Goal: Contribute content: Add original content to the website for others to see

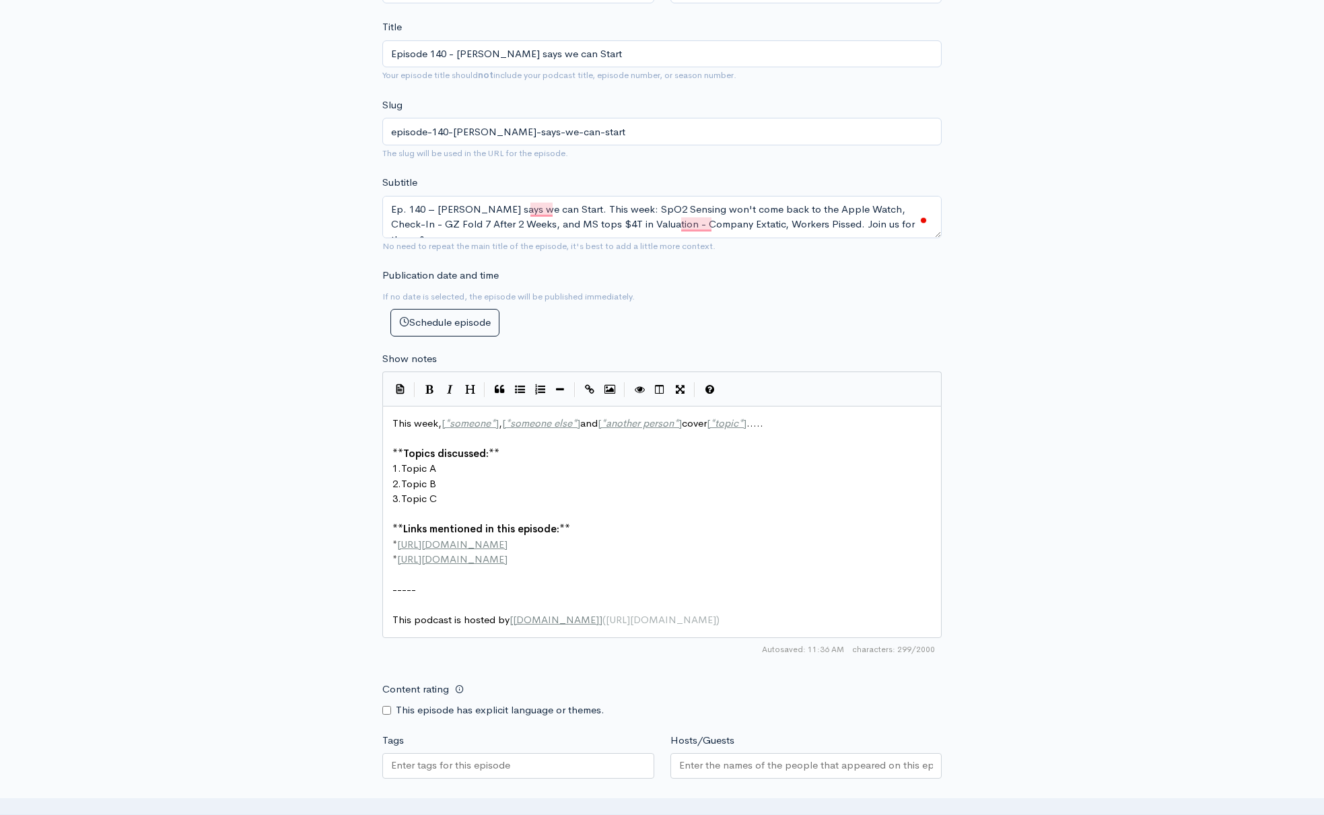
scroll to position [456, 0]
type textarea "Ep. 140 – [PERSON_NAME] says we can Start. This week: SpO2 Sensing won't come b…"
click at [555, 495] on pre "3. Topic C" at bounding box center [662, 496] width 545 height 15
type textarea "This week, [*someone*], [*someone else*] and [*another person*] cover [*topic*]…"
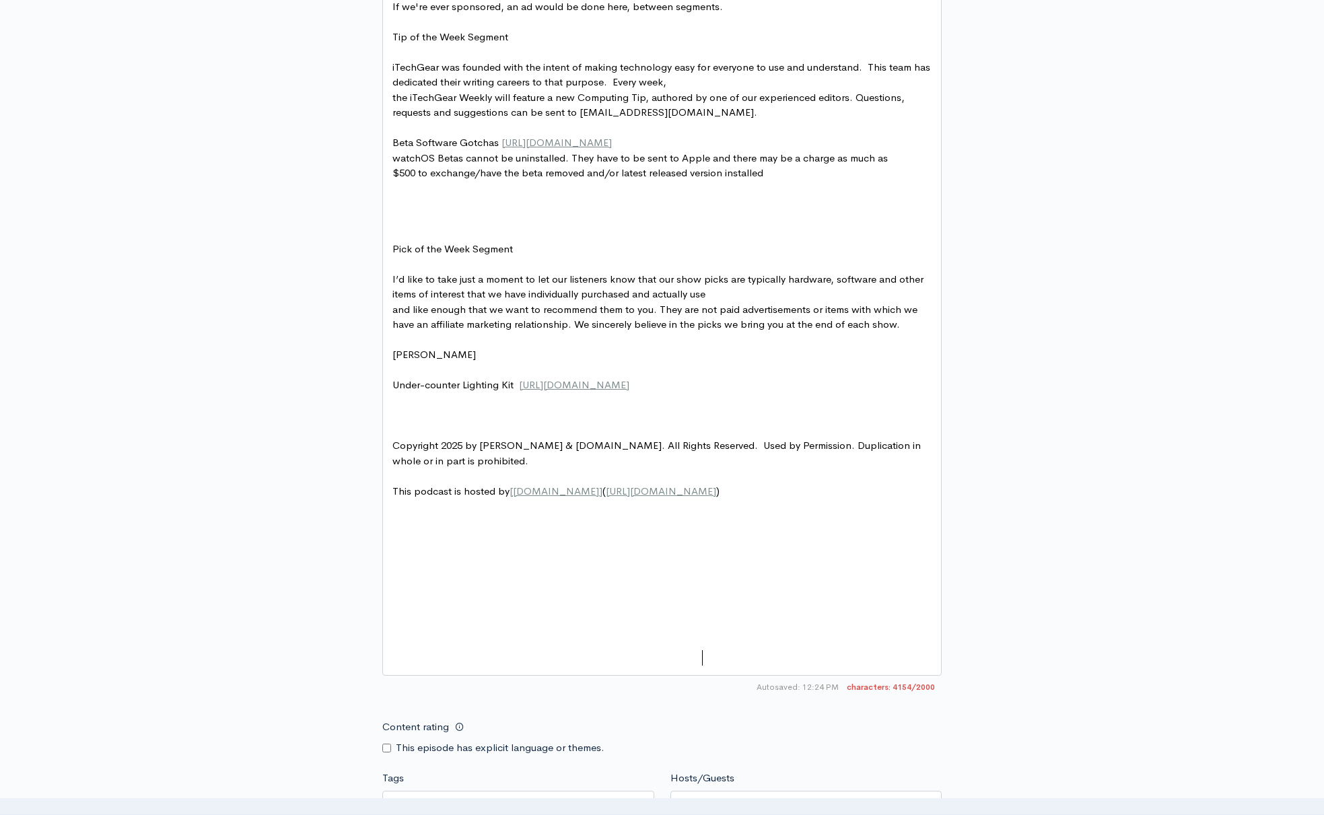
scroll to position [1690, 0]
click at [393, 497] on span "This podcast is hosted by [ [DOMAIN_NAME] ] ( [URL][DOMAIN_NAME] )" at bounding box center [558, 490] width 333 height 13
click at [394, 466] on span "Copyright 2025 by [PERSON_NAME] & [DOMAIN_NAME]. All Rights Reserved. Used by P…" at bounding box center [657, 452] width 531 height 28
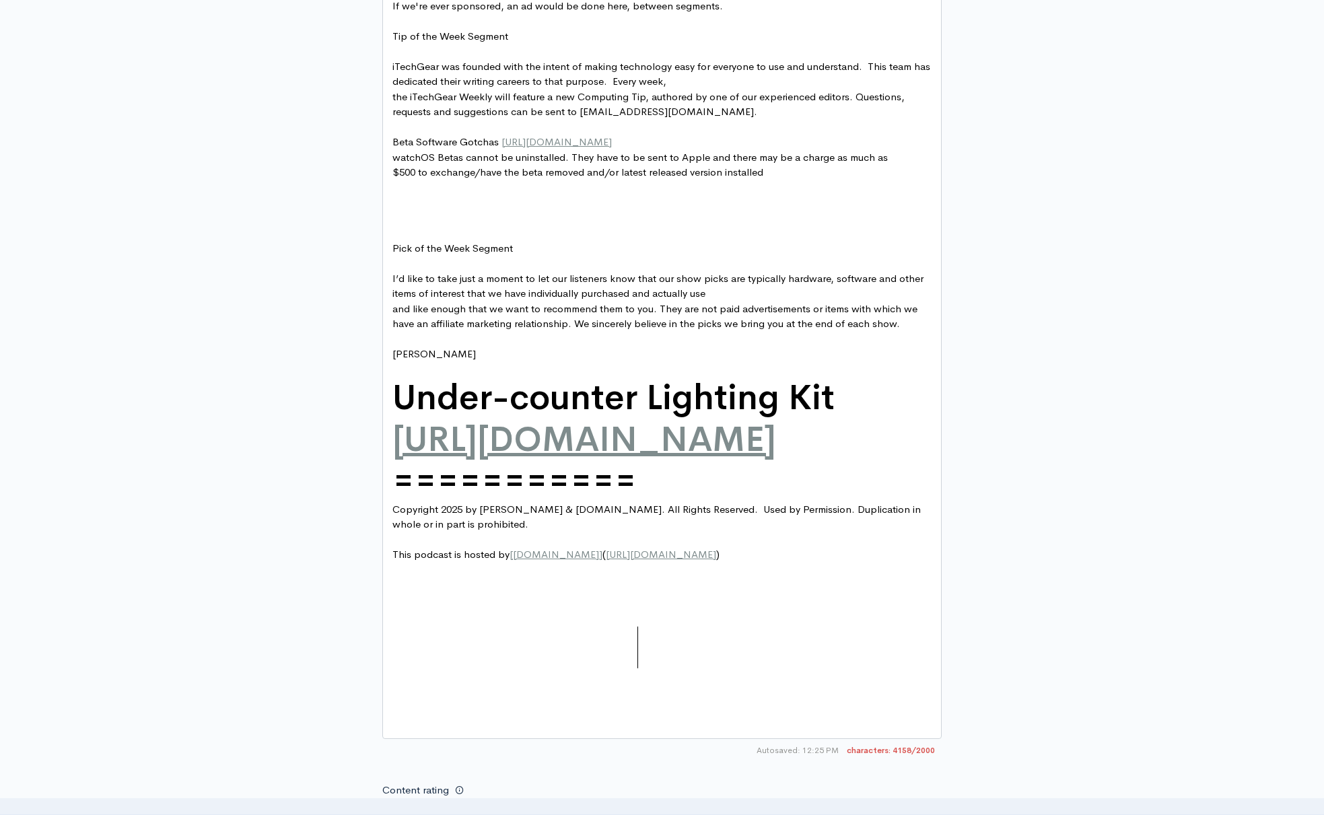
scroll to position [5, 76]
type textarea "============"
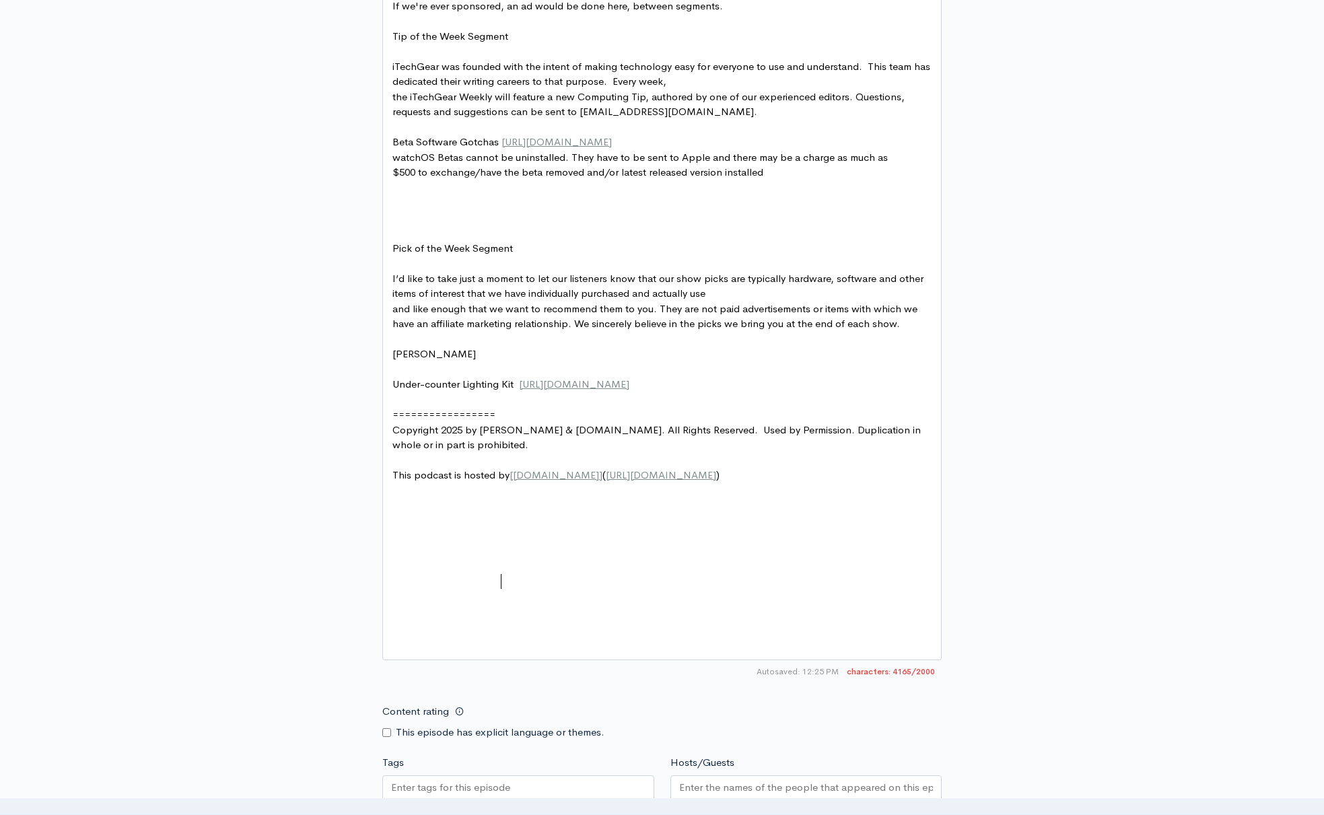
type textarea "==================="
click at [394, 390] on span "Under-counter Lighting Kit [URL][DOMAIN_NAME]" at bounding box center [510, 384] width 237 height 13
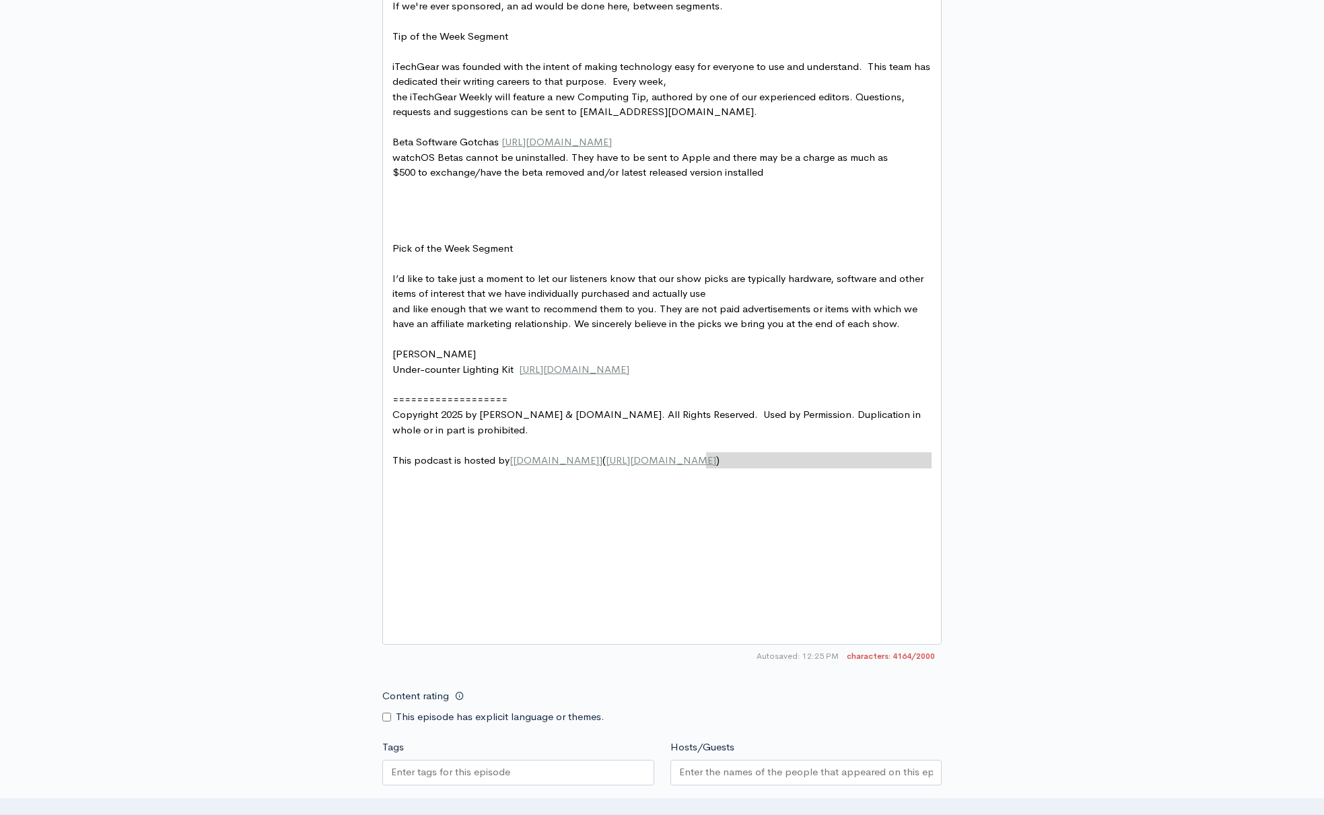
scroll to position [5, 2]
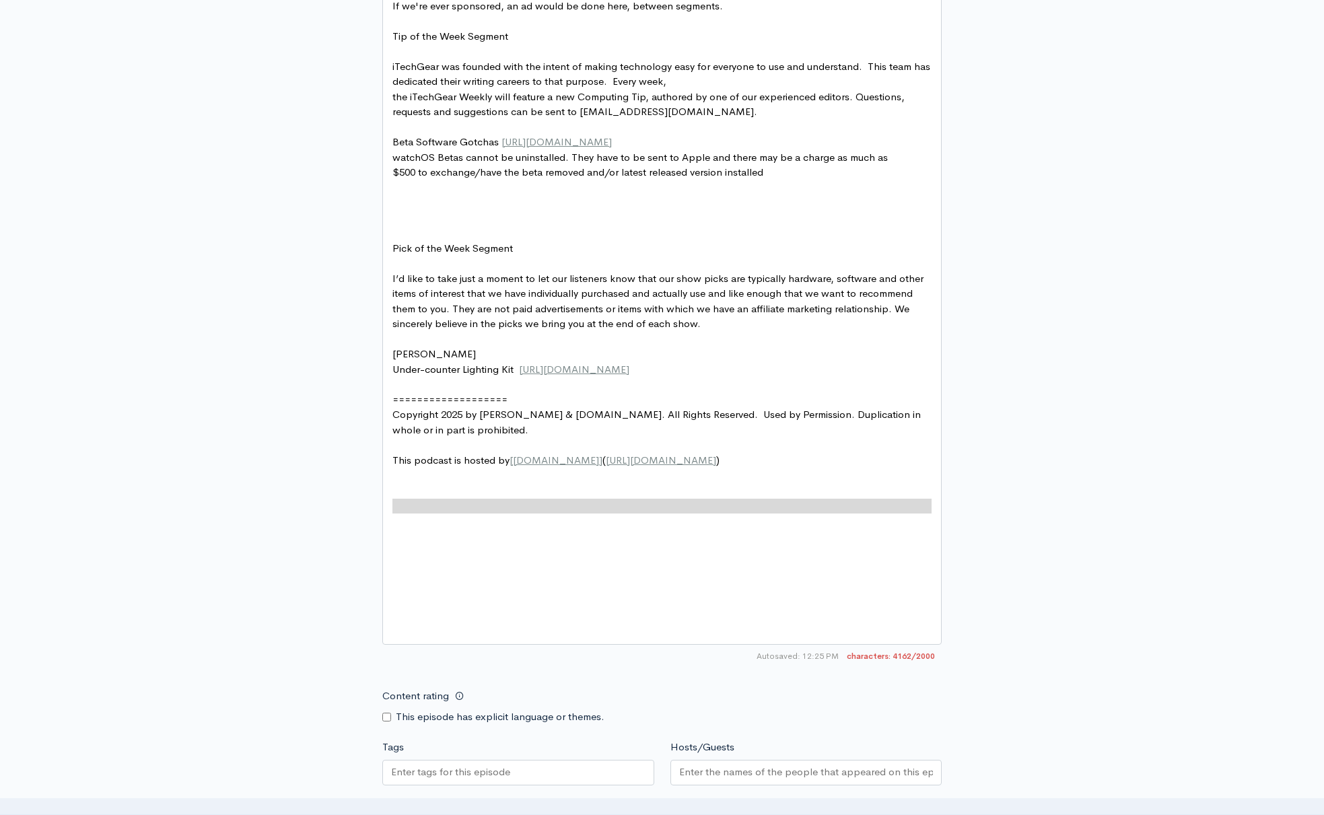
type textarea "sincerely believe in the picks we bring you at the end of each show."
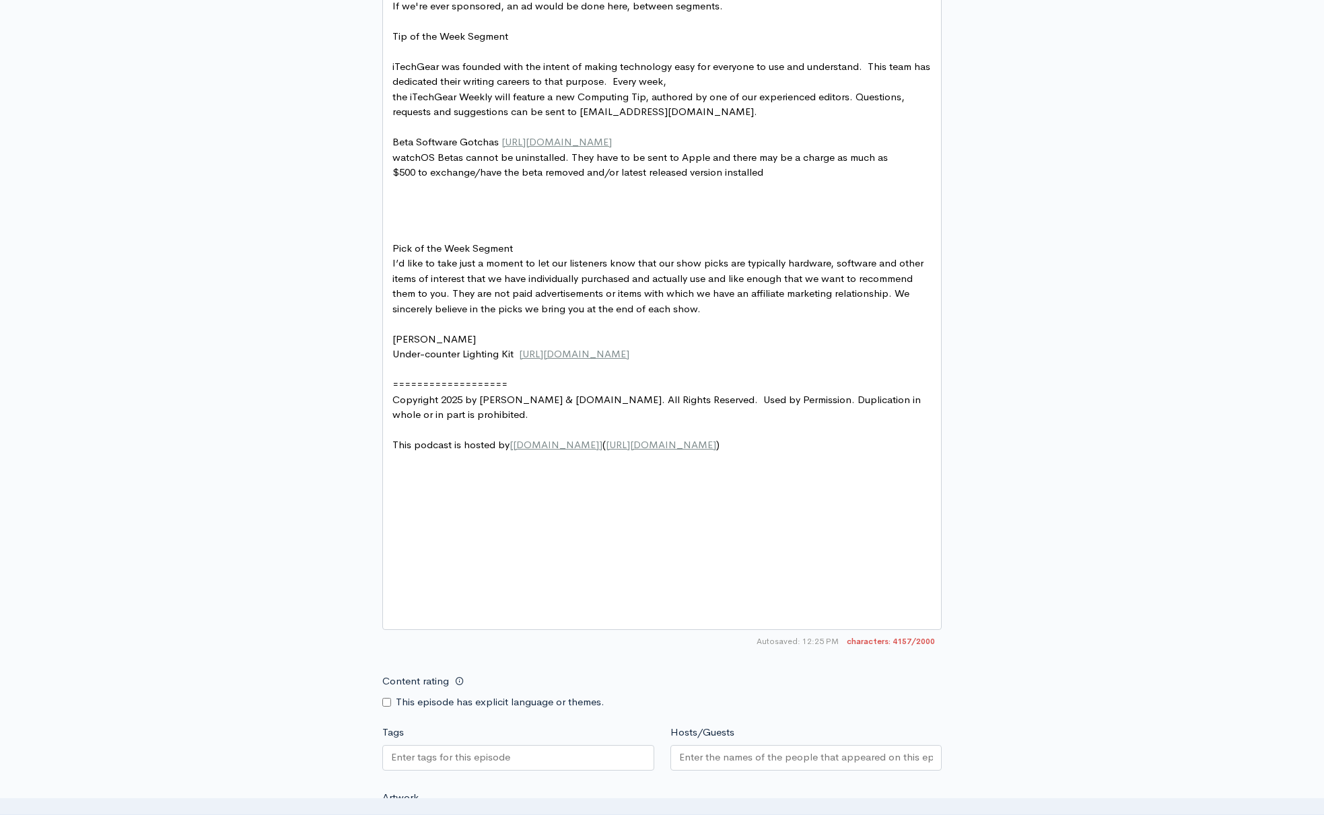
type textarea "Pick of the Week Segment"
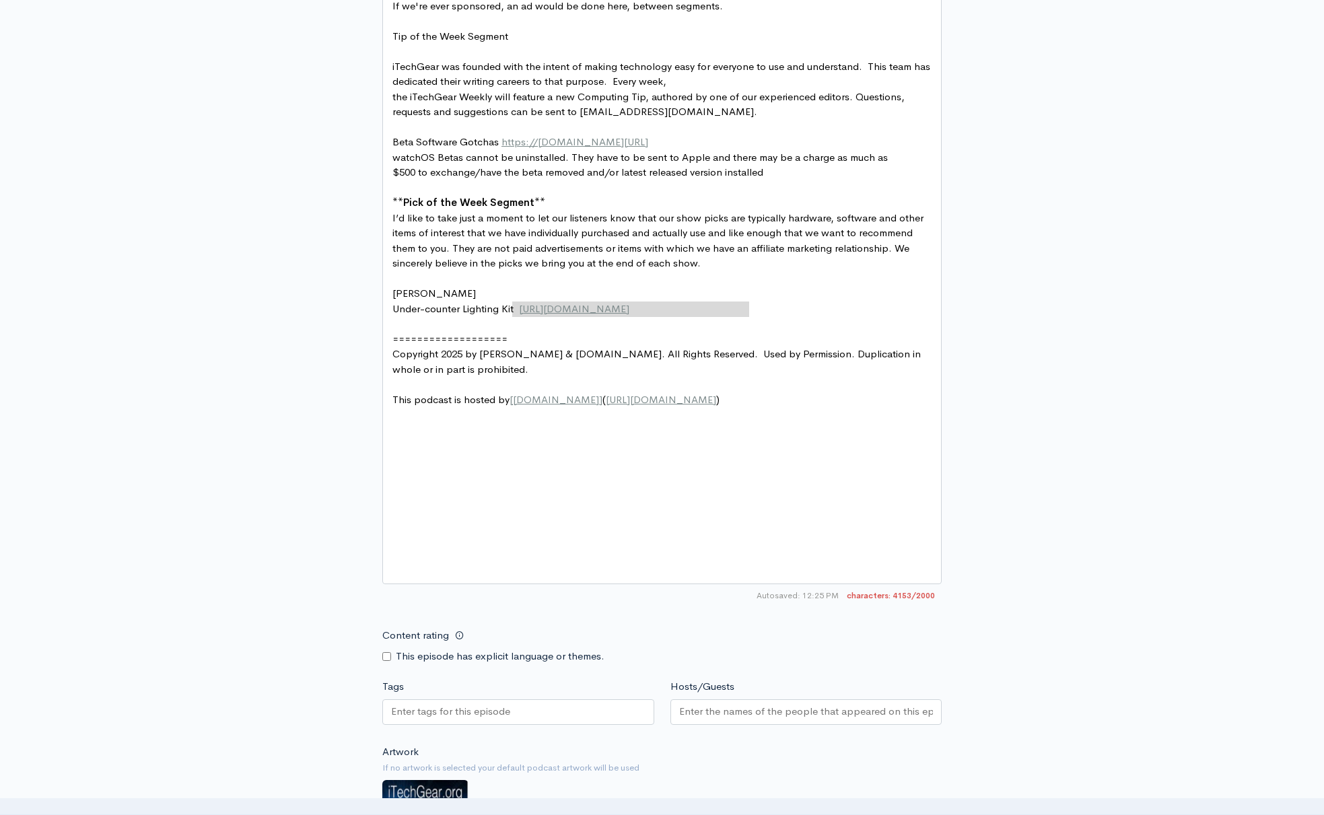
type textarea "[URL][DOMAIN_NAME]"
drag, startPoint x: 760, startPoint y: 307, endPoint x: 499, endPoint y: 308, distance: 260.5
type textarea "Beta Software Gotchas"
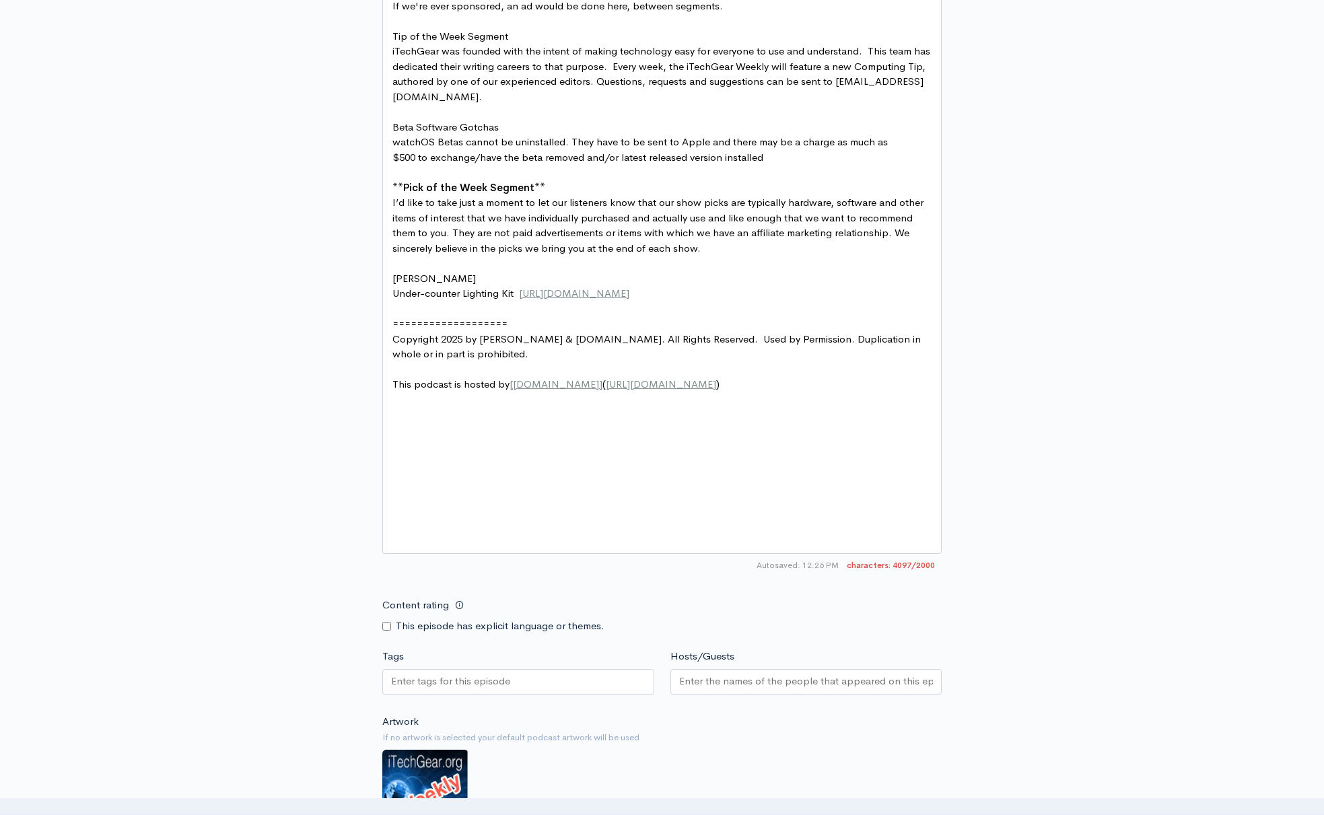
type textarea "Tip of the Week Segment"
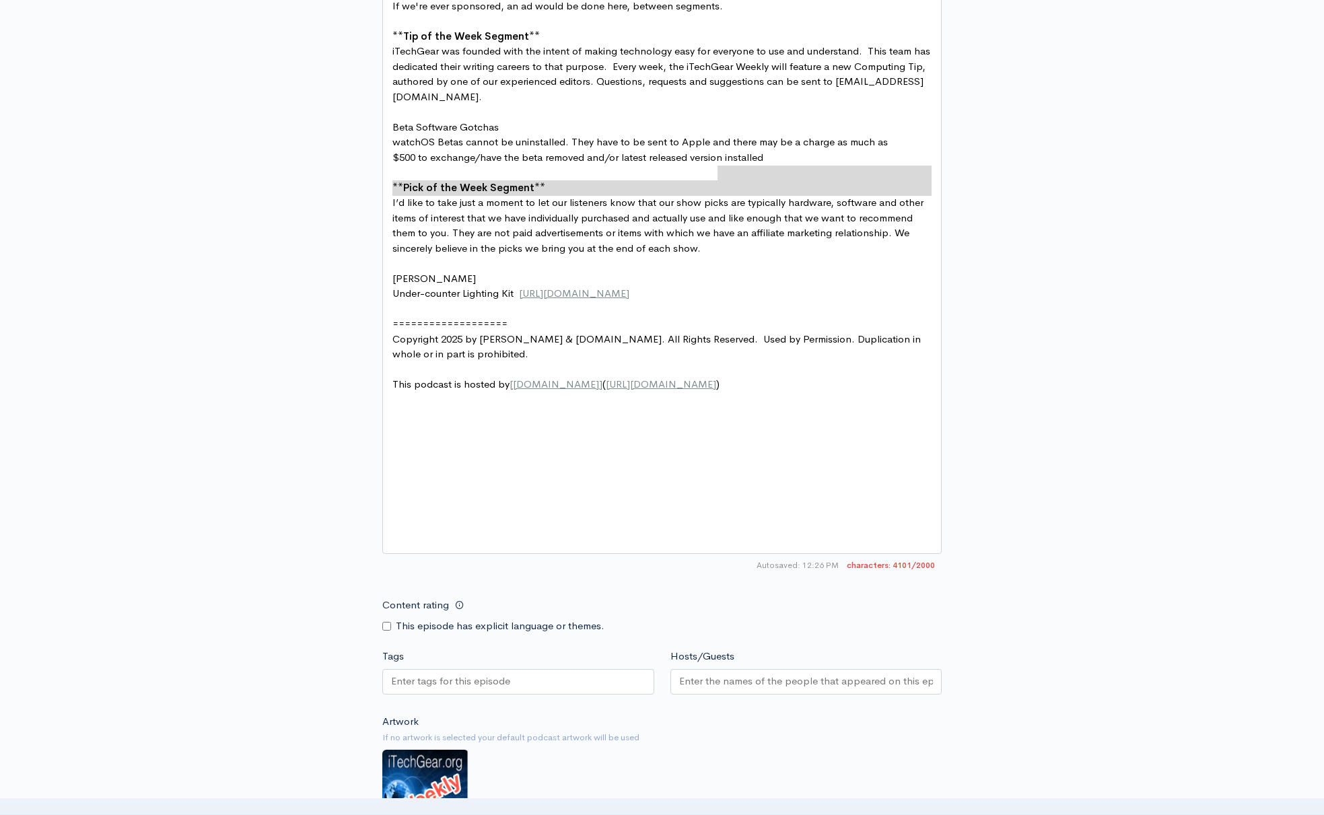
type textarea "."
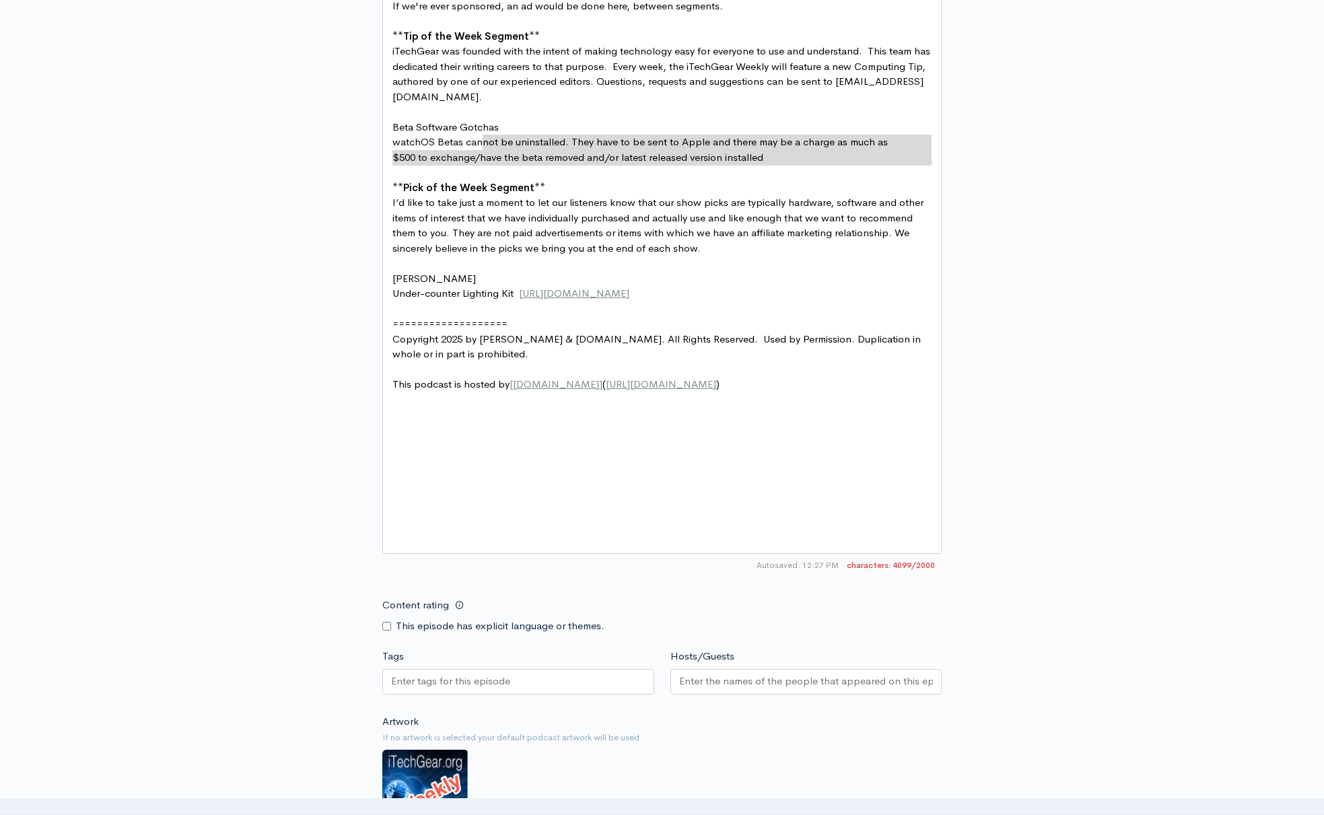
type textarea "/"
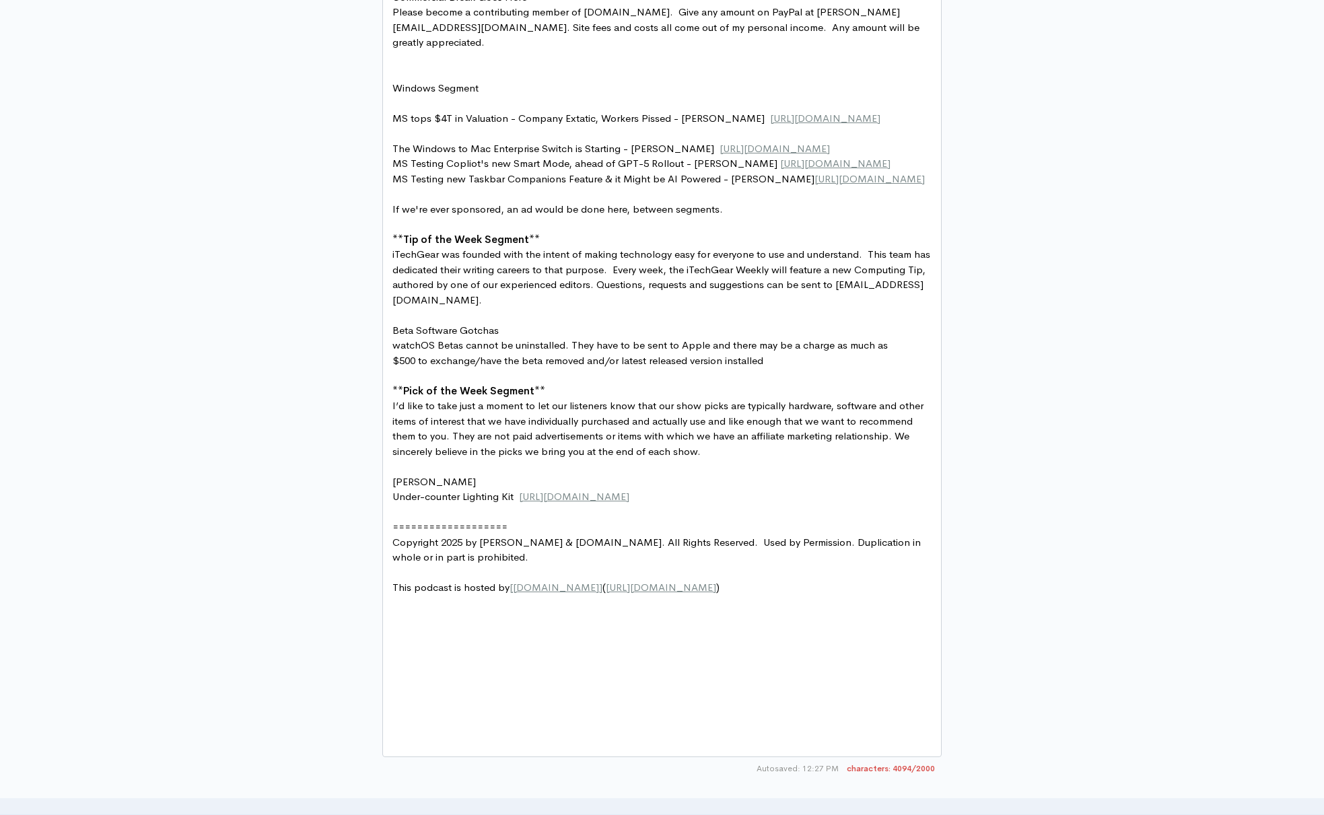
scroll to position [1454, 0]
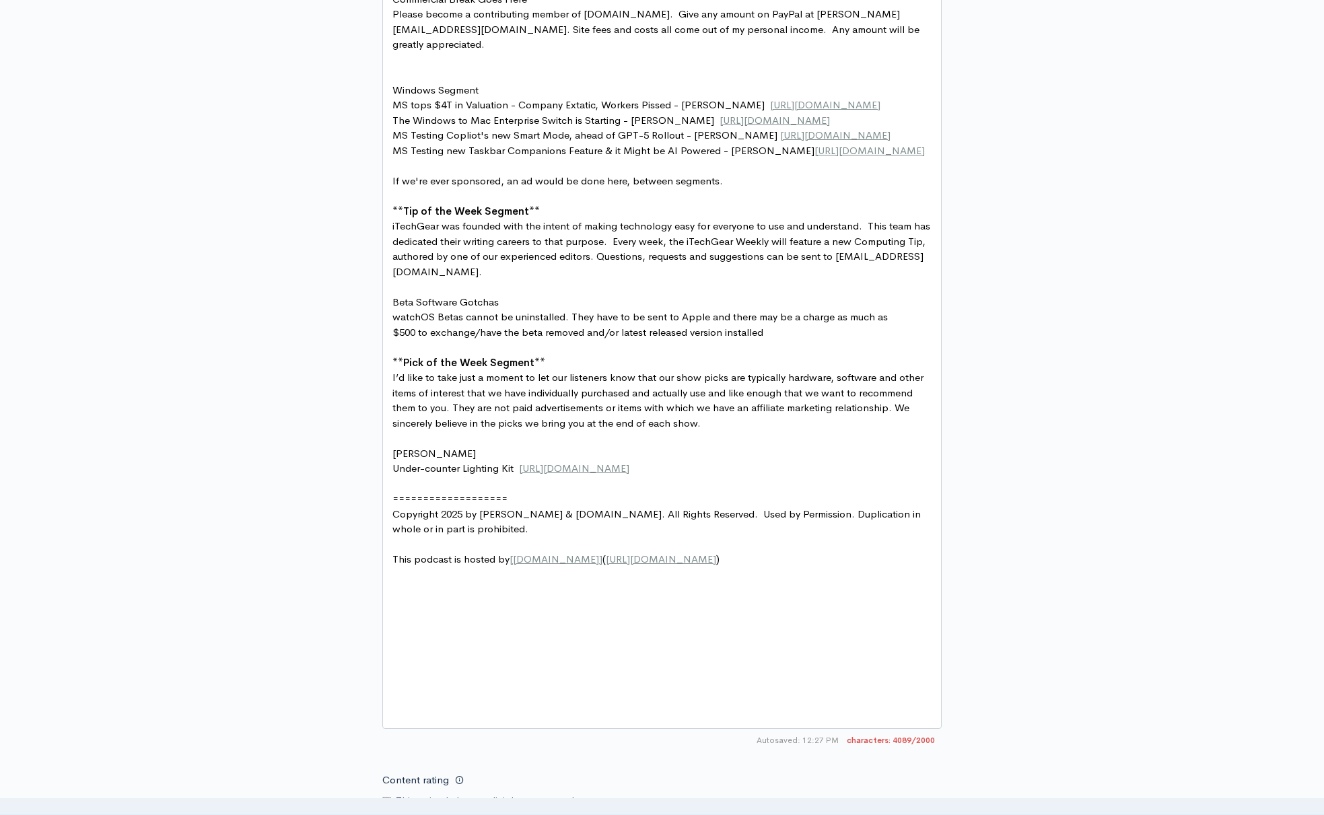
type textarea "Windows Segment"
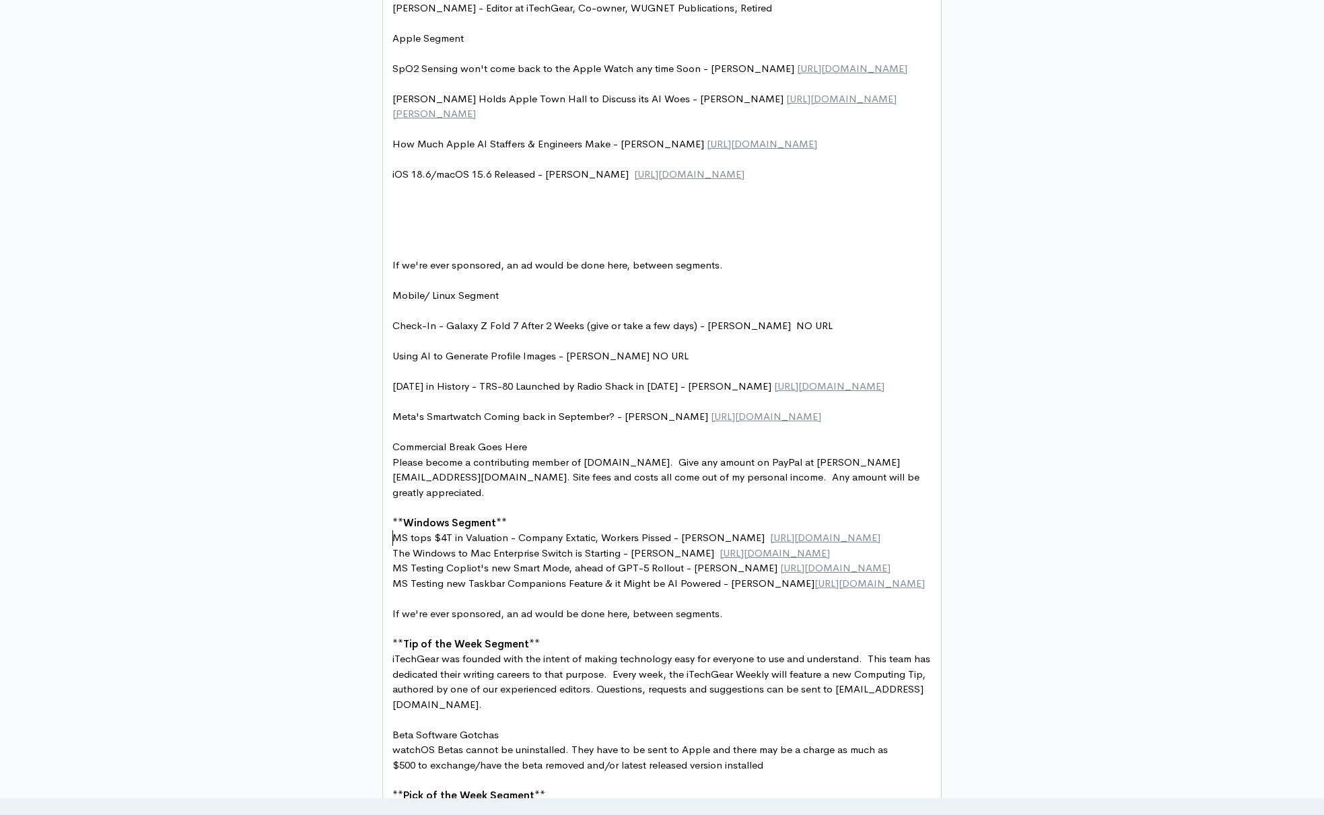
scroll to position [987, 0]
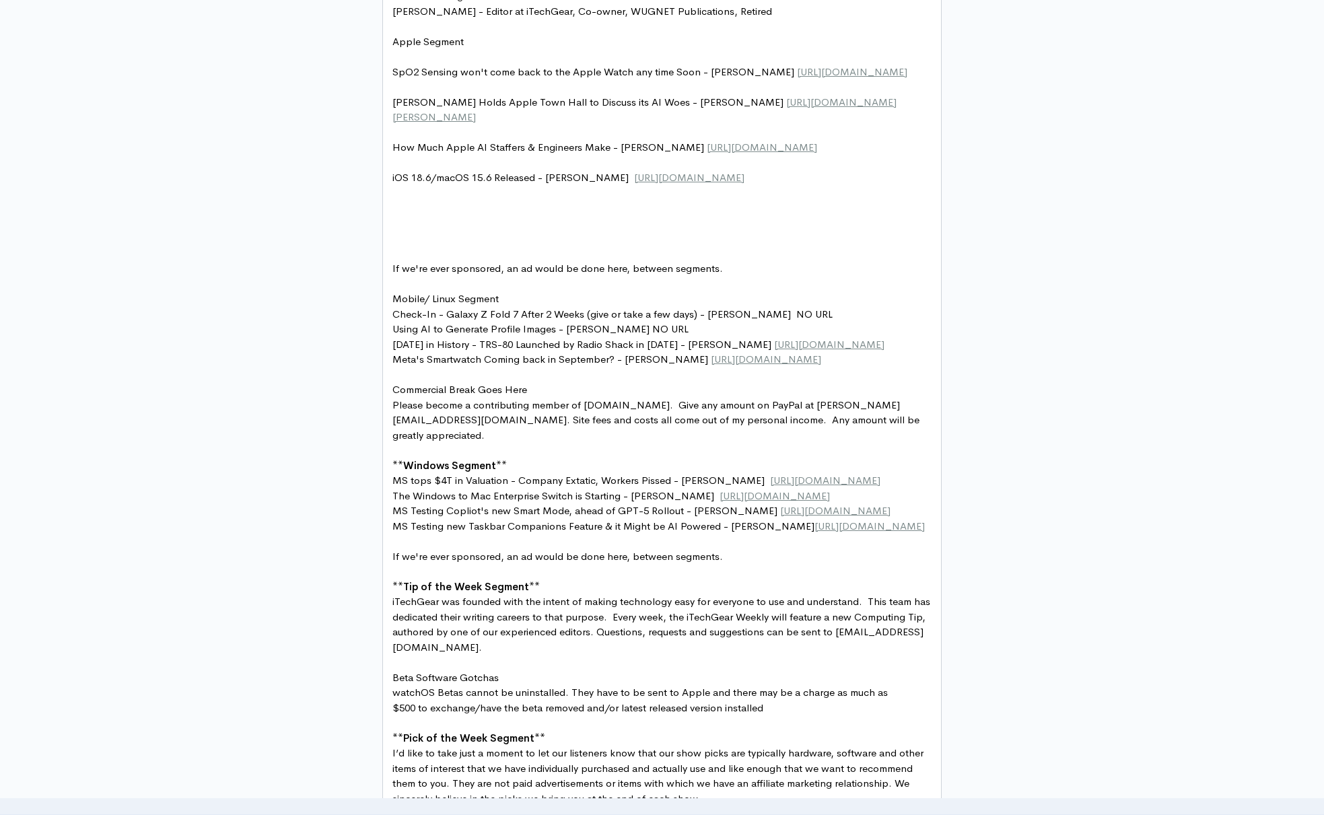
type textarea "Mobile/ Linux Segment"
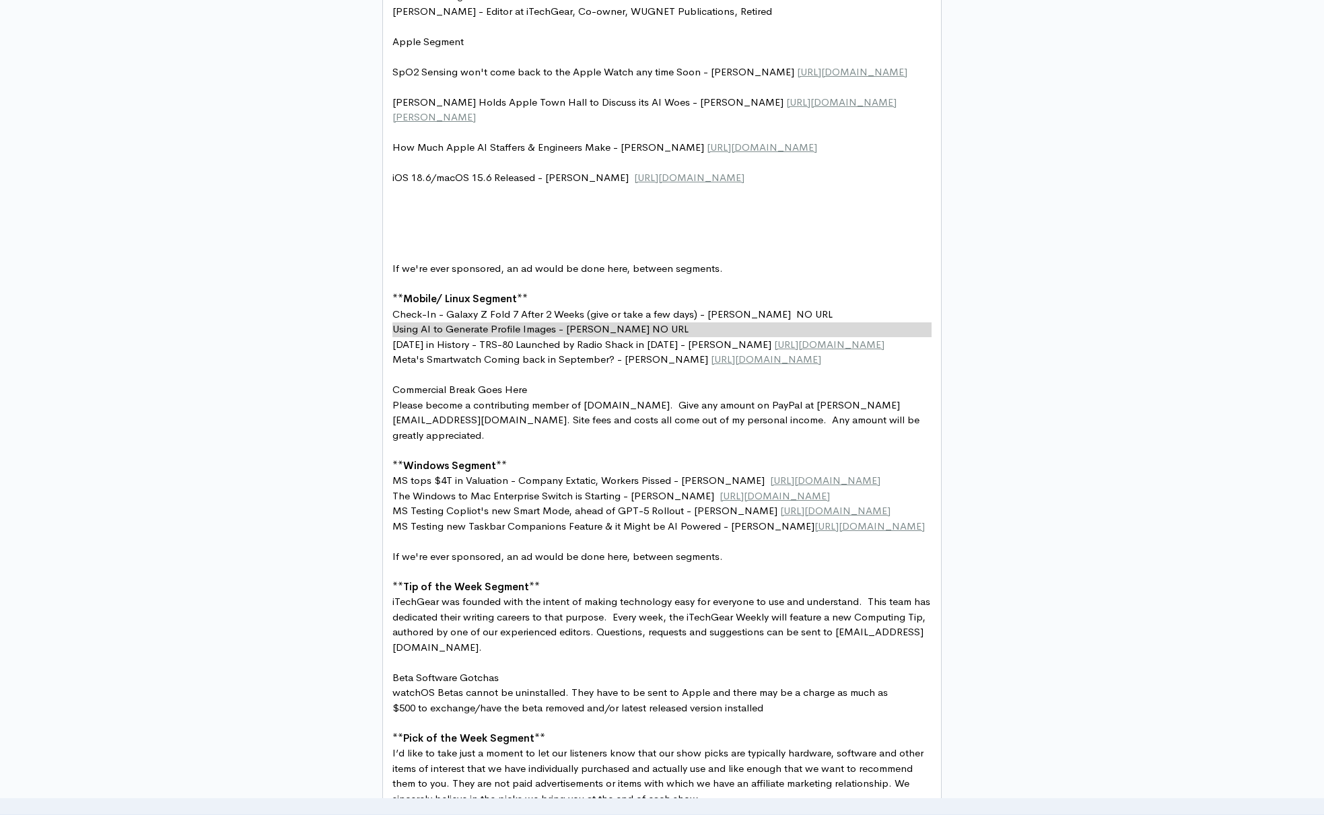
type textarea "If we're ever sponsored, an ad would be done here, between segments."
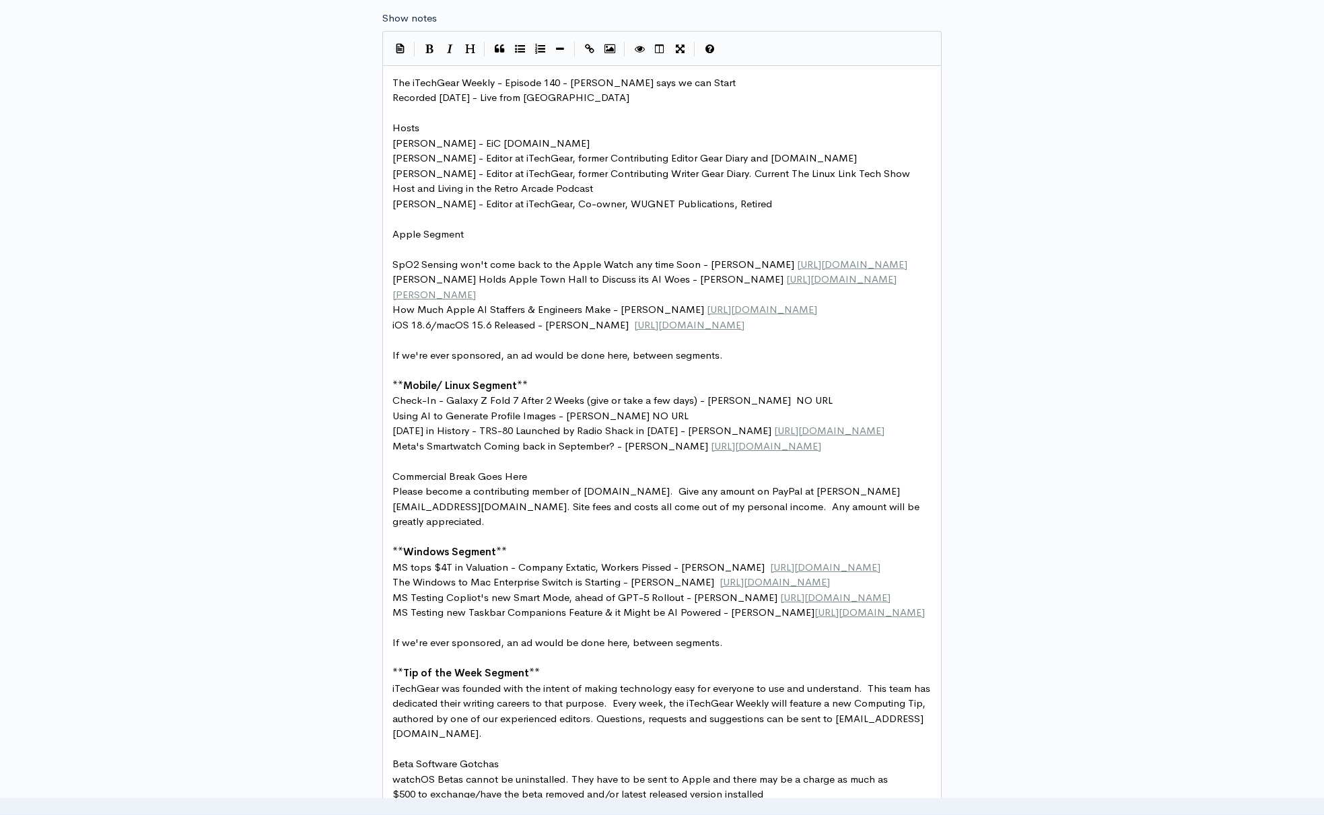
scroll to position [792, 0]
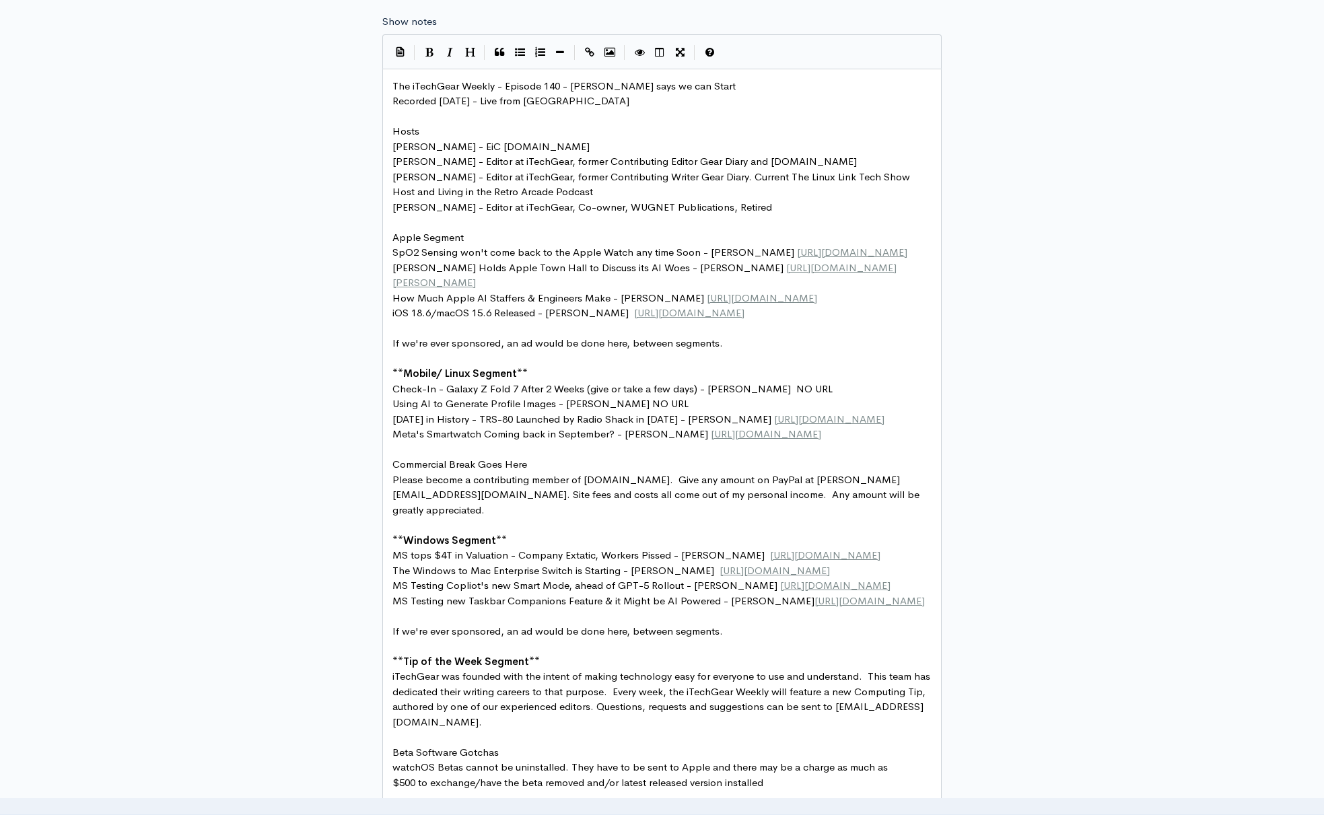
type textarea "Apple Segment"
type textarea "Hosts"
type textarea "The iTechGear Weekly - Episode 140 - [PERSON_NAME] says we can Start"
click at [469, 53] on icon "Heading" at bounding box center [470, 52] width 10 height 10
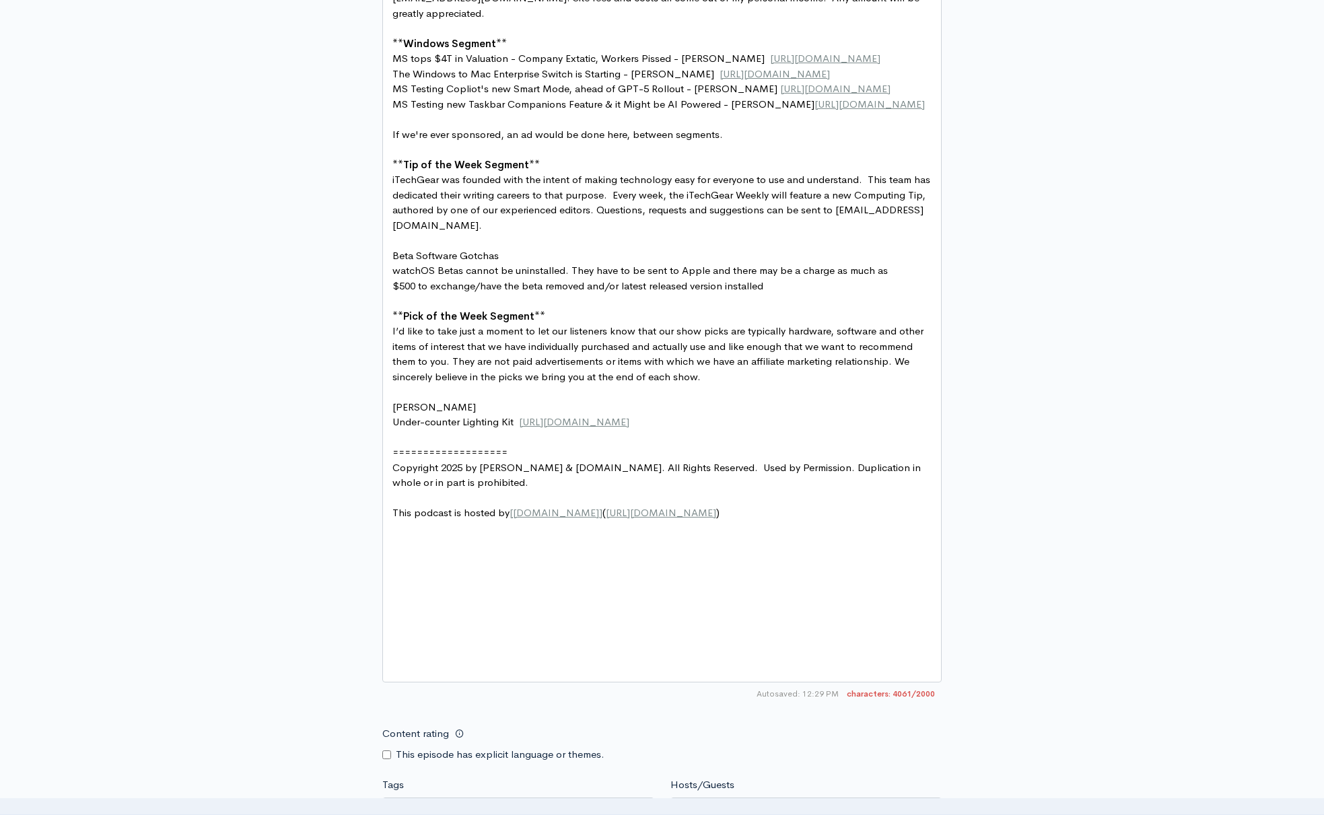
scroll to position [1386, 0]
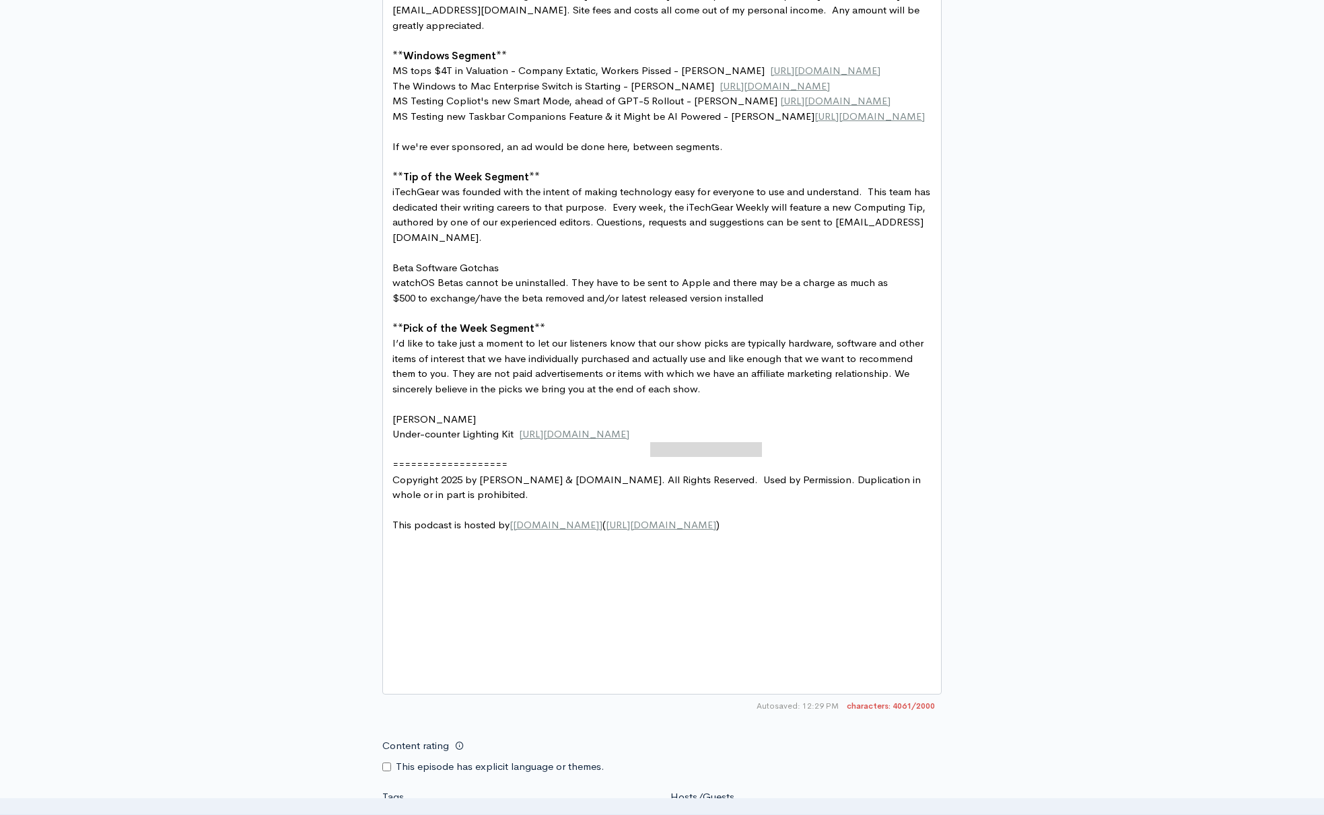
type textarea "leased version installed"
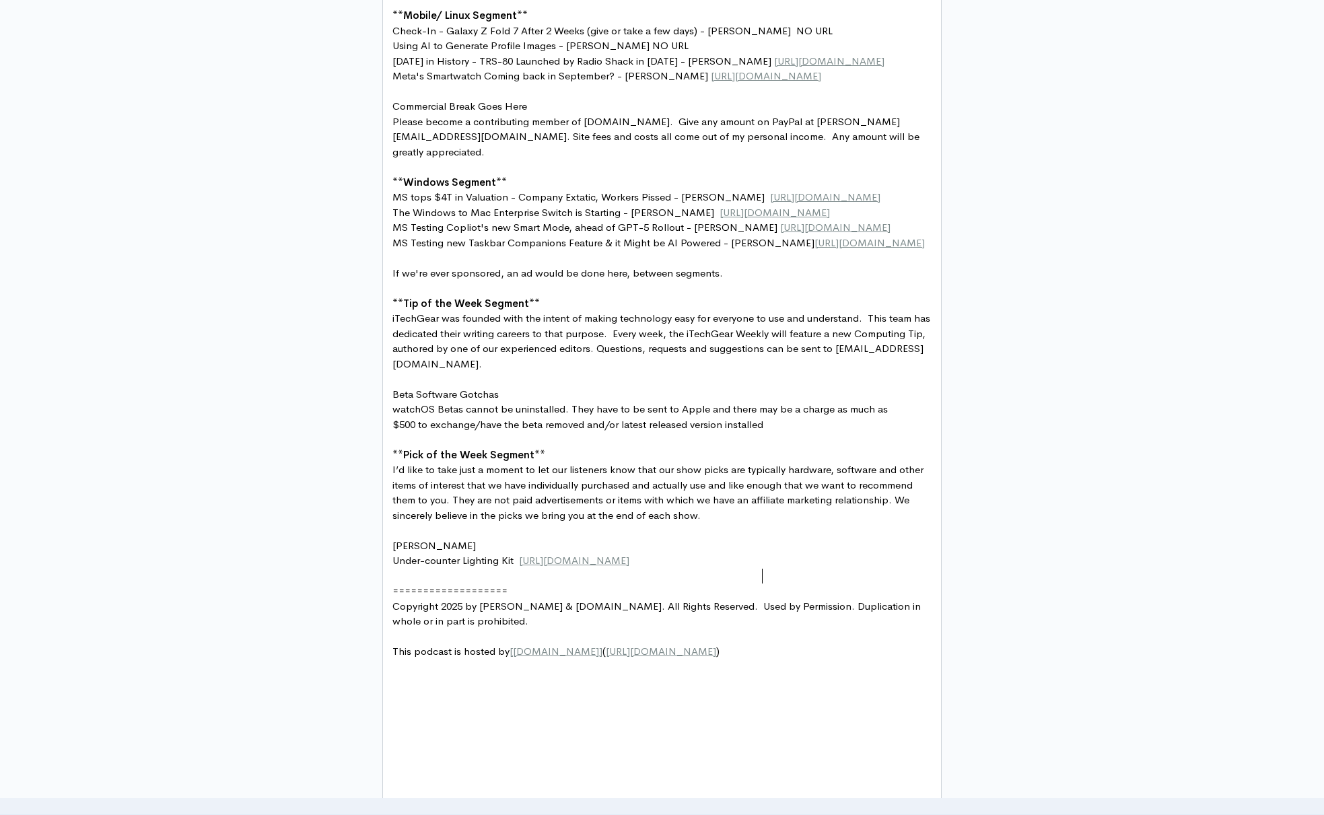
scroll to position [1257, 0]
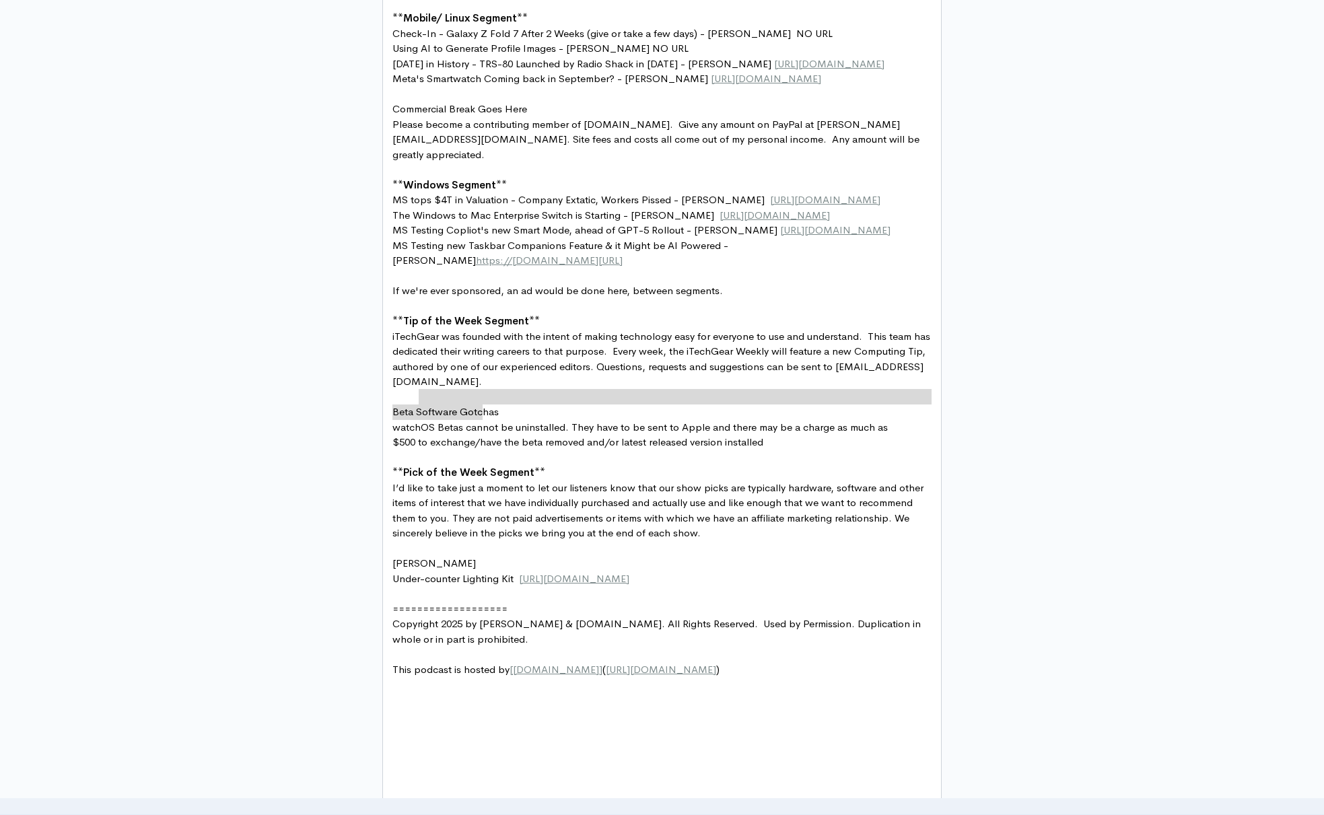
type textarea "[URL][DOMAIN_NAME]"
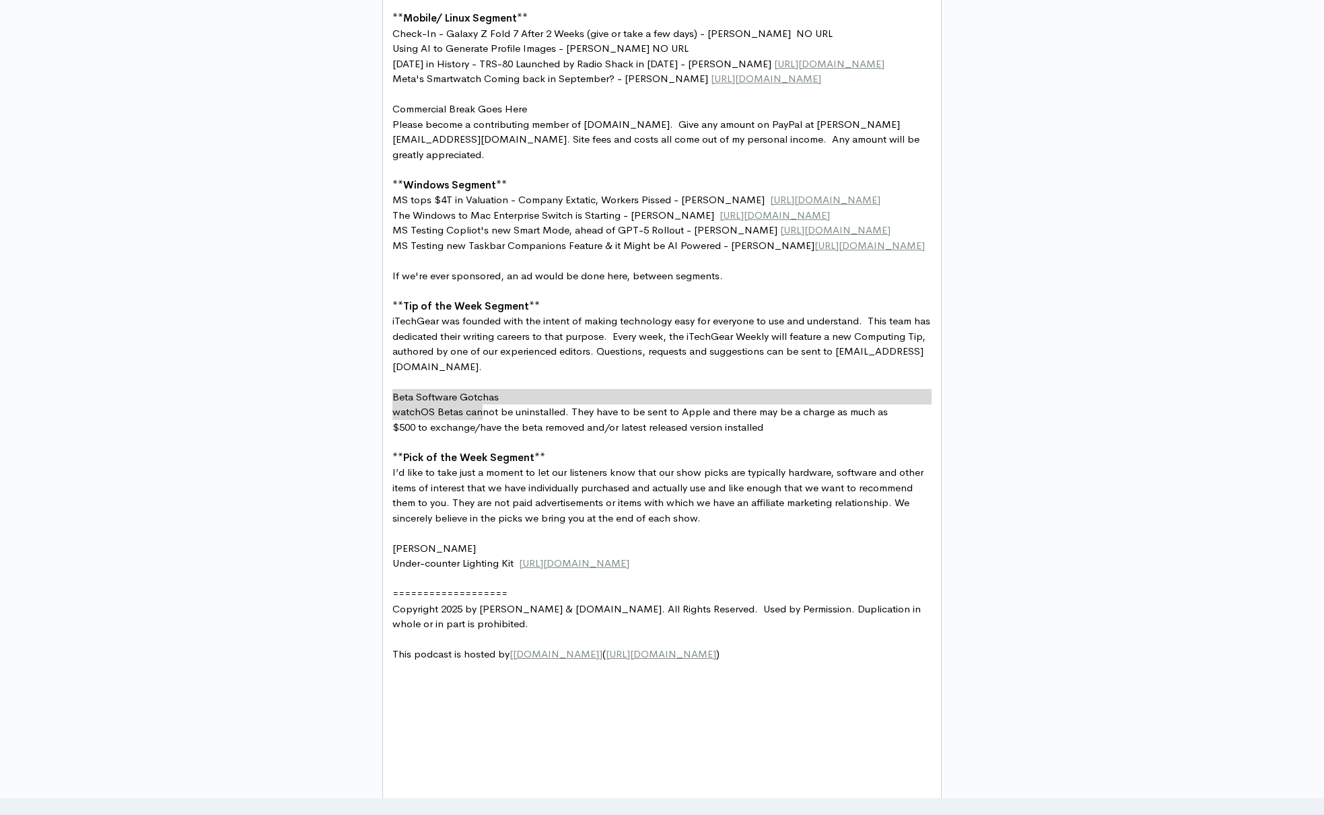
drag, startPoint x: 486, startPoint y: 413, endPoint x: 390, endPoint y: 397, distance: 97.6
paste textarea
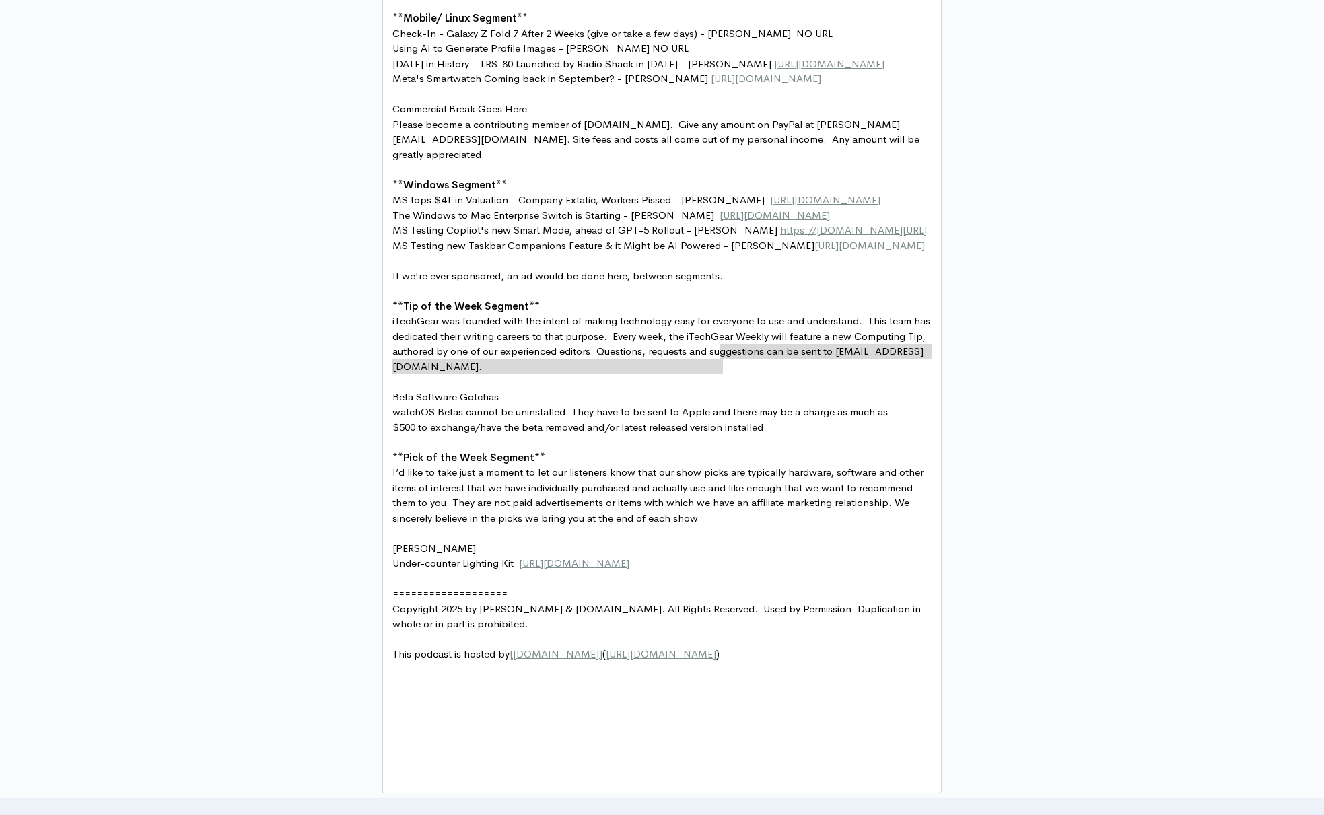
type textarea "[URL][DOMAIN_NAME]"
drag, startPoint x: 724, startPoint y: 367, endPoint x: 717, endPoint y: 355, distance: 13.6
paste textarea
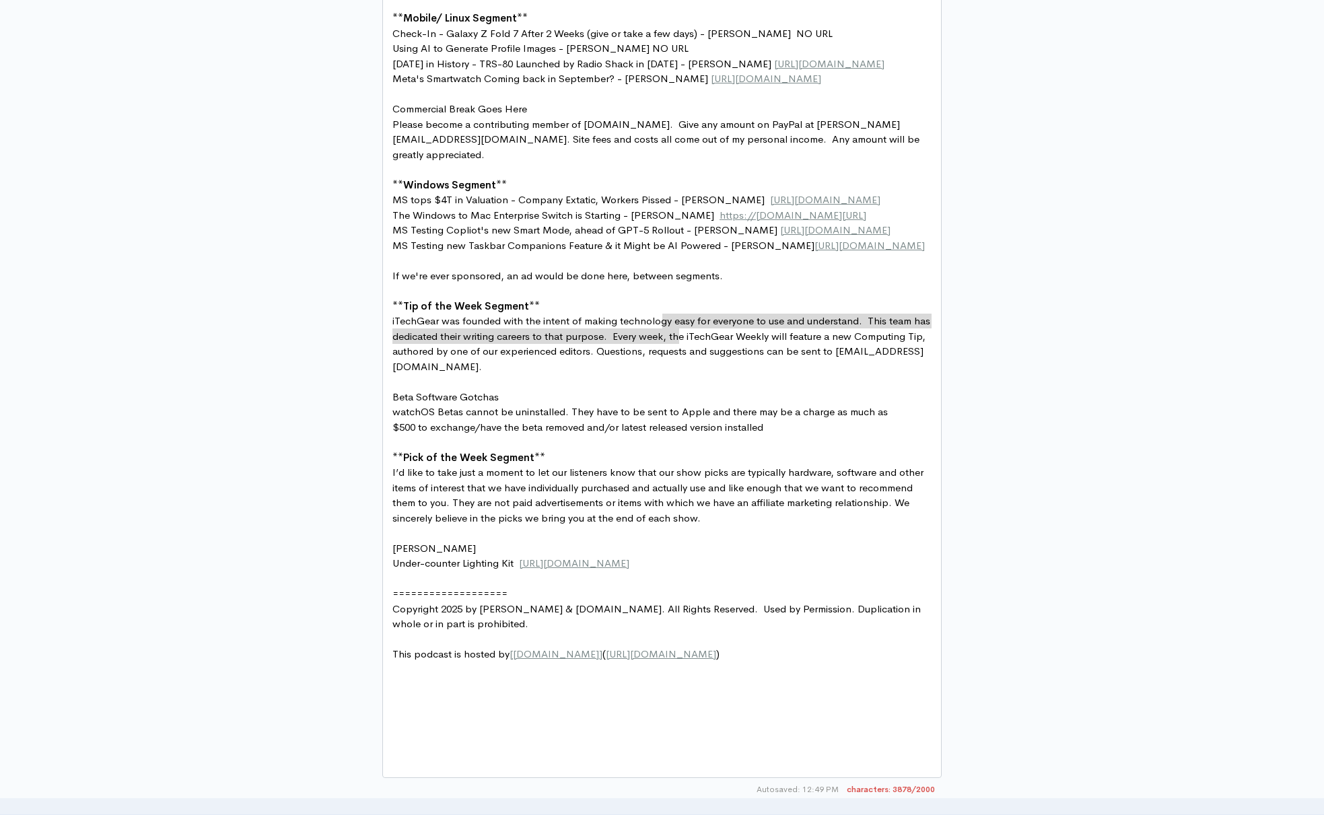
type textarea "[URL][DOMAIN_NAME]"
drag, startPoint x: 681, startPoint y: 338, endPoint x: 659, endPoint y: 319, distance: 28.6
paste textarea
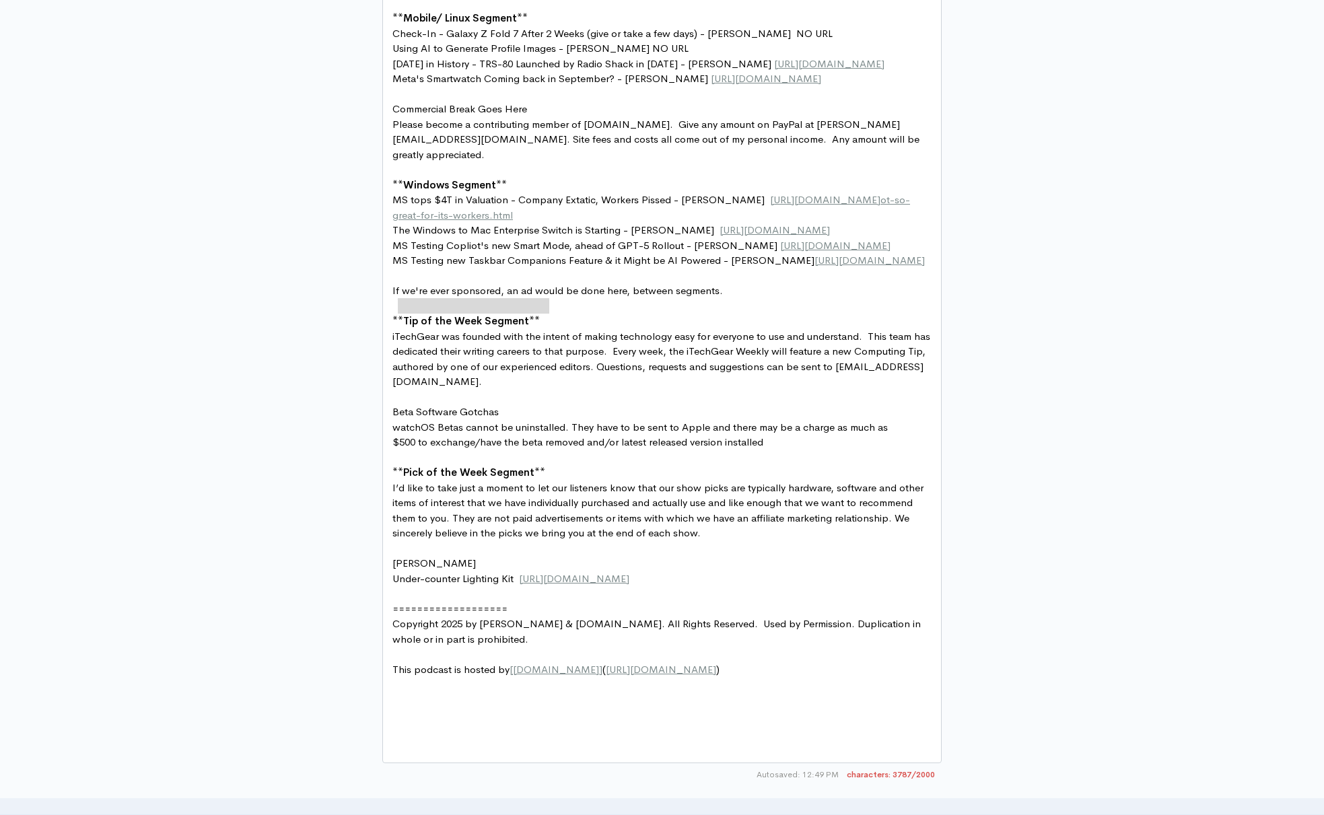
type textarea "[URL][DOMAIN_NAME]"
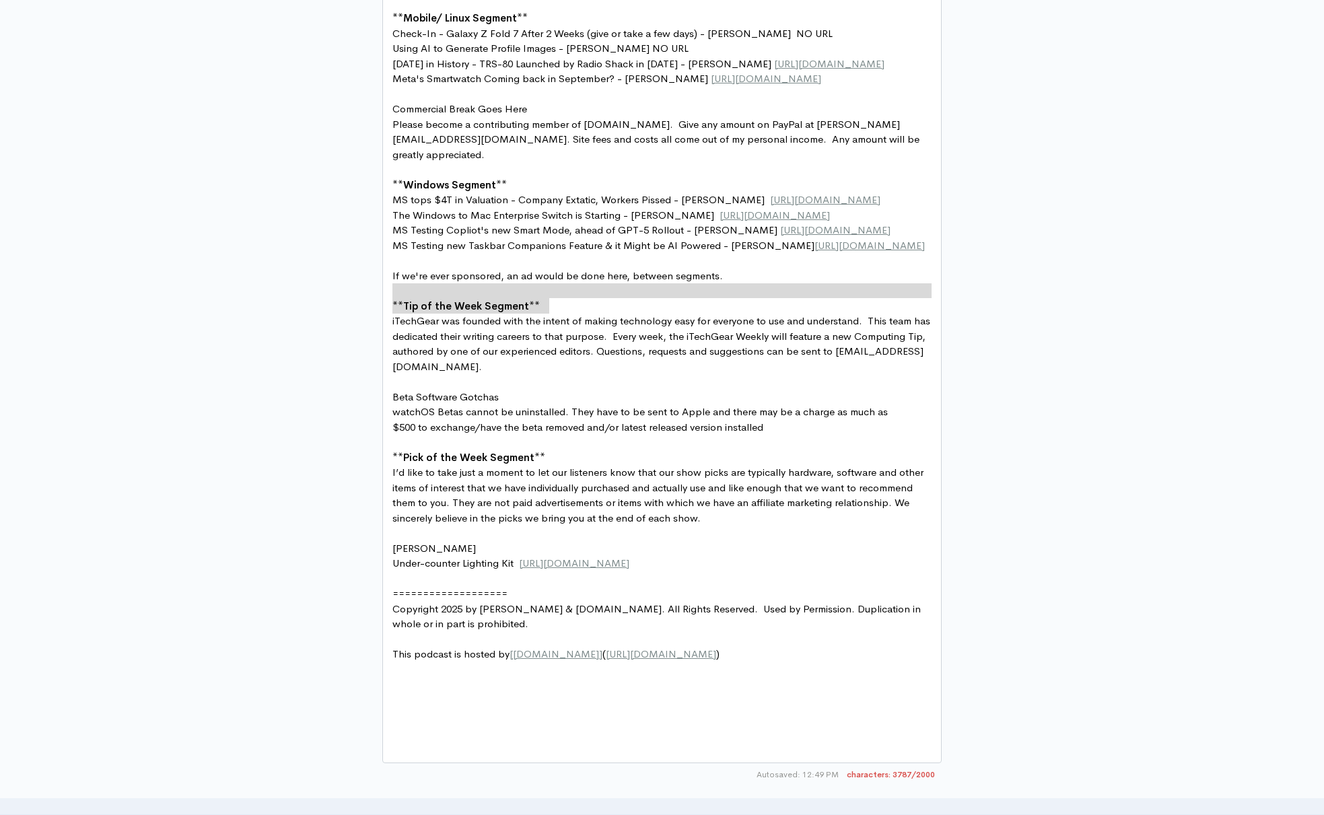
drag, startPoint x: 552, startPoint y: 308, endPoint x: 389, endPoint y: 293, distance: 163.6
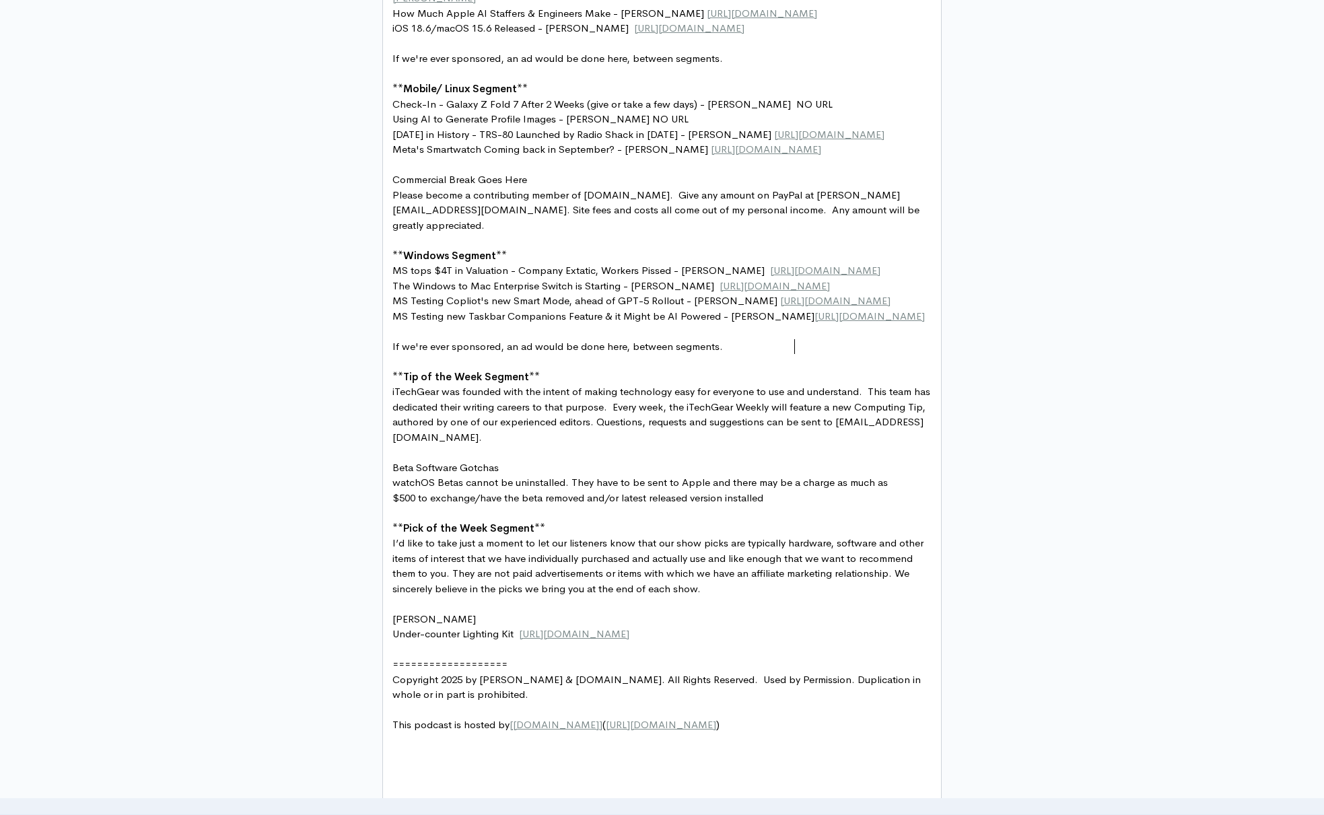
scroll to position [1182, 0]
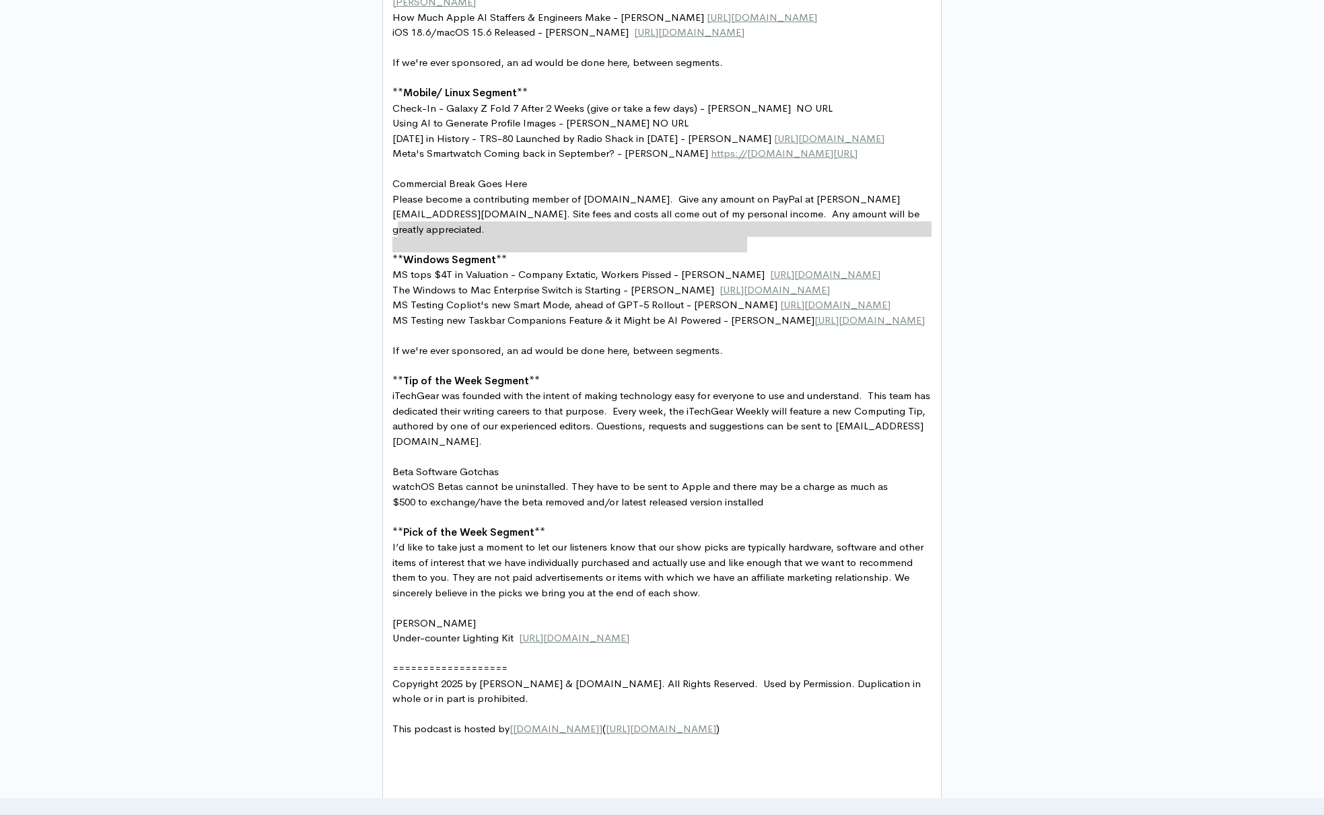
type textarea "[URL][DOMAIN_NAME]"
drag, startPoint x: 749, startPoint y: 249, endPoint x: 390, endPoint y: 226, distance: 360.2
paste textarea
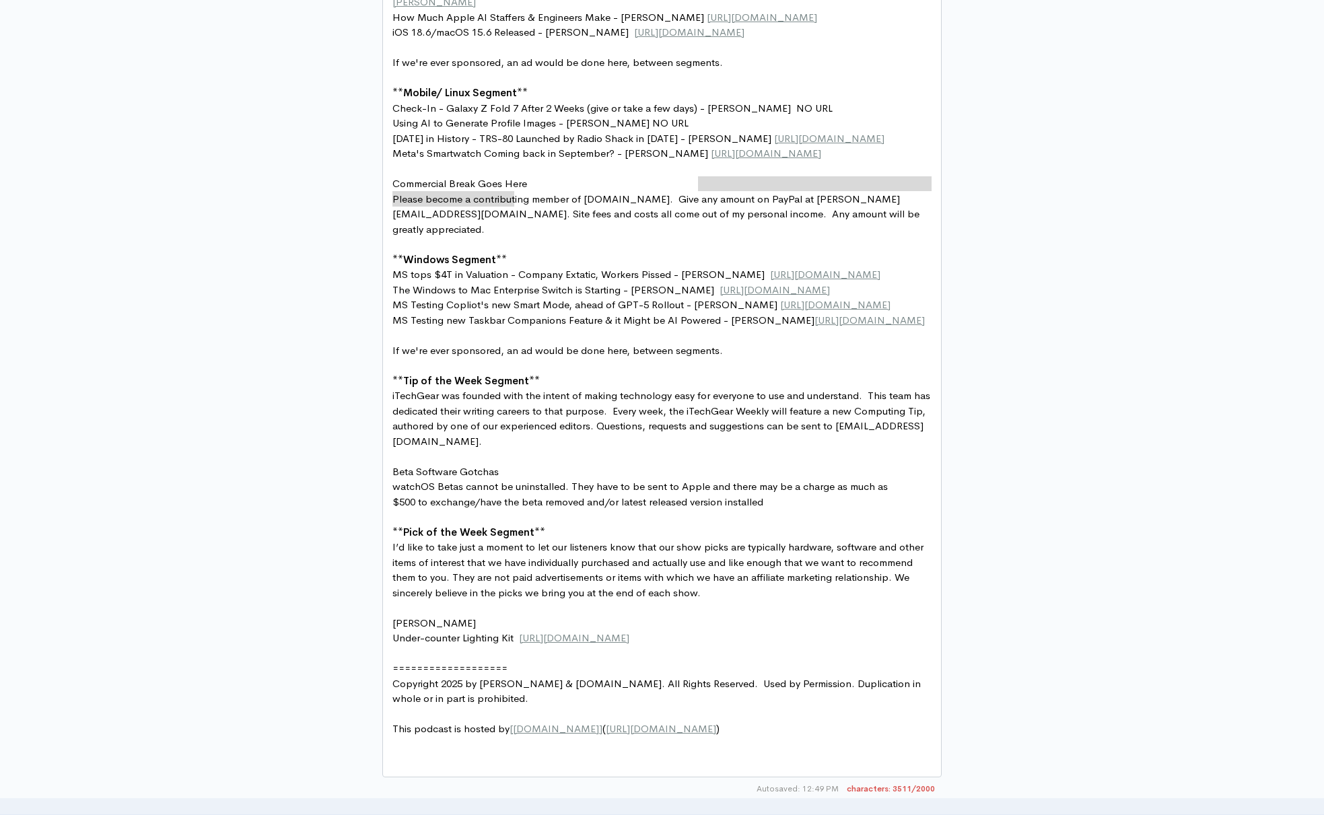
type textarea "[URL][DOMAIN_NAME]"
drag, startPoint x: 649, startPoint y: 201, endPoint x: 702, endPoint y: 184, distance: 55.8
click at [592, 129] on span "Using AI to Generate Profile Images - [PERSON_NAME] NO URL" at bounding box center [540, 122] width 296 height 13
type textarea "NO URL"
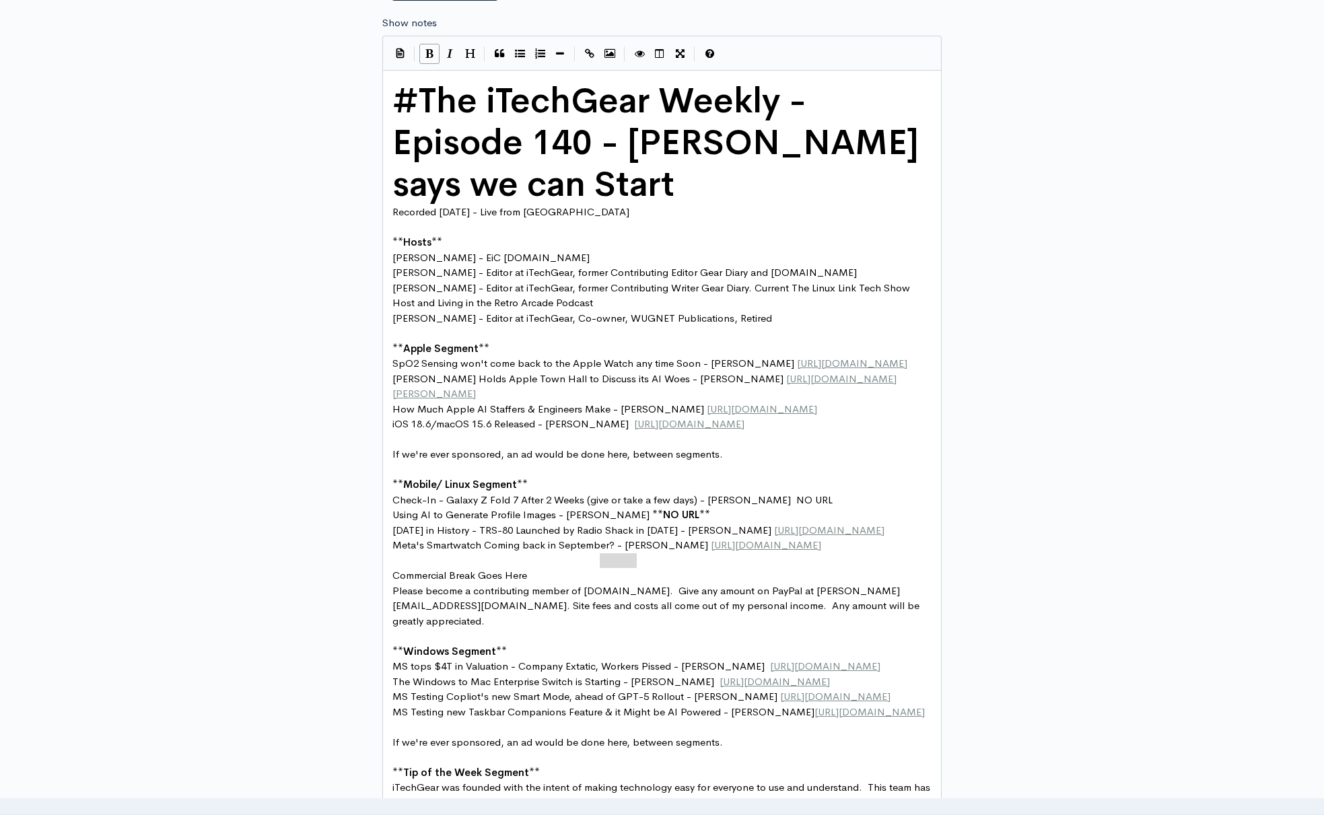
scroll to position [789, 0]
click at [644, 56] on icon "Toggle Preview" at bounding box center [640, 55] width 10 height 10
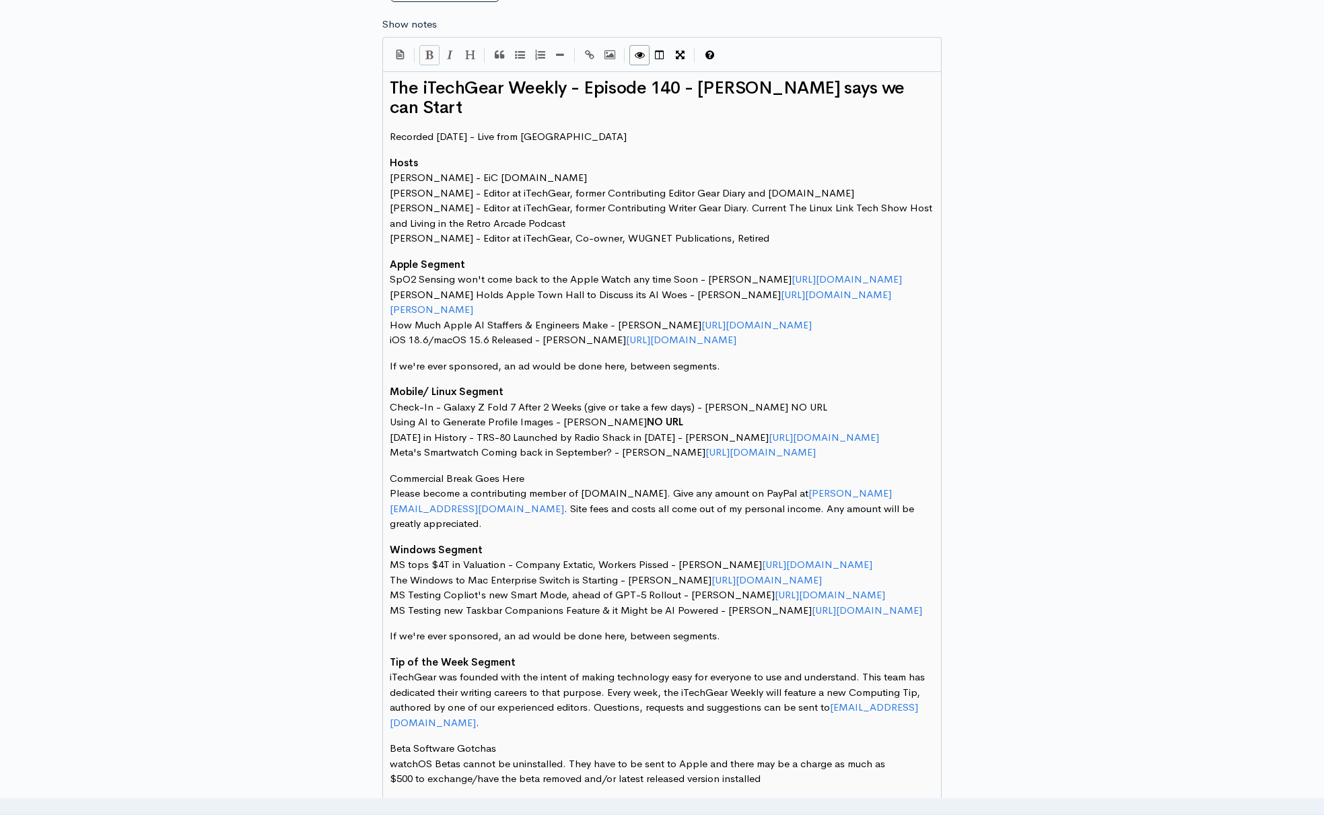
click at [644, 56] on icon "Toggle Preview" at bounding box center [640, 55] width 10 height 10
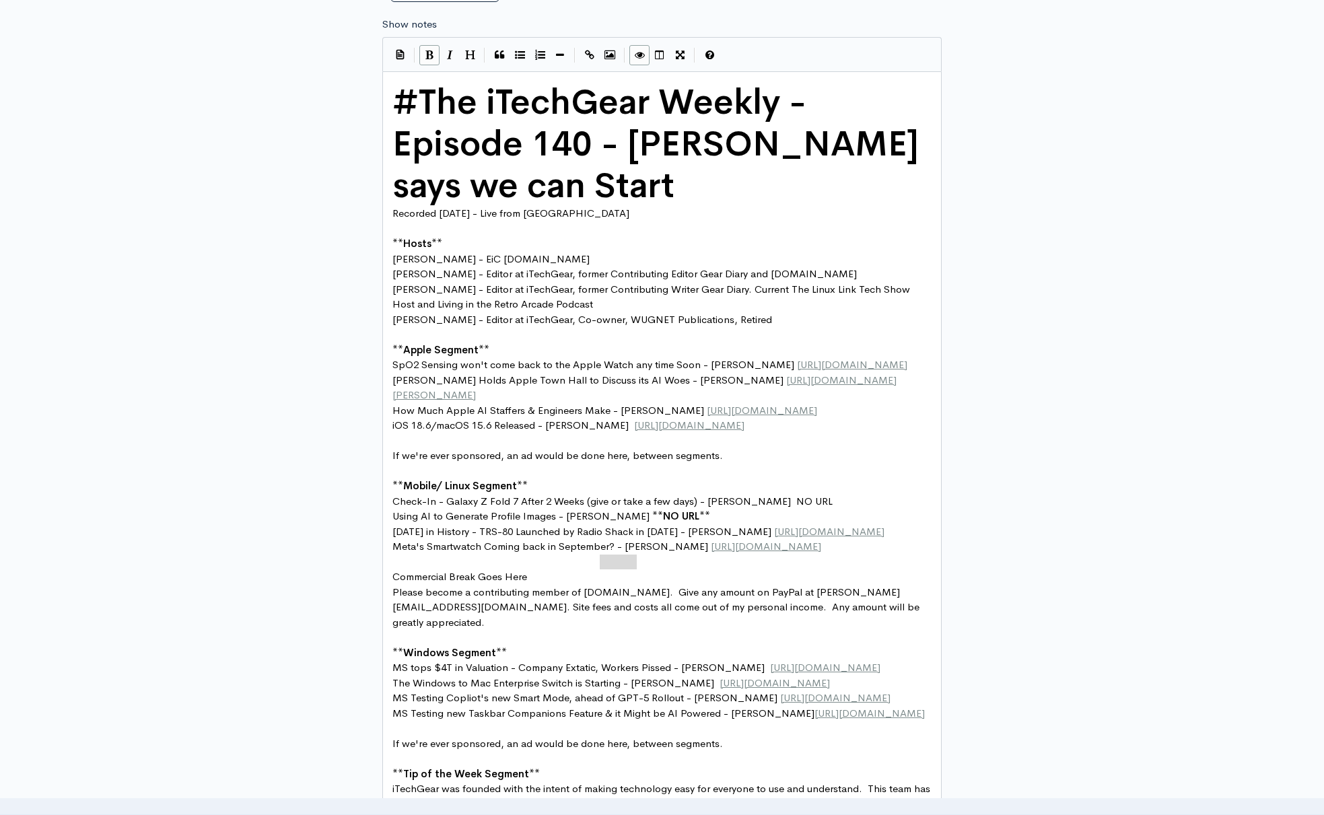
click at [644, 56] on icon "Toggle Preview" at bounding box center [640, 55] width 10 height 10
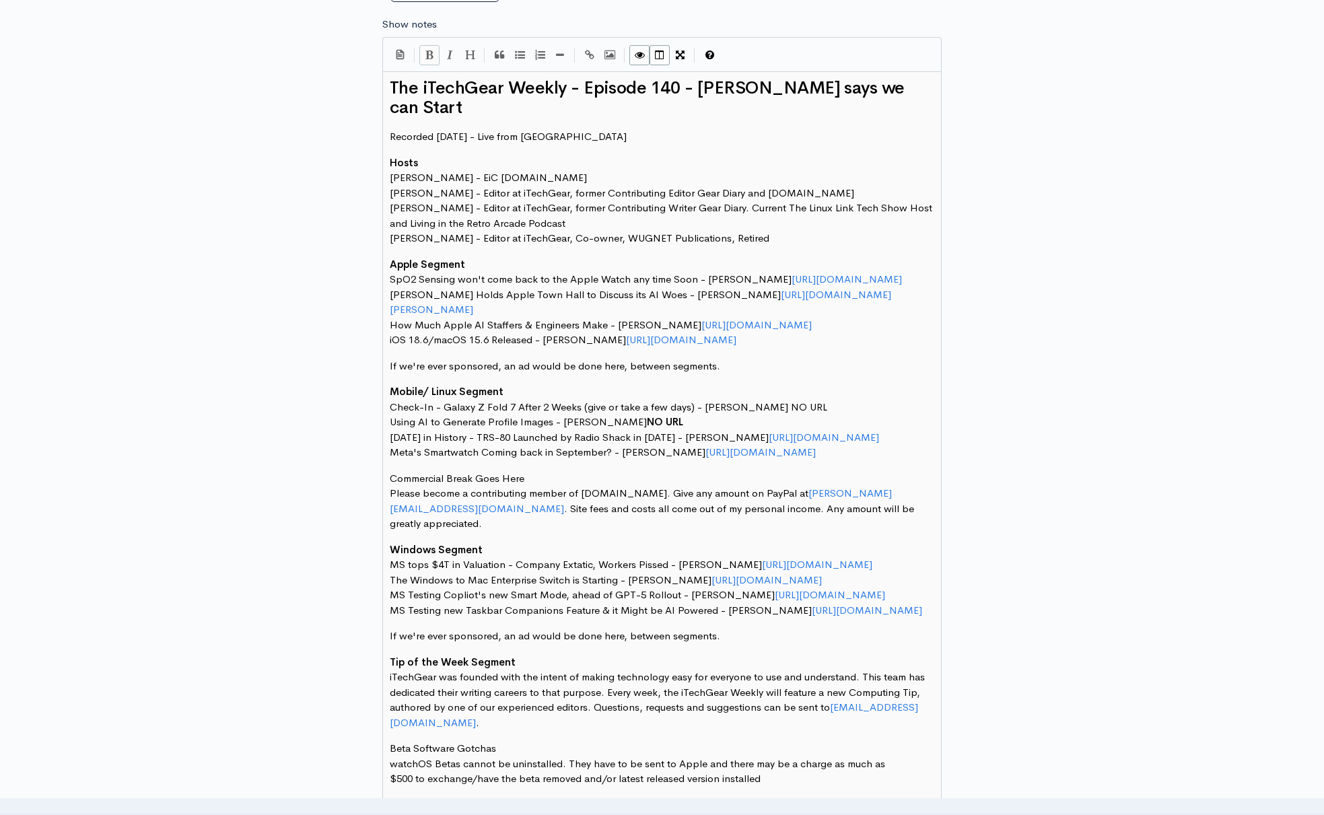
click at [664, 56] on icon "Toggle Side by Side" at bounding box center [659, 55] width 9 height 10
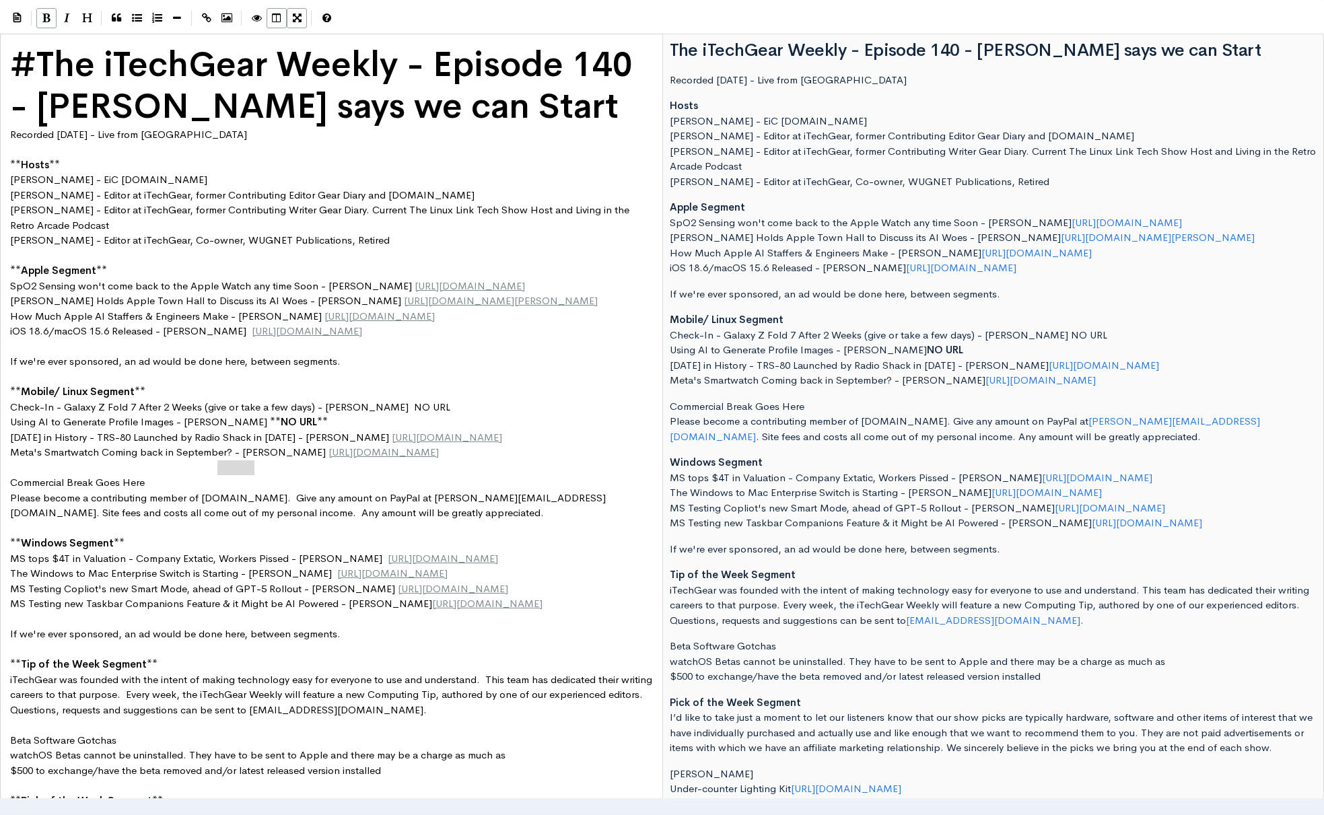
scroll to position [637, 0]
click at [277, 22] on icon "Toggle Side by Side" at bounding box center [276, 18] width 9 height 10
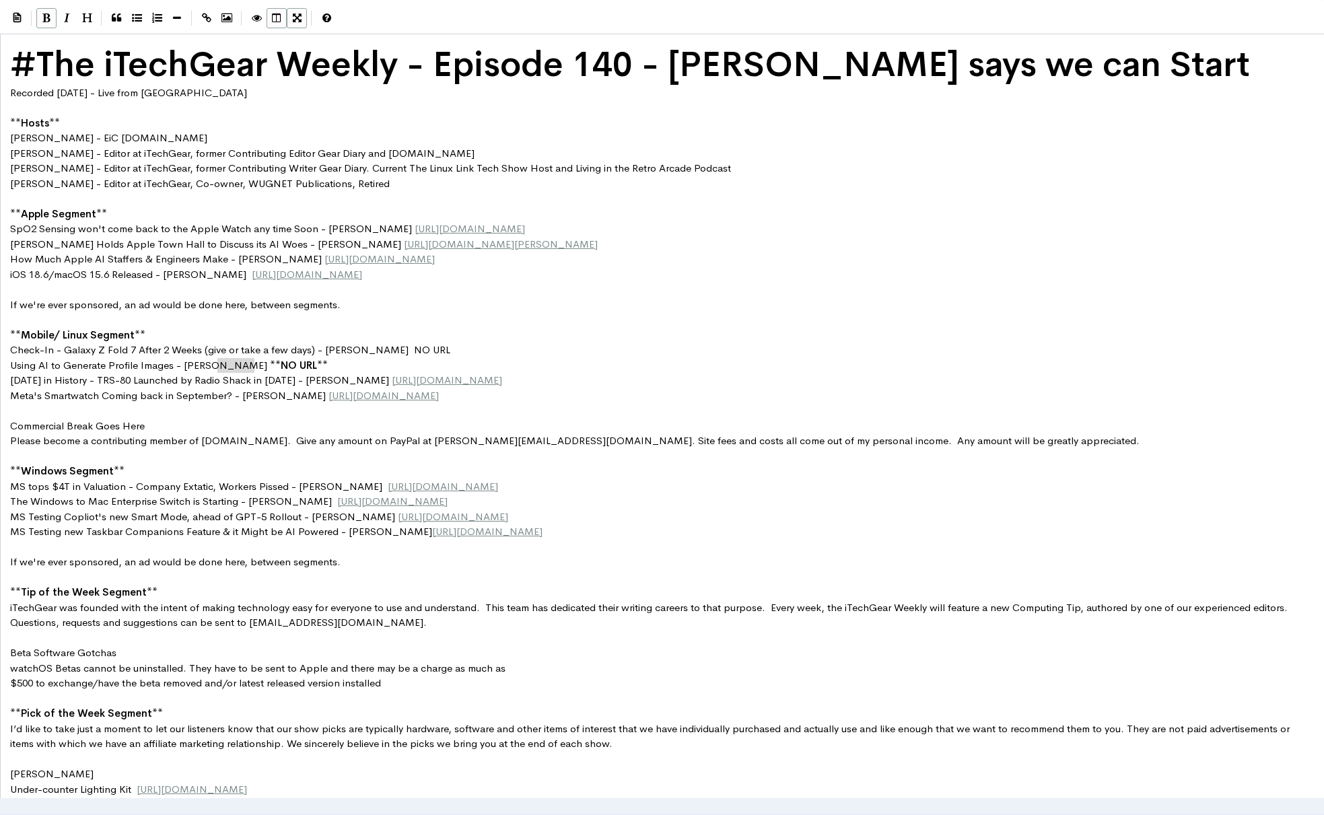
click at [277, 22] on icon "Toggle Side by Side" at bounding box center [276, 18] width 9 height 10
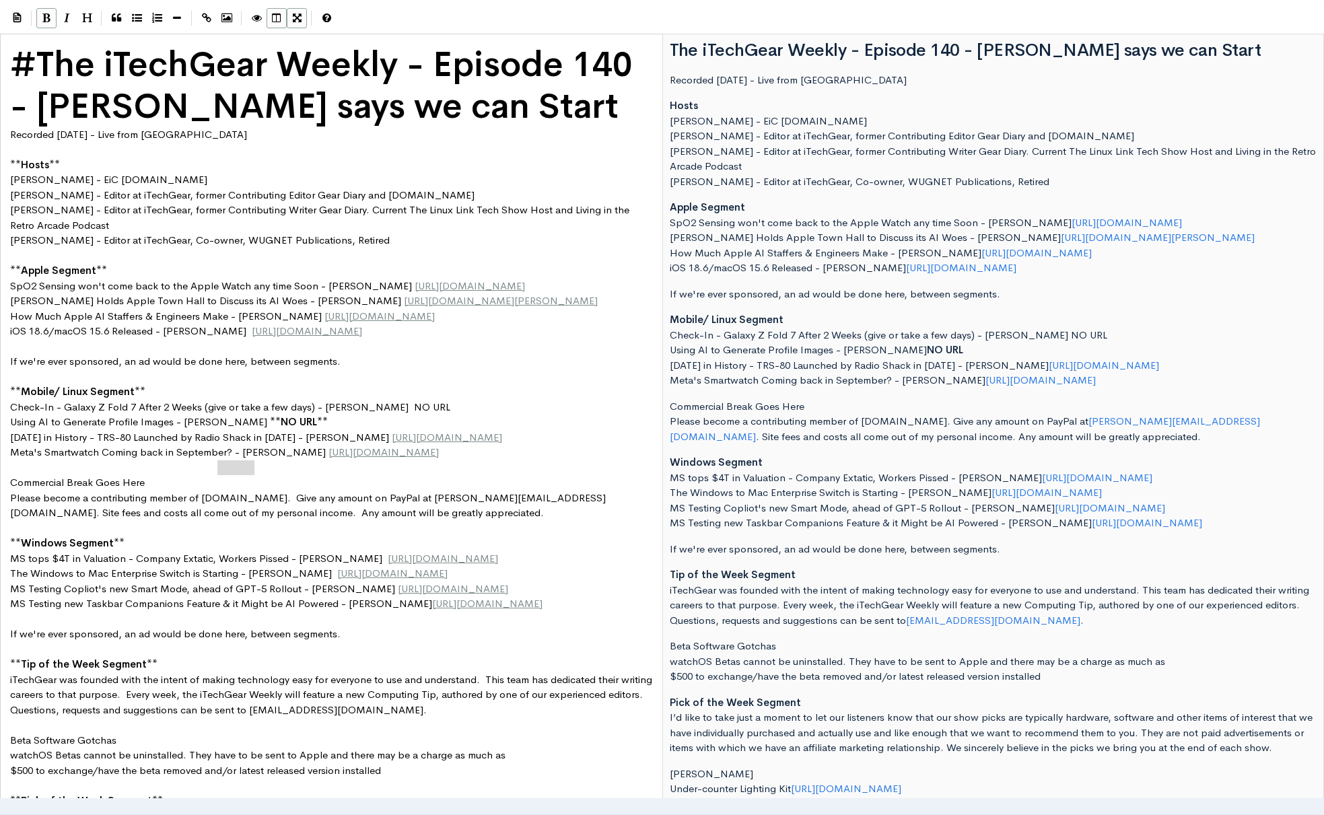
click at [298, 19] on icon "Toggle Fullscreen" at bounding box center [297, 18] width 9 height 10
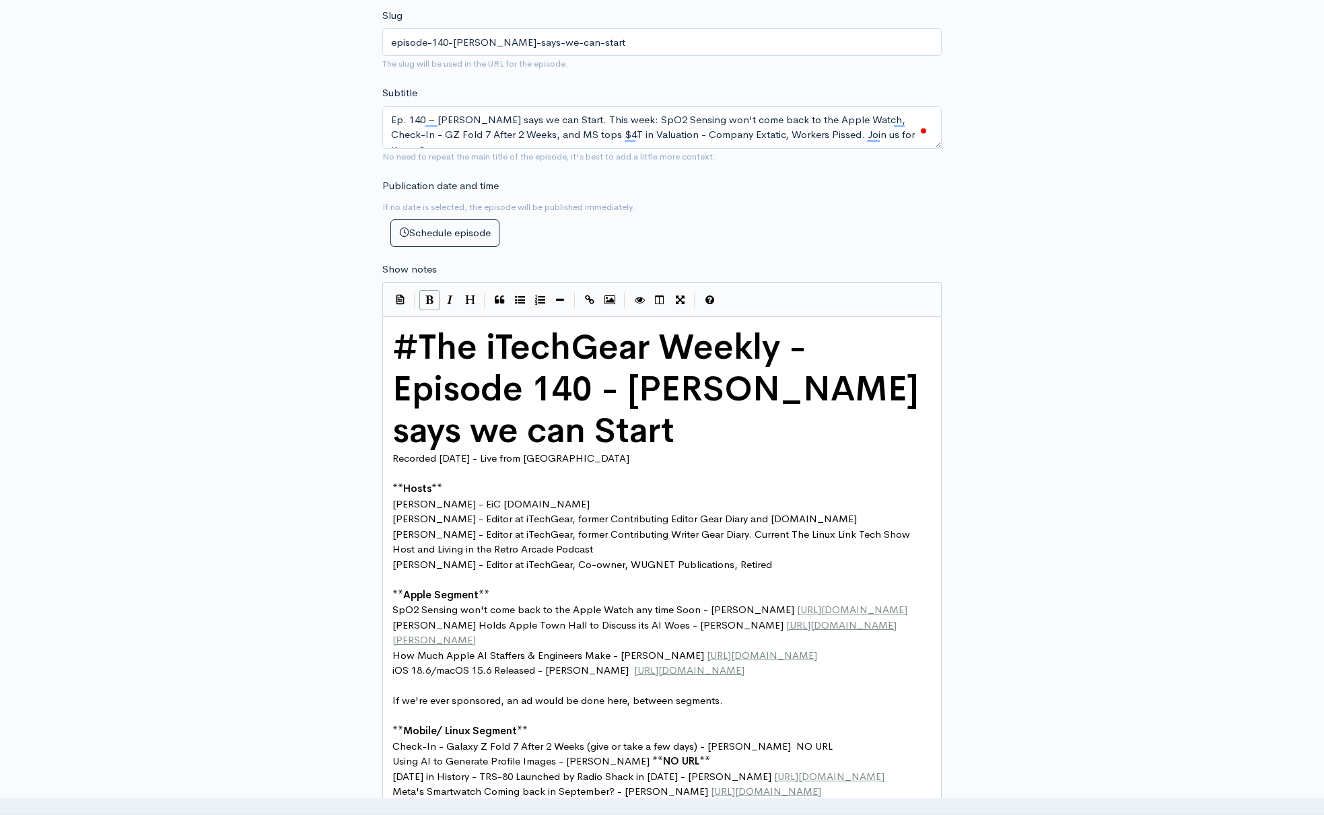
scroll to position [536, 0]
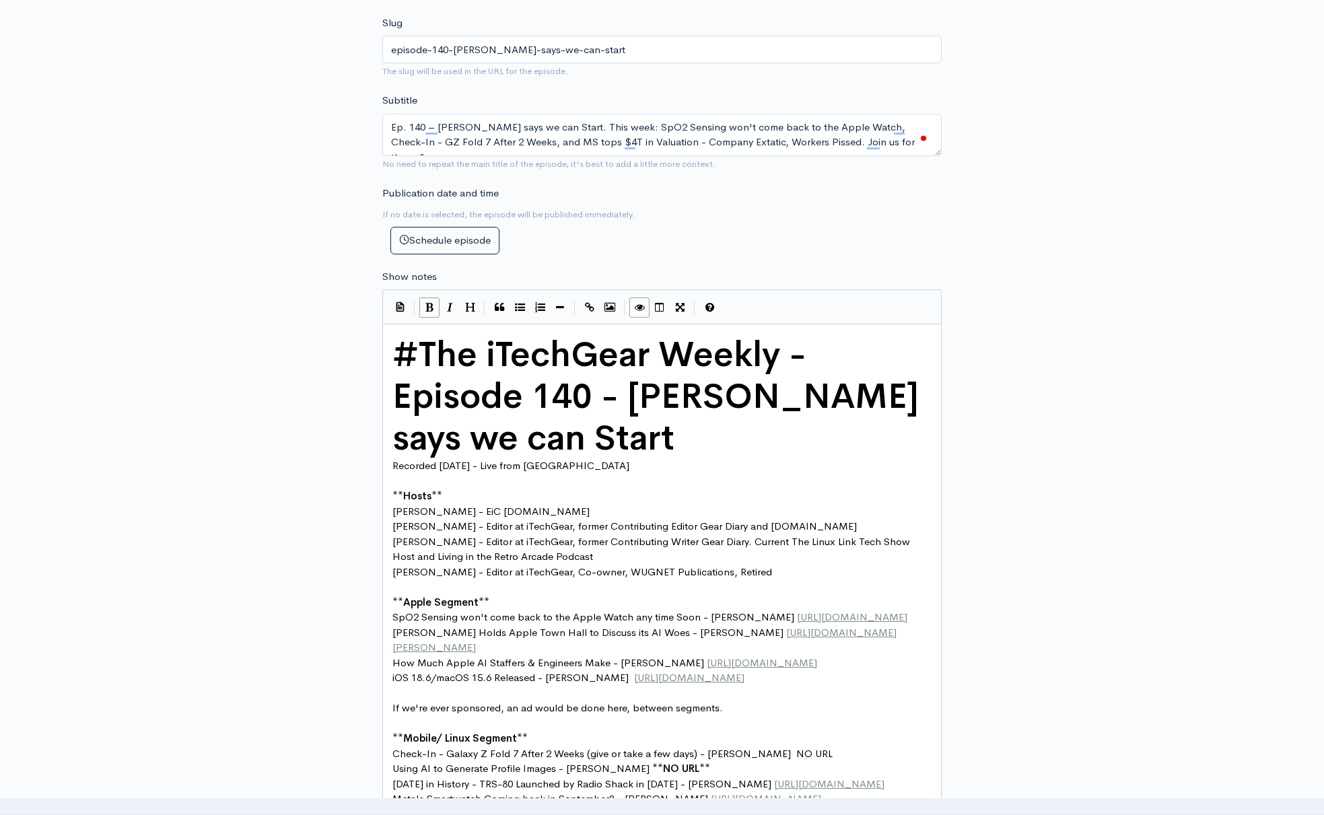
click at [637, 312] on button "Toggle Preview" at bounding box center [639, 308] width 20 height 20
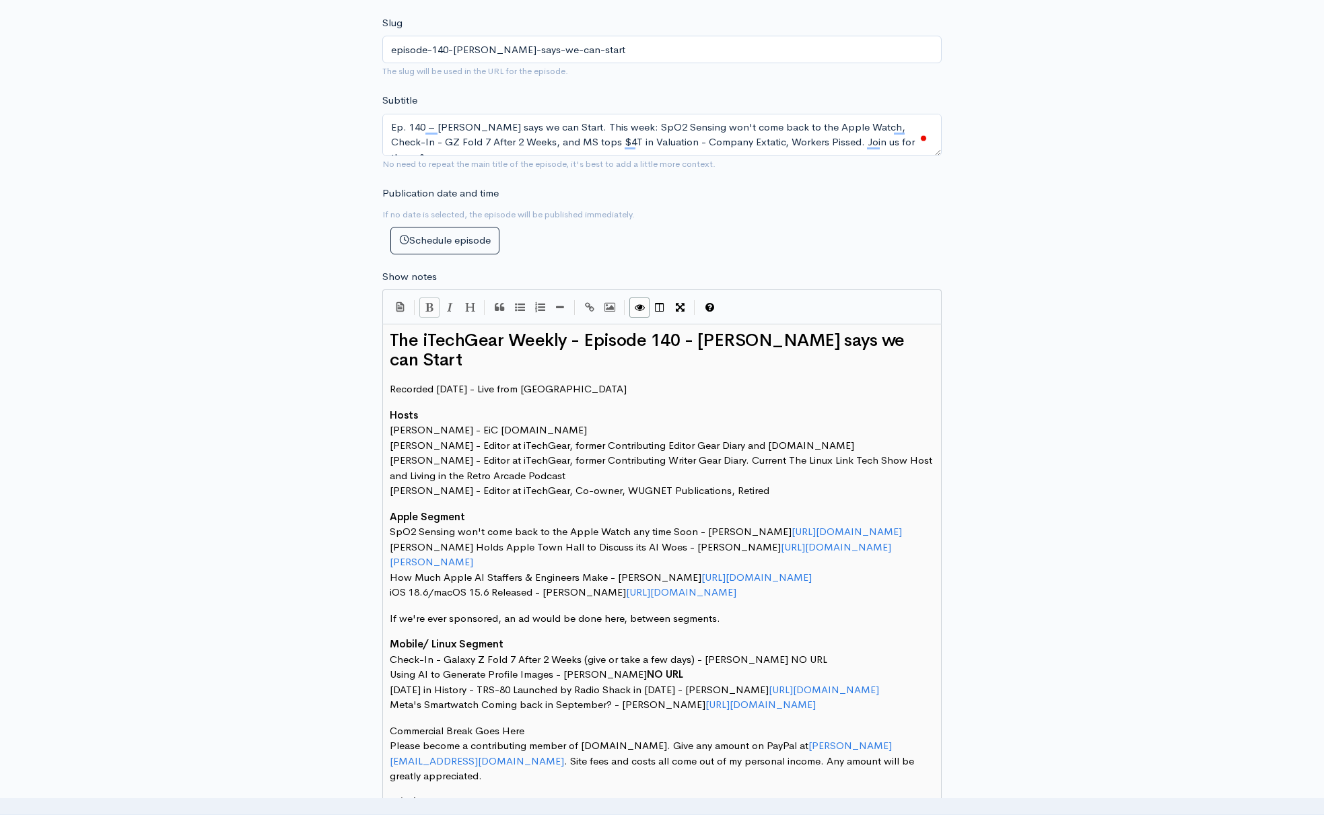
click at [732, 685] on p "Mobile/ Linux Segment Check-In - Galaxy Z Fold 7 After 2 Weeks (give or take a …" at bounding box center [662, 675] width 545 height 76
drag, startPoint x: 732, startPoint y: 685, endPoint x: 765, endPoint y: 687, distance: 33.0
click at [765, 687] on p "Mobile/ Linux Segment Check-In - Galaxy Z Fold 7 After 2 Weeks (give or take a …" at bounding box center [662, 675] width 545 height 76
click at [641, 310] on icon "Toggle Preview" at bounding box center [640, 307] width 10 height 10
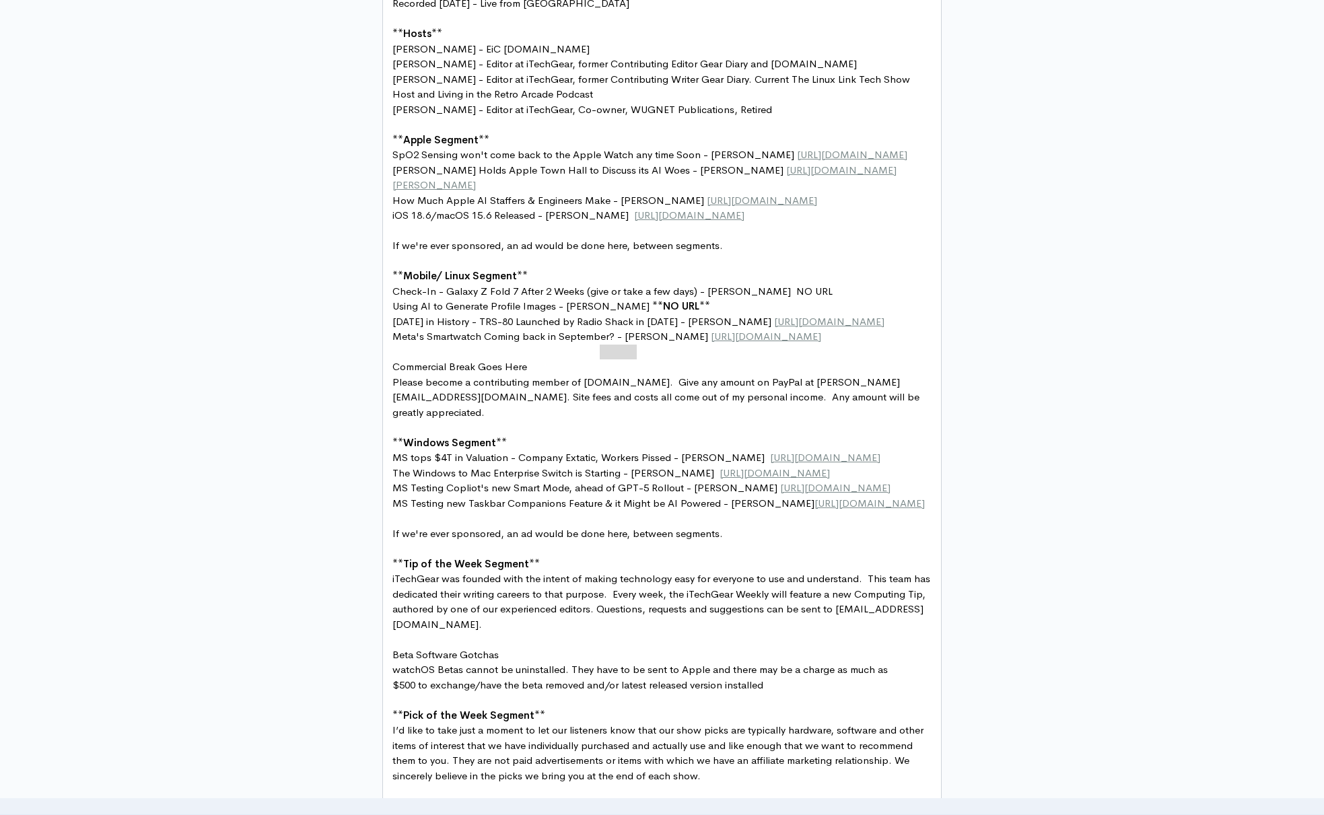
scroll to position [998, 0]
type textarea "NO URL"
drag, startPoint x: 737, startPoint y: 335, endPoint x: 773, endPoint y: 337, distance: 35.7
type textarea "[URL][DOMAIN_NAME]"
drag, startPoint x: 580, startPoint y: 264, endPoint x: 901, endPoint y: 263, distance: 321.1
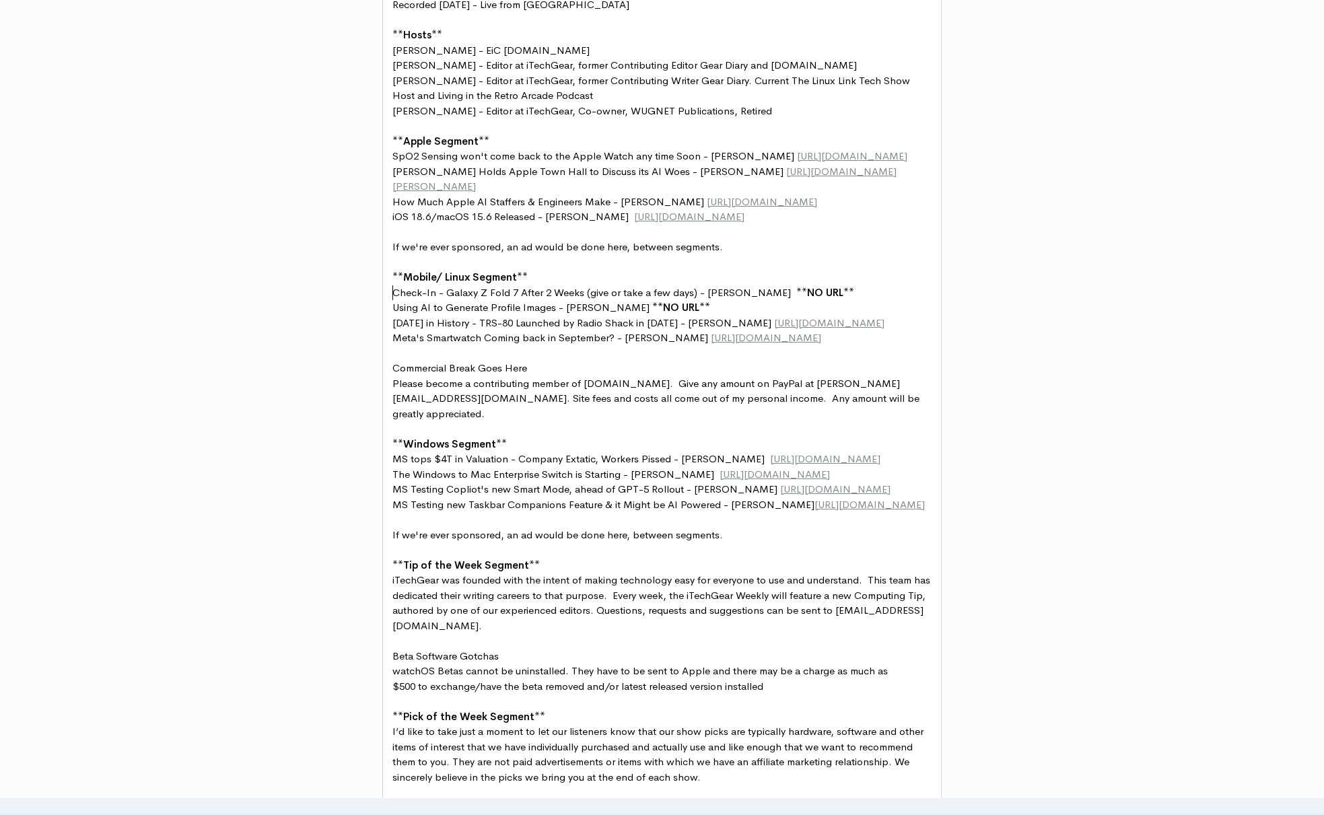
click at [392, 253] on span "If we're ever sponsored, an ad would be done here, between segments." at bounding box center [557, 246] width 331 height 13
type textarea "iOS 18.6/macOS 15.6 Released - [PERSON_NAME] [URL][DOMAIN_NAME]"
type textarea "[URL][DOMAIN_NAME]"
paste textarea
type textarea "[URL][DOMAIN_NAME]"
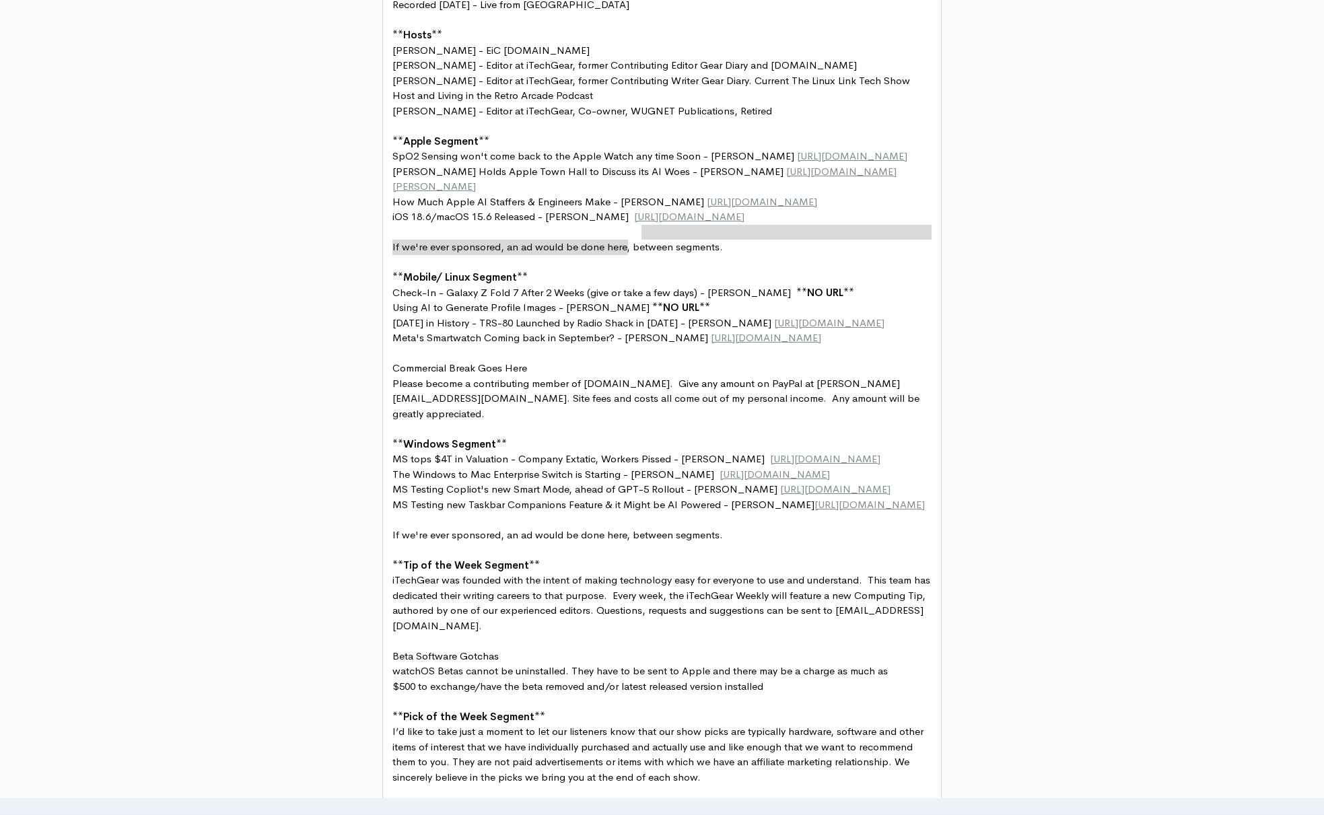
drag, startPoint x: 638, startPoint y: 249, endPoint x: 644, endPoint y: 234, distance: 16.4
paste textarea
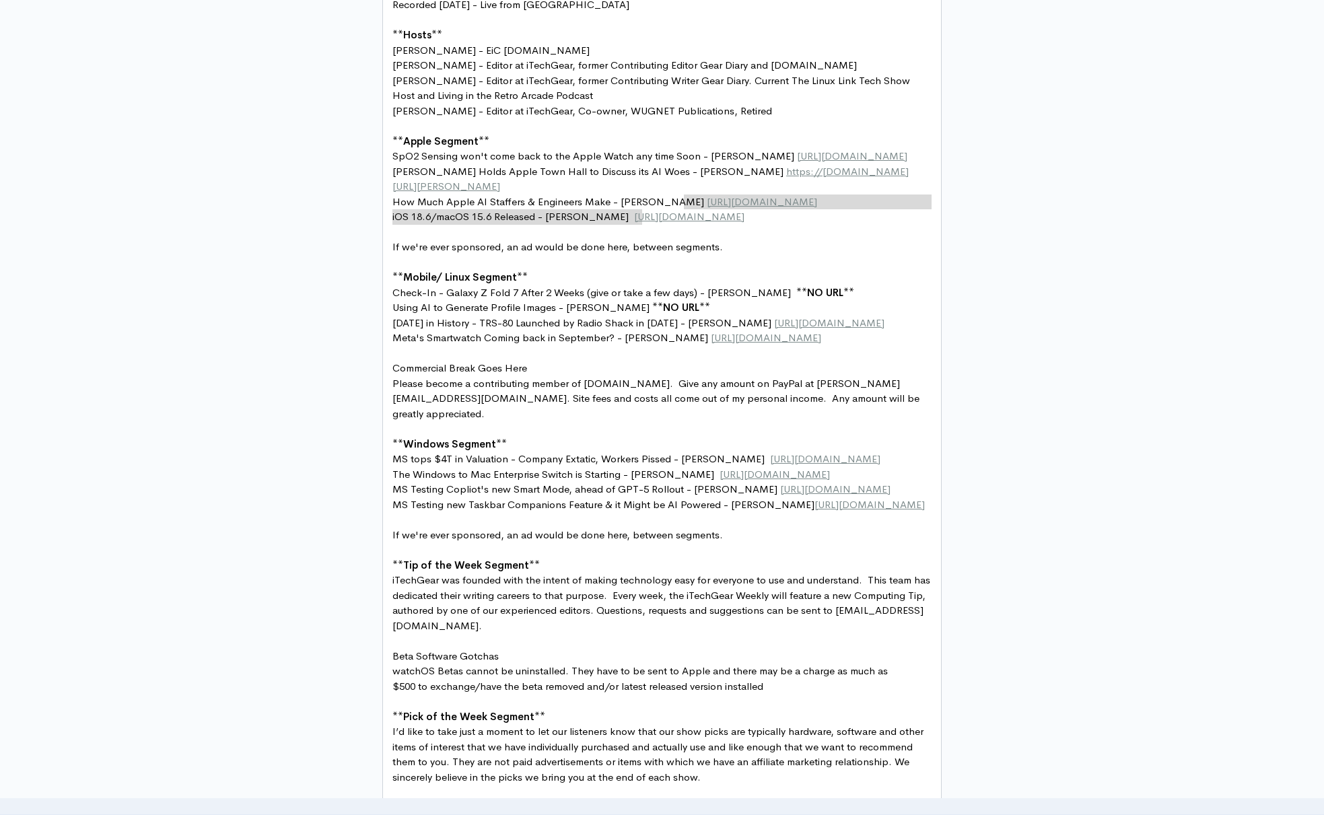
type textarea "[URL][DOMAIN_NAME][PERSON_NAME]"
drag, startPoint x: 664, startPoint y: 219, endPoint x: 681, endPoint y: 204, distance: 22.9
paste textarea
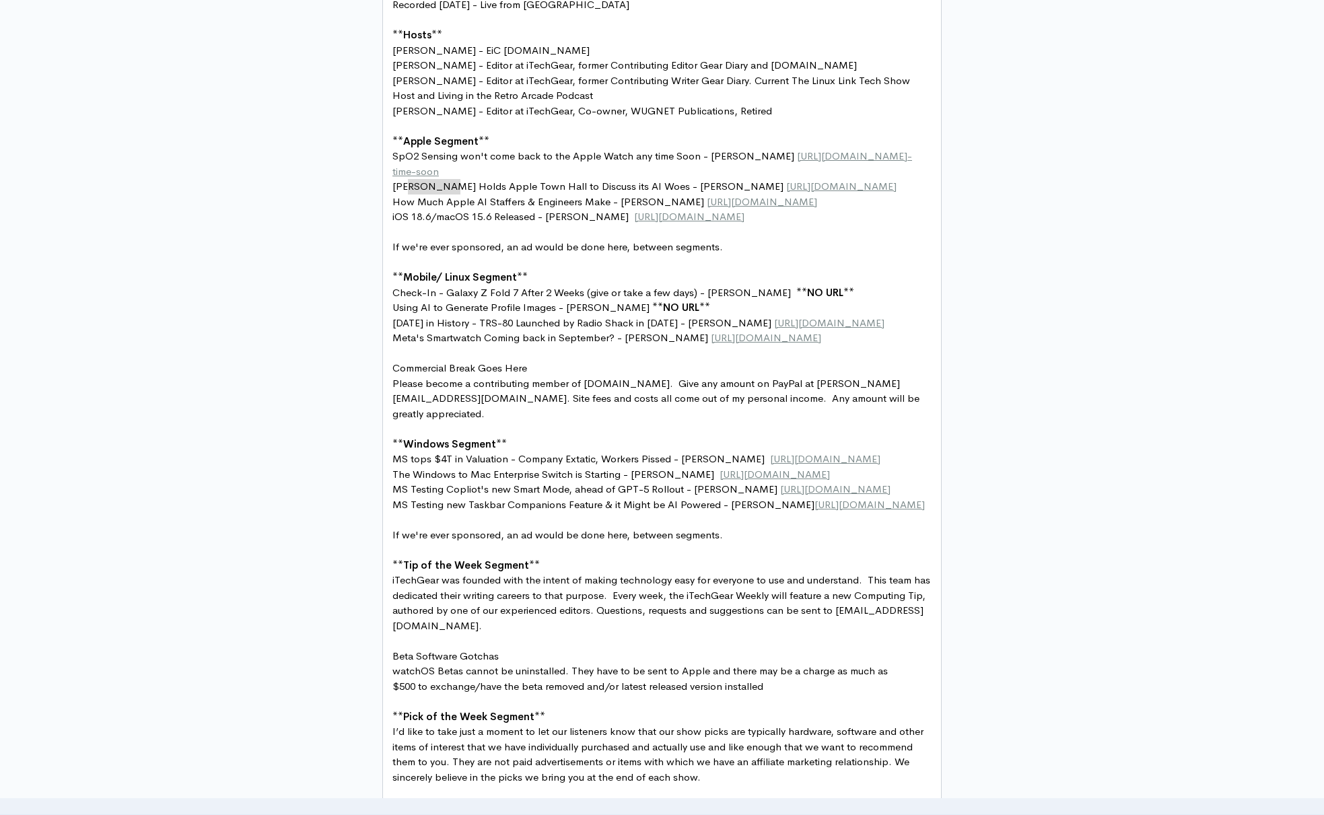
type textarea "[URL][DOMAIN_NAME]"
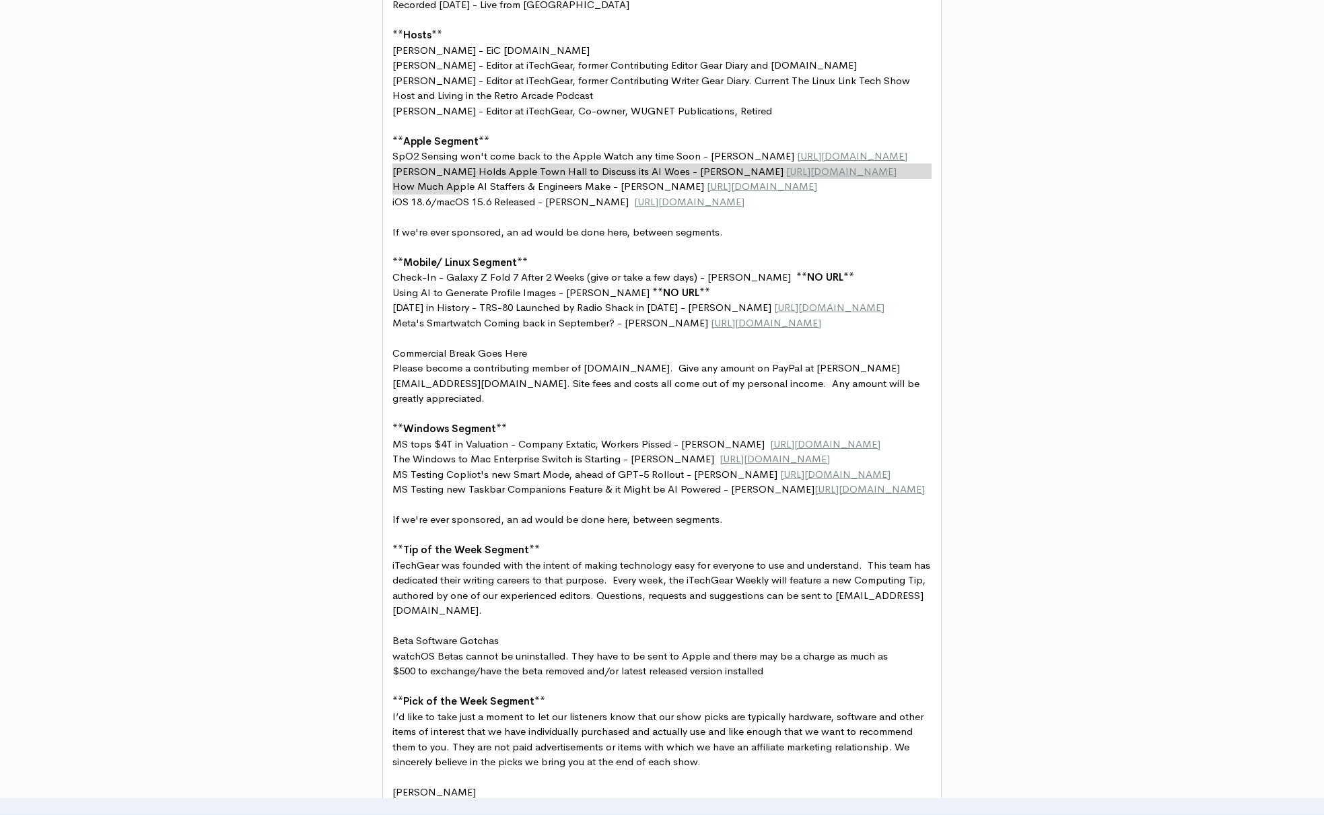
drag, startPoint x: 466, startPoint y: 187, endPoint x: 386, endPoint y: 173, distance: 80.7
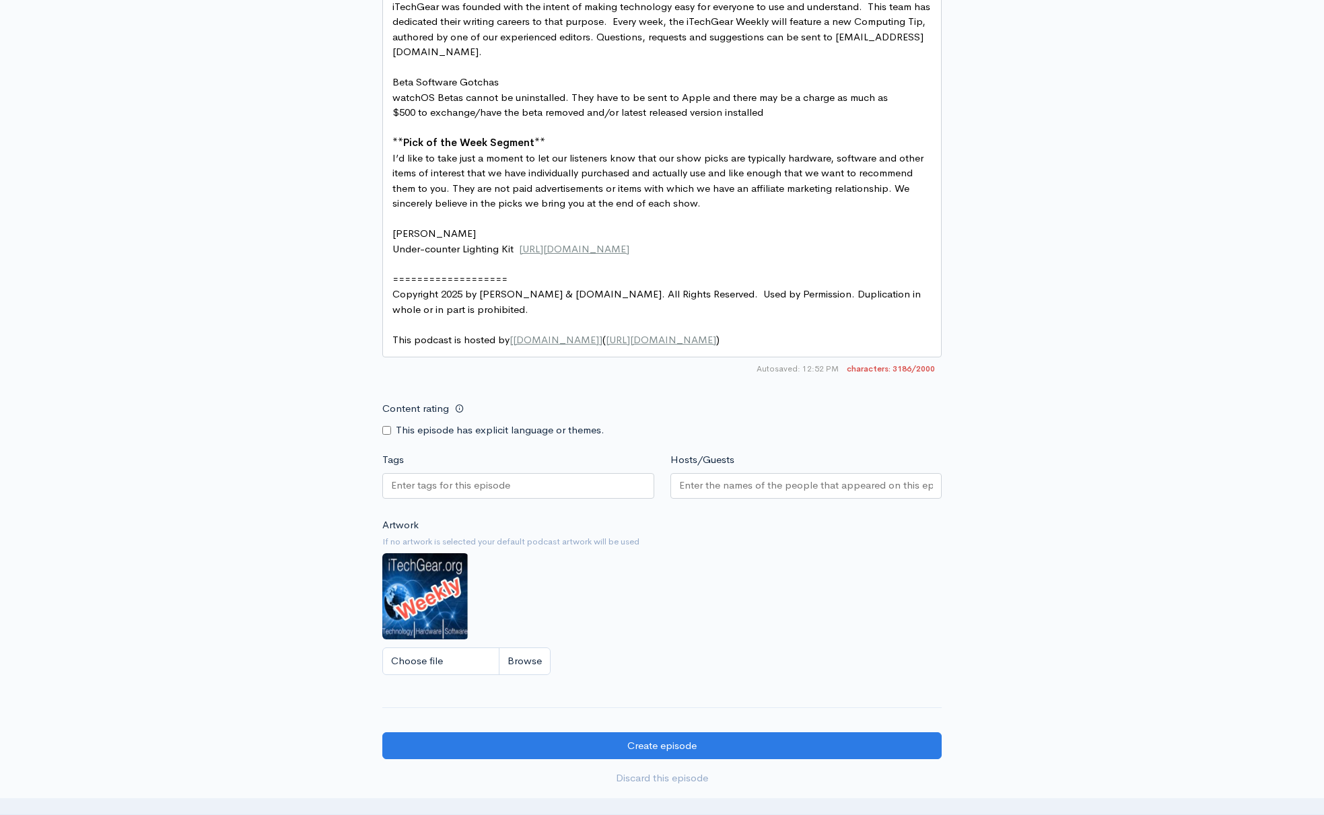
scroll to position [1557, 0]
click at [735, 477] on input "Hosts/Guests" at bounding box center [806, 484] width 254 height 15
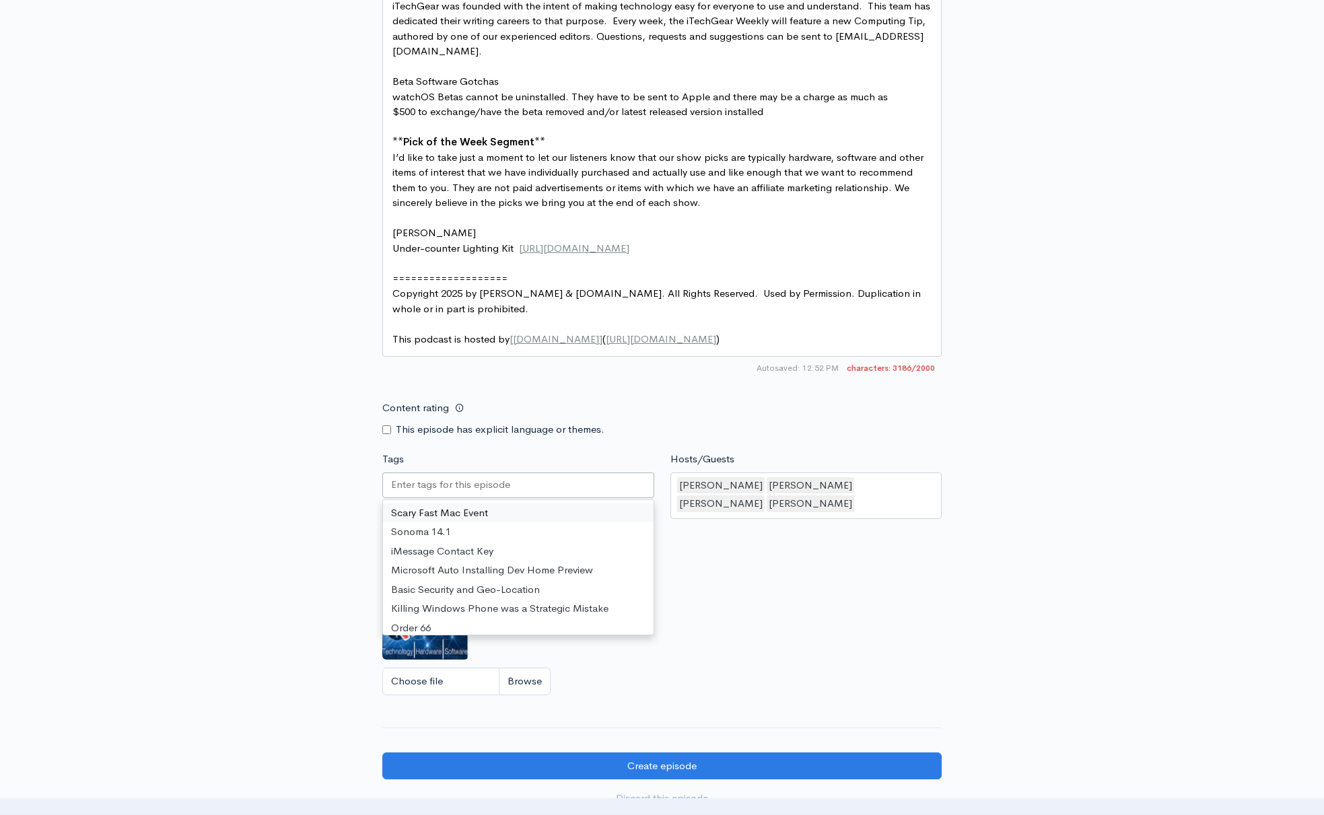
click at [547, 473] on div at bounding box center [518, 486] width 272 height 26
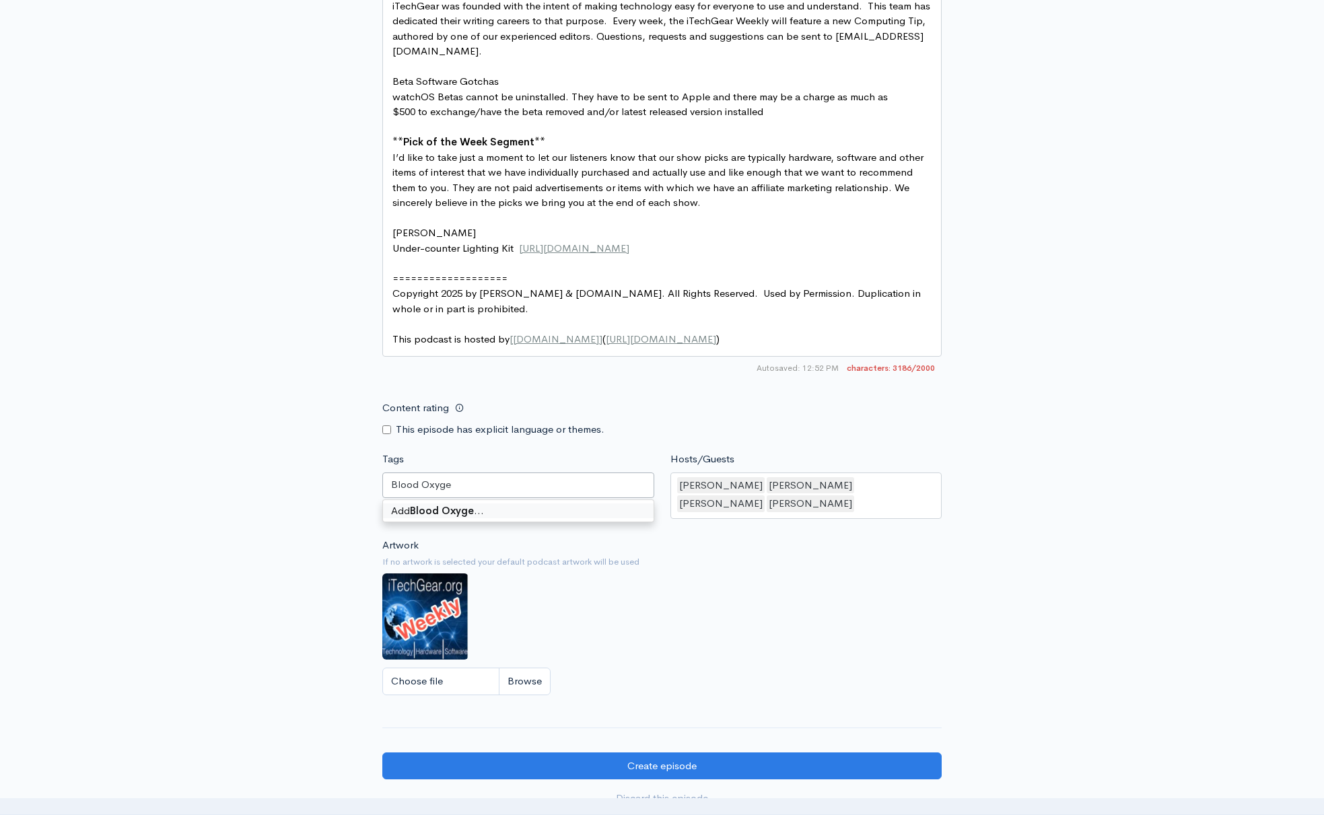
type input "Blood Oxygen"
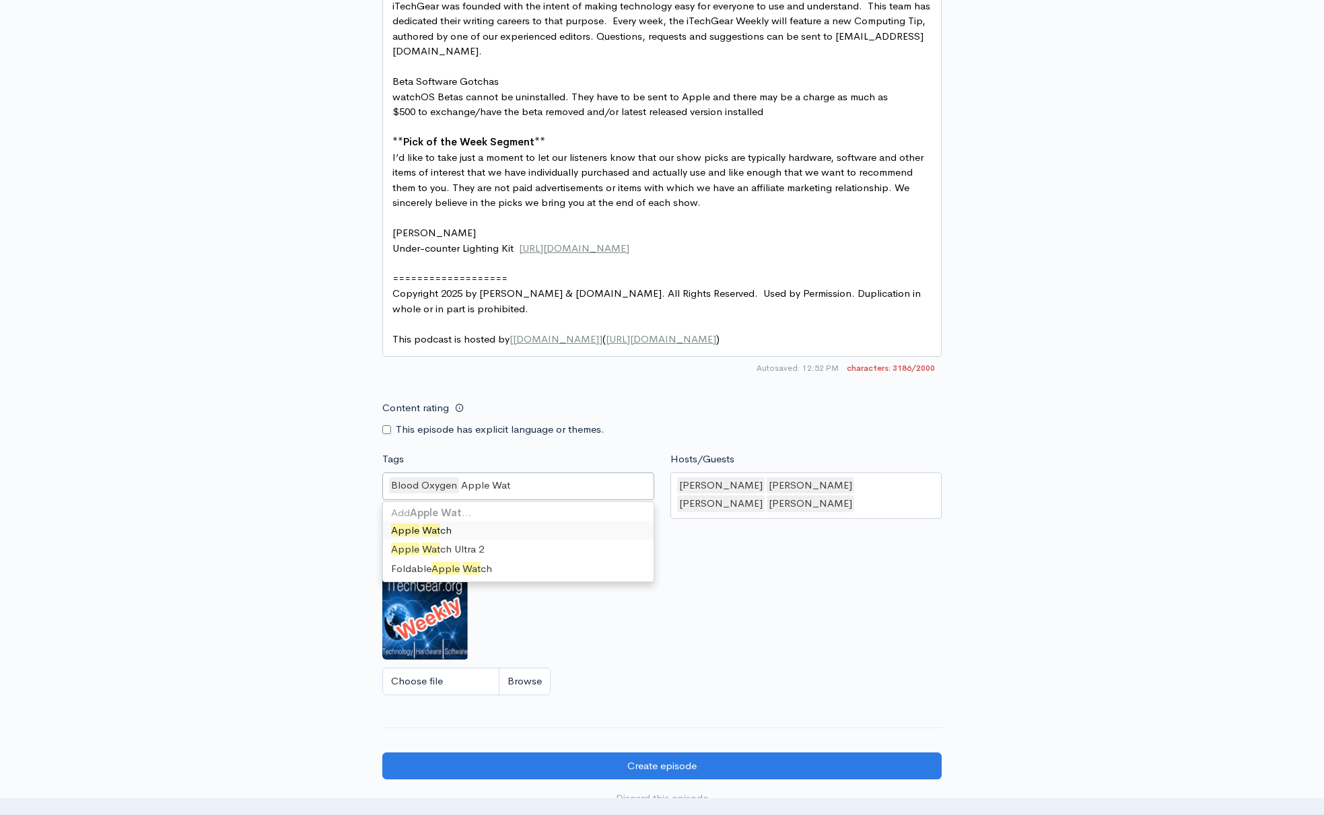
scroll to position [0, 0]
type input "Apple Watch"
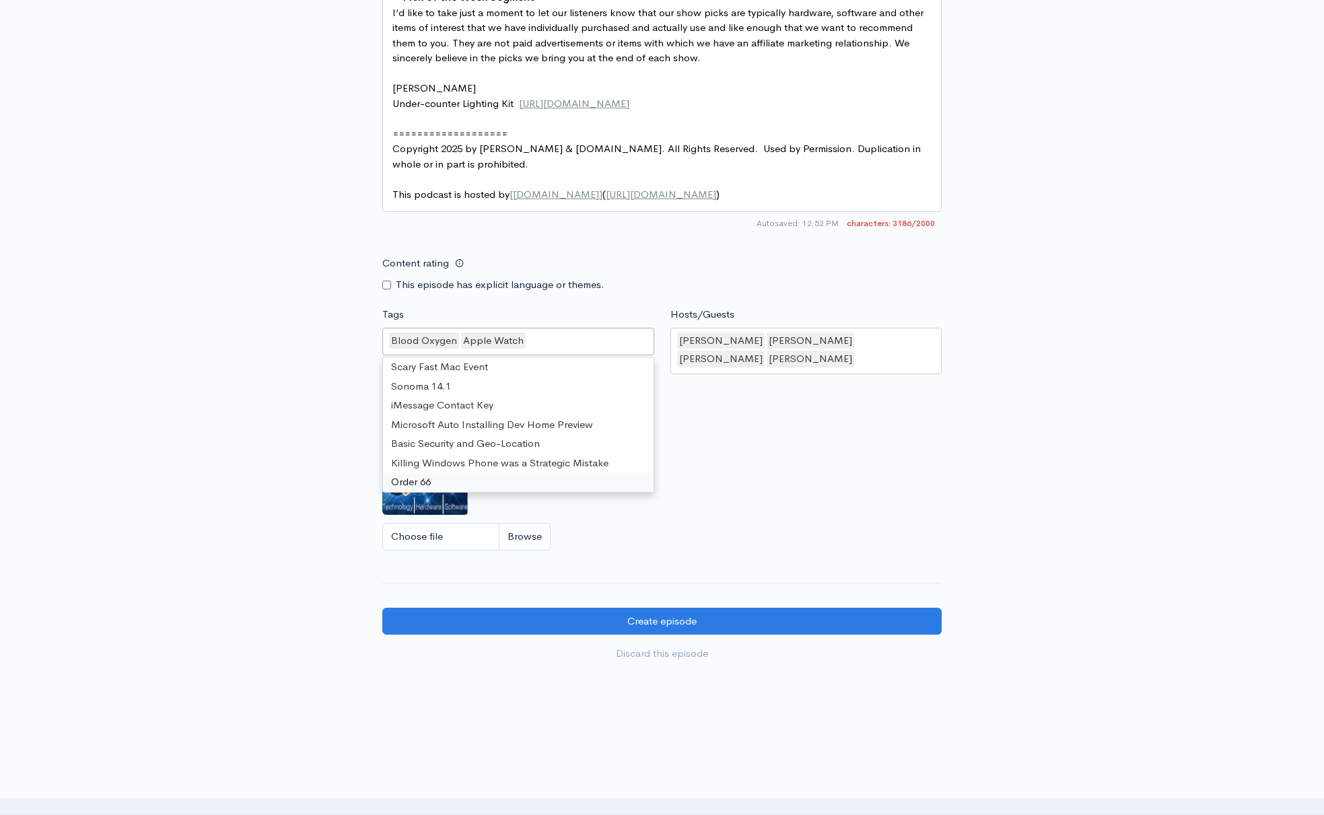
scroll to position [11, 0]
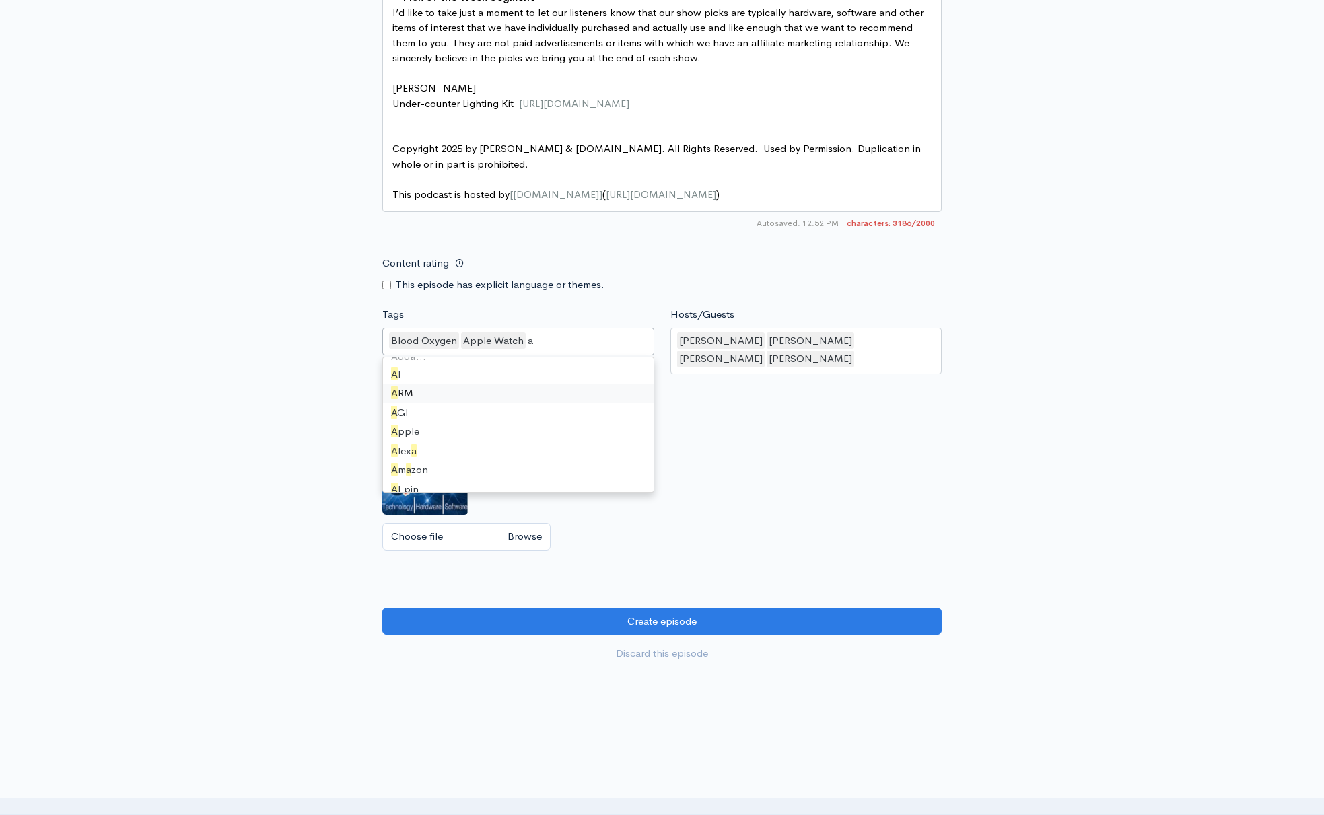
click at [561, 328] on div "Blood Oxygen Apple Watch a" at bounding box center [518, 342] width 272 height 28
type input "apple in"
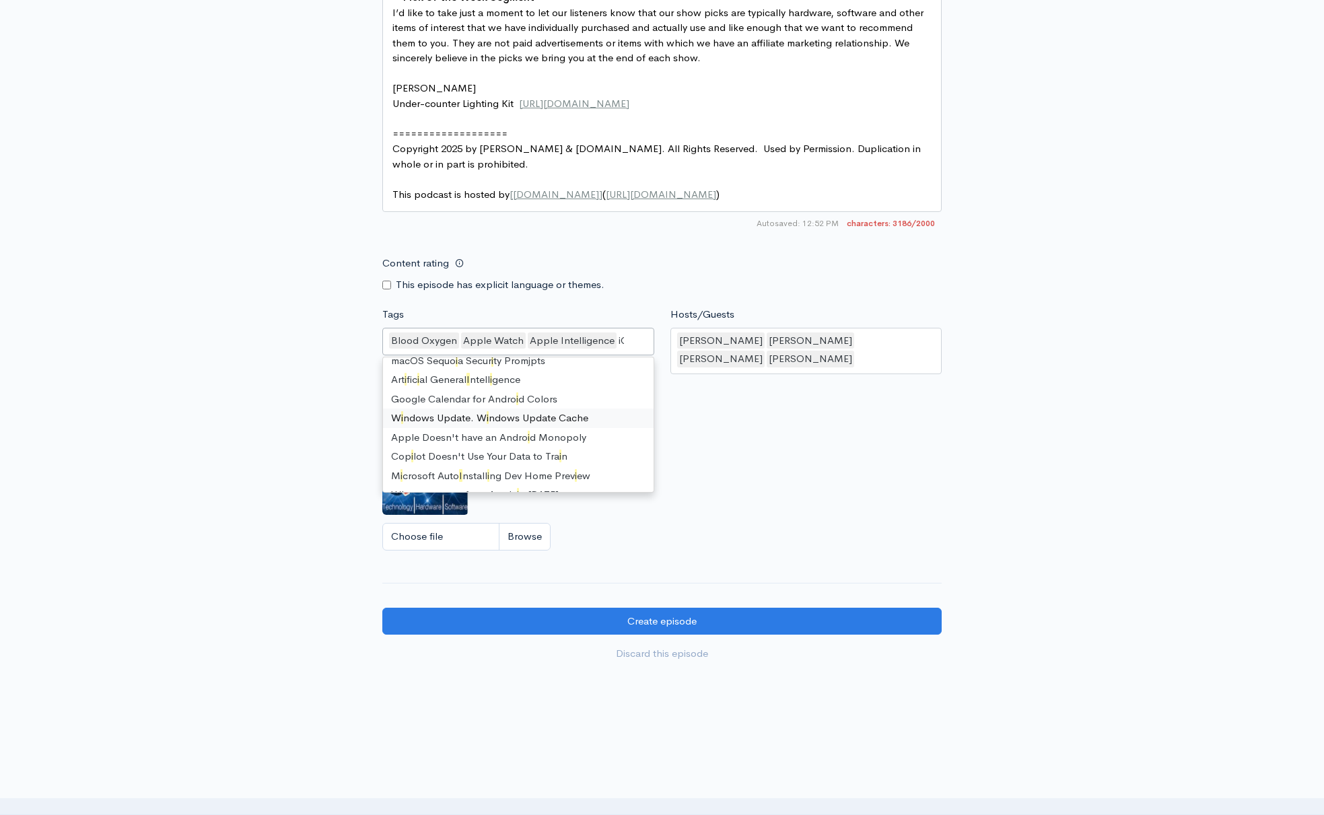
type input "iOS"
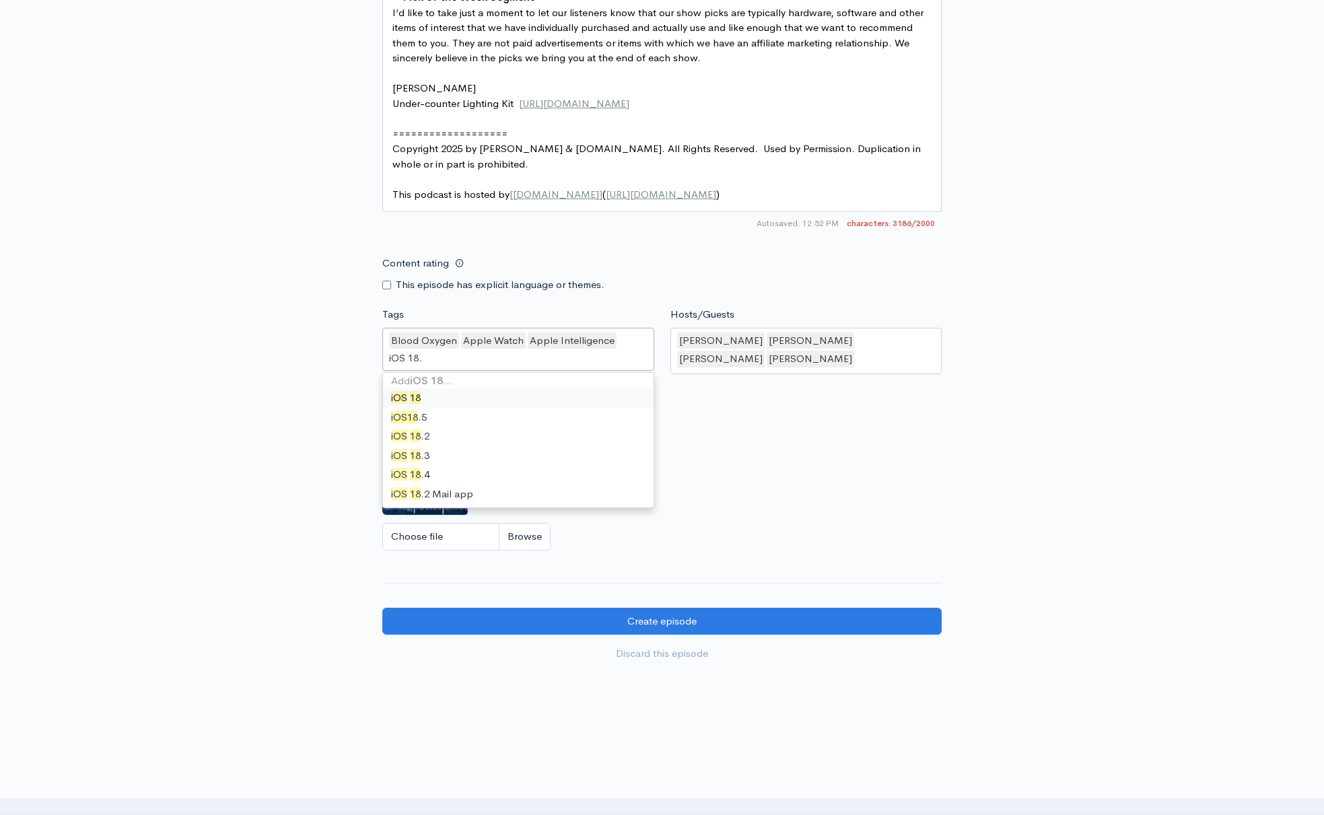
scroll to position [0, 0]
type input "iOS 18.6"
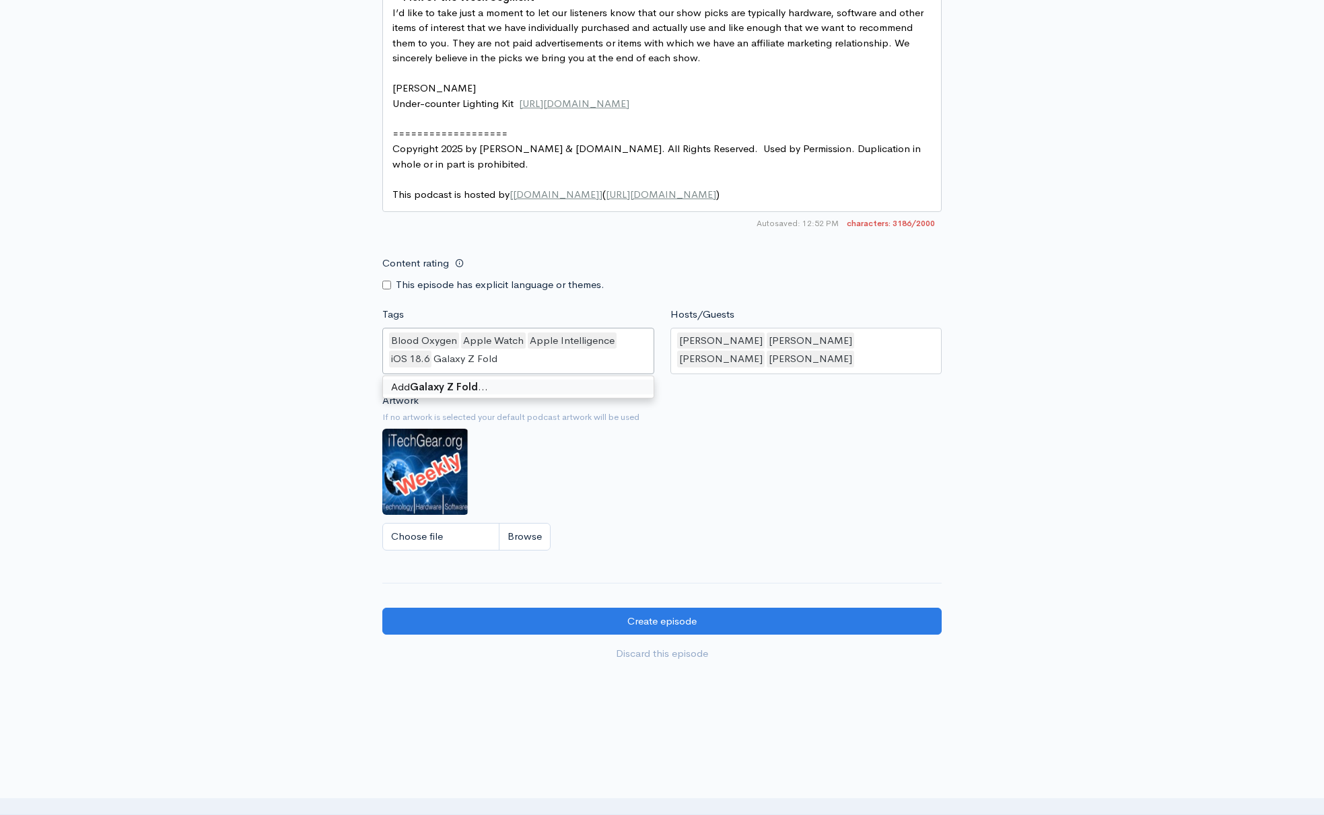
type input "Galaxy Z Fold 7"
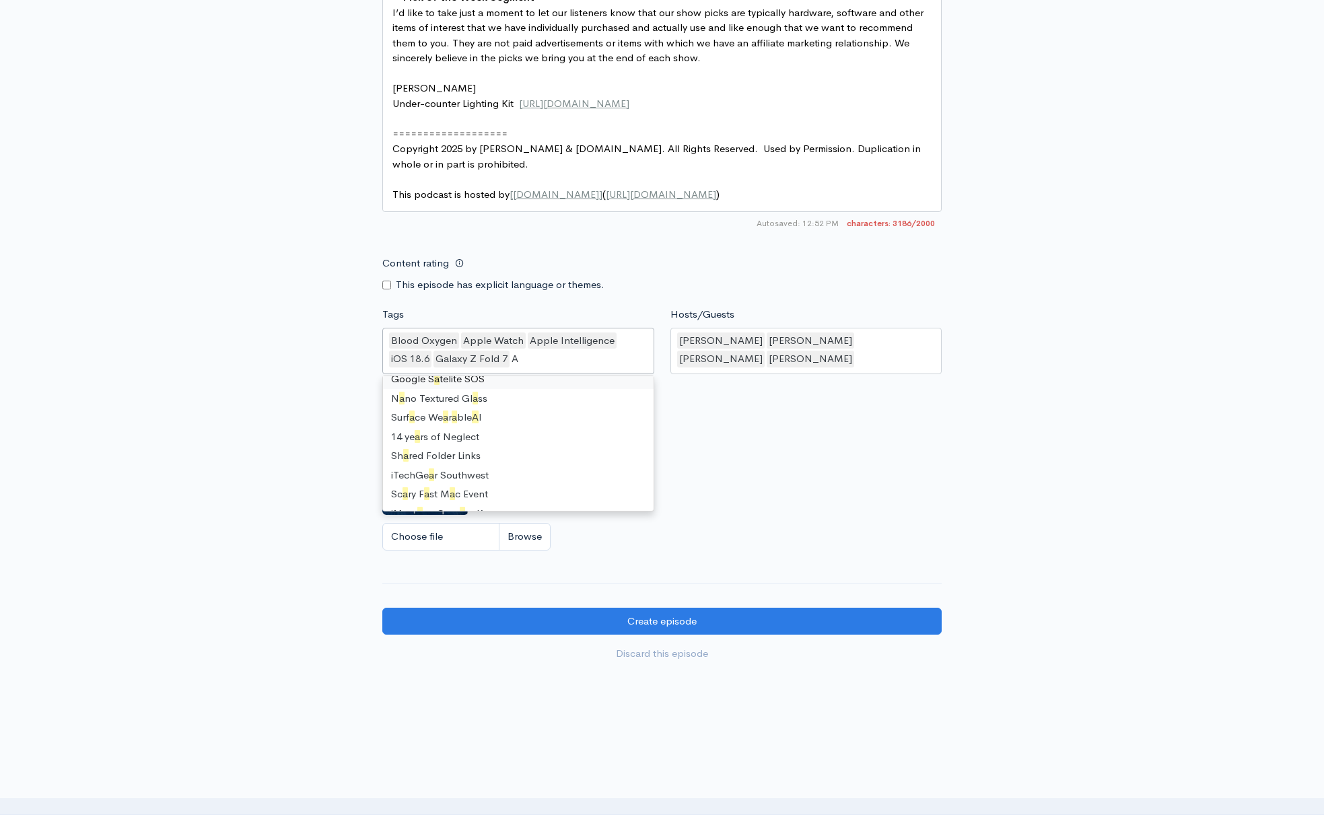
type input "AI"
type input "TRS"
type input "-80"
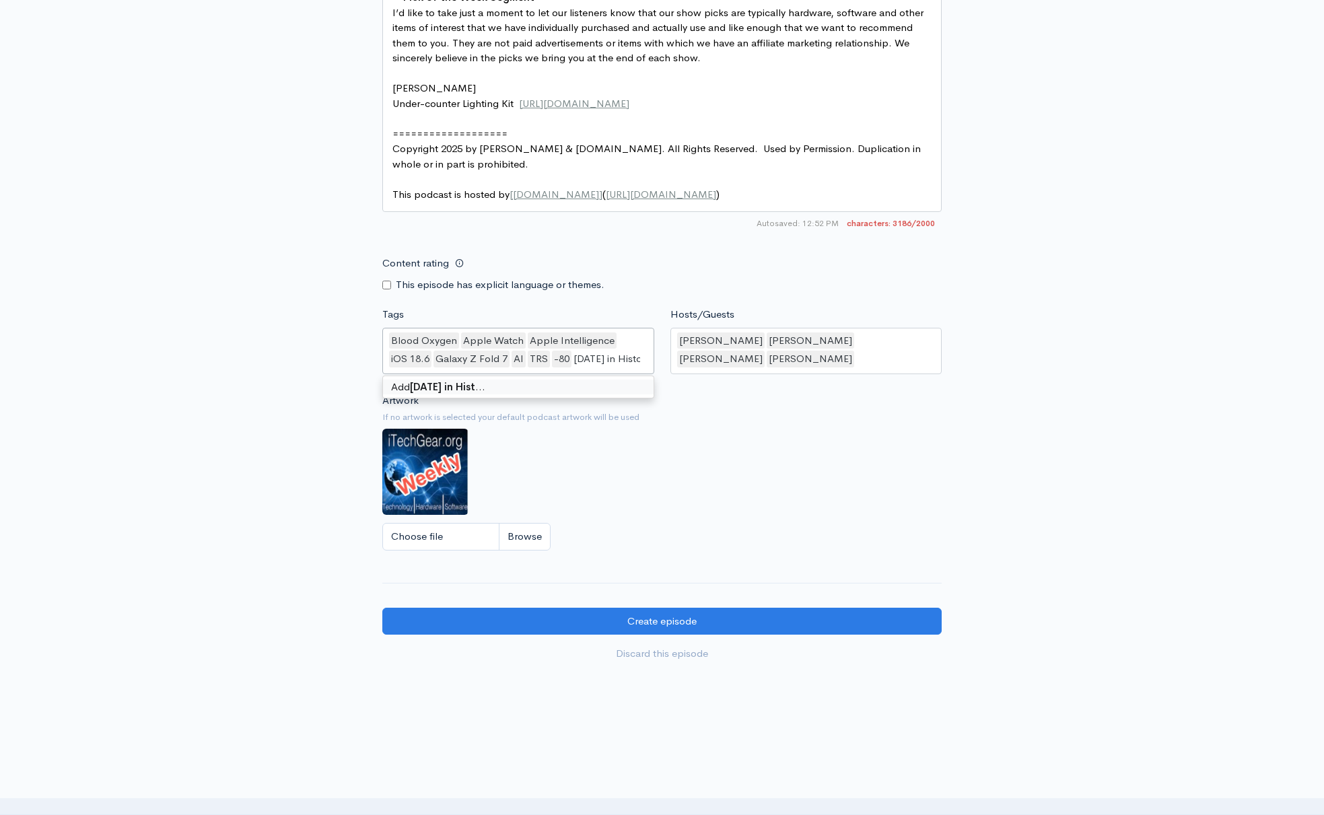
type input "[DATE] in History"
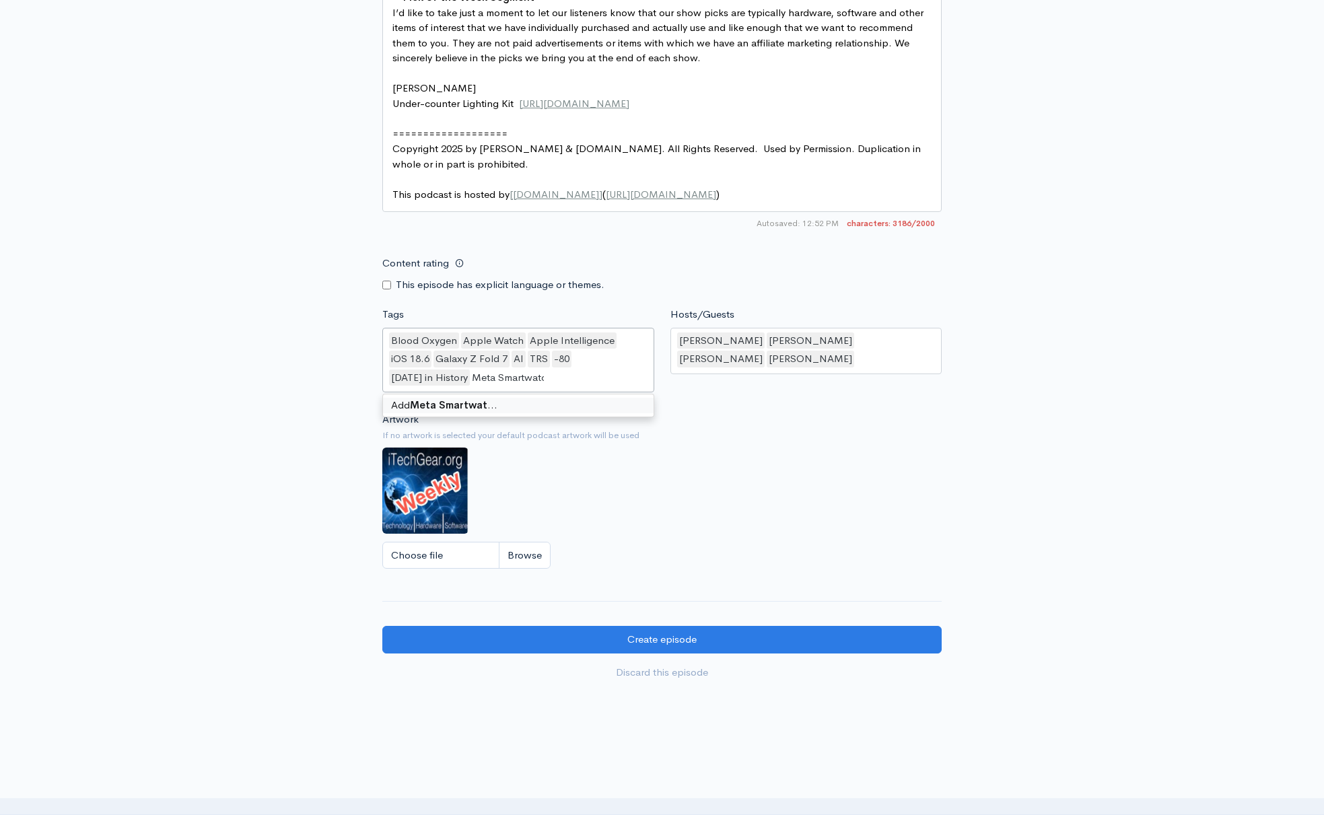
type input "Meta Smartwatch"
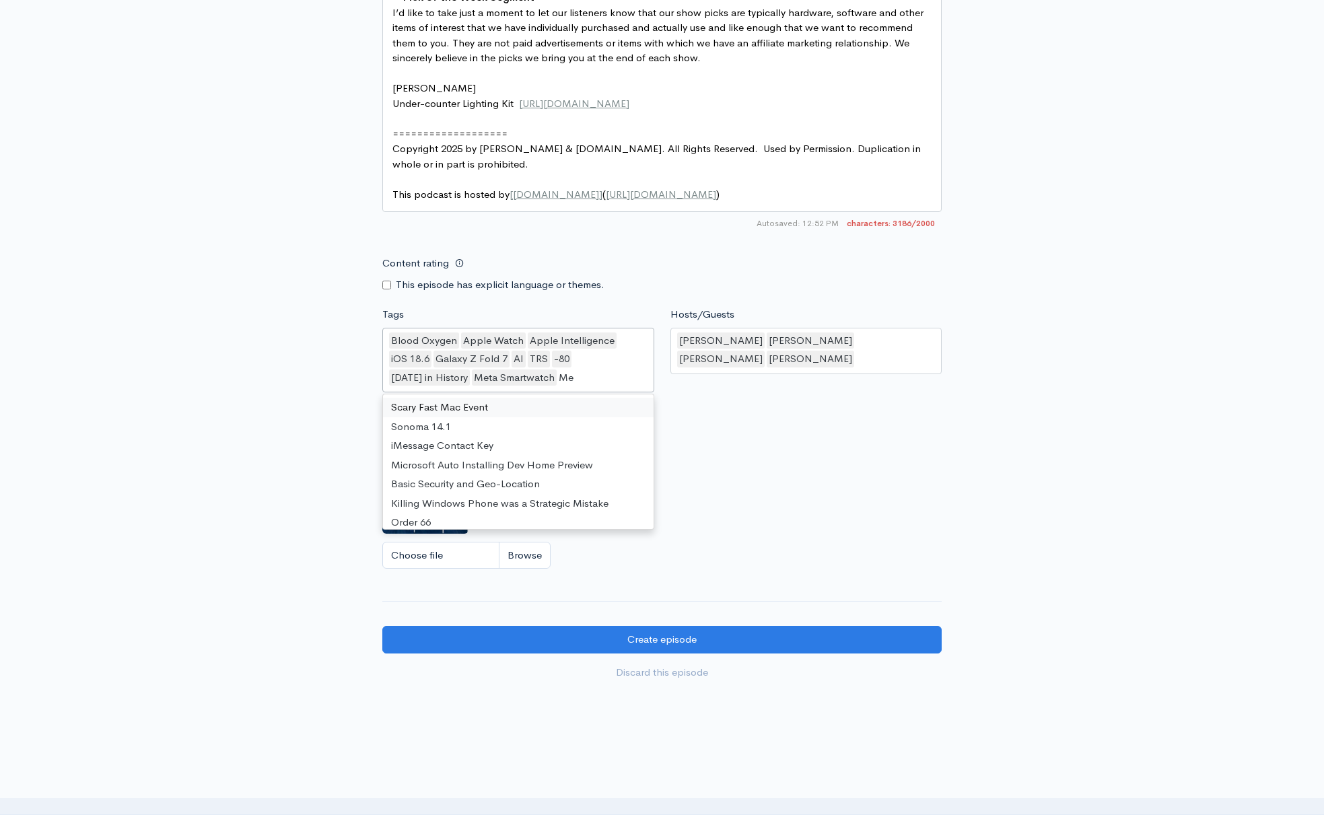
scroll to position [2404, 0]
type input "Meta"
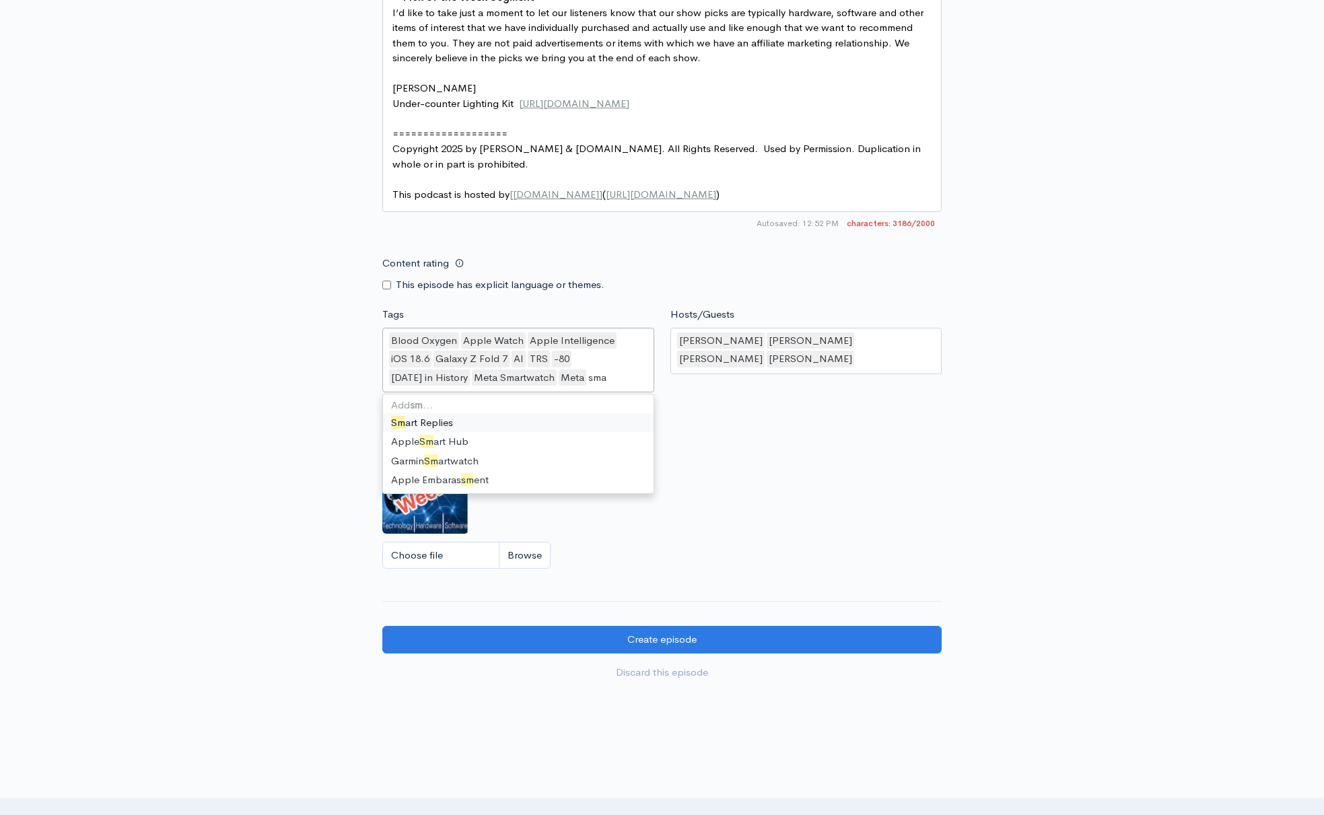
scroll to position [0, 0]
type input "s"
type input "Smartwatch"
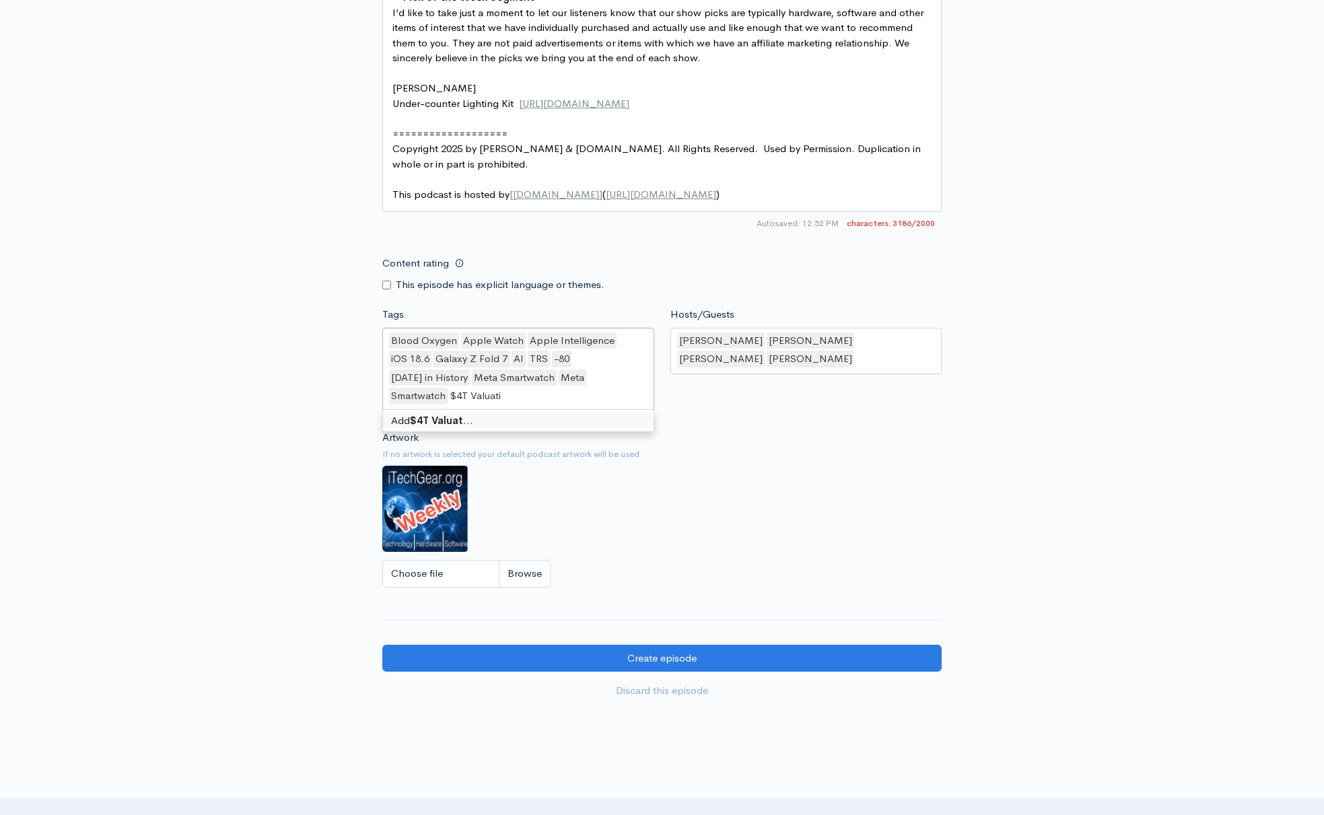
type input "$4T Valuation"
type input "Enterprise Switch"
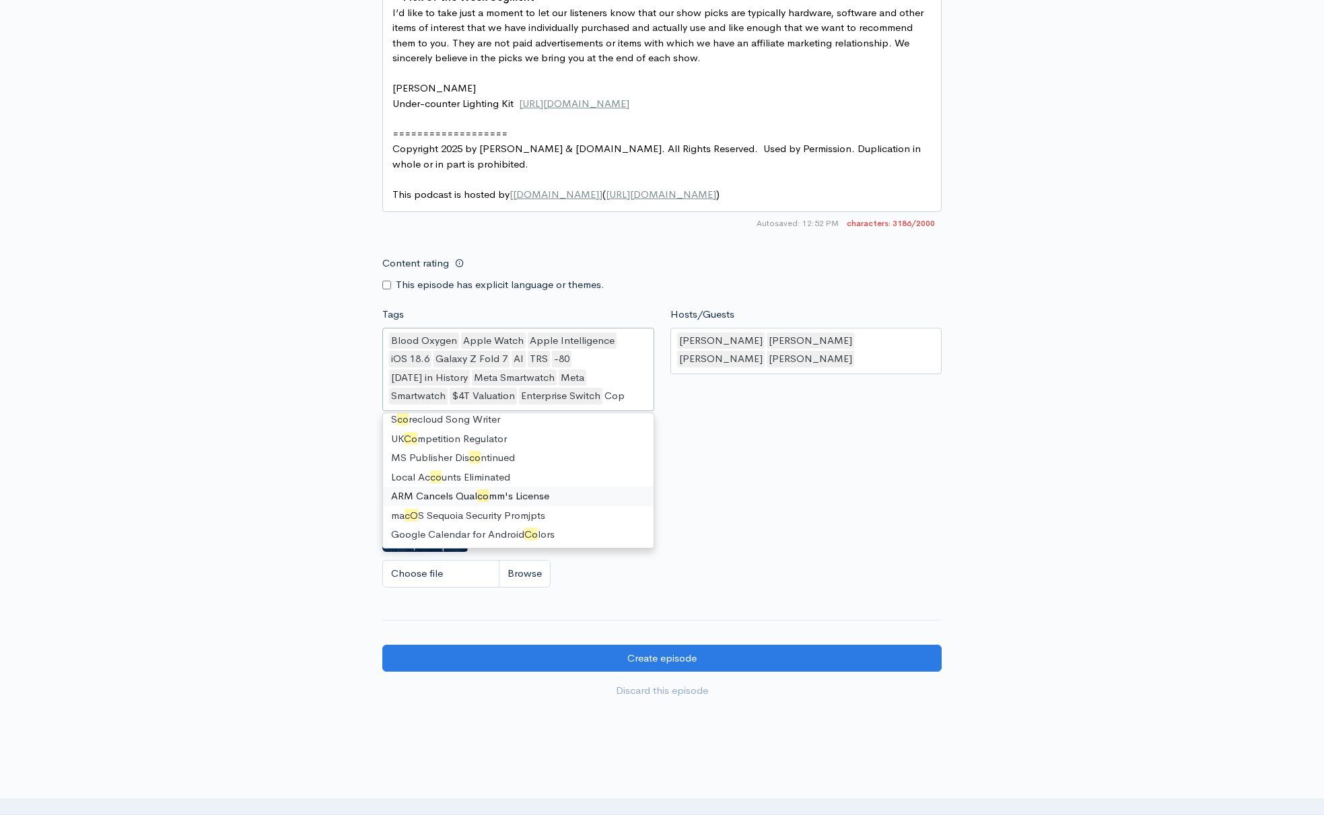
scroll to position [19, 0]
type input "Copi"
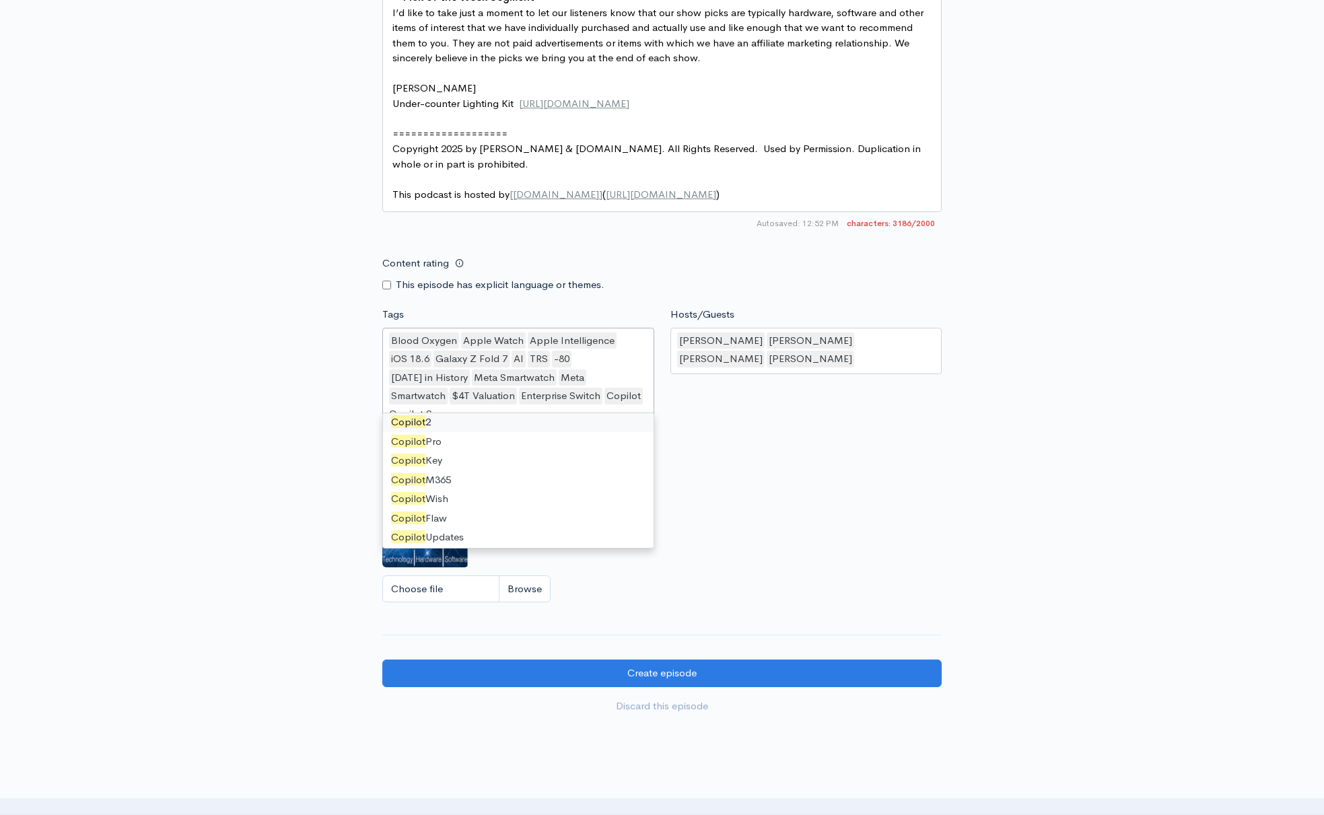
scroll to position [0, 0]
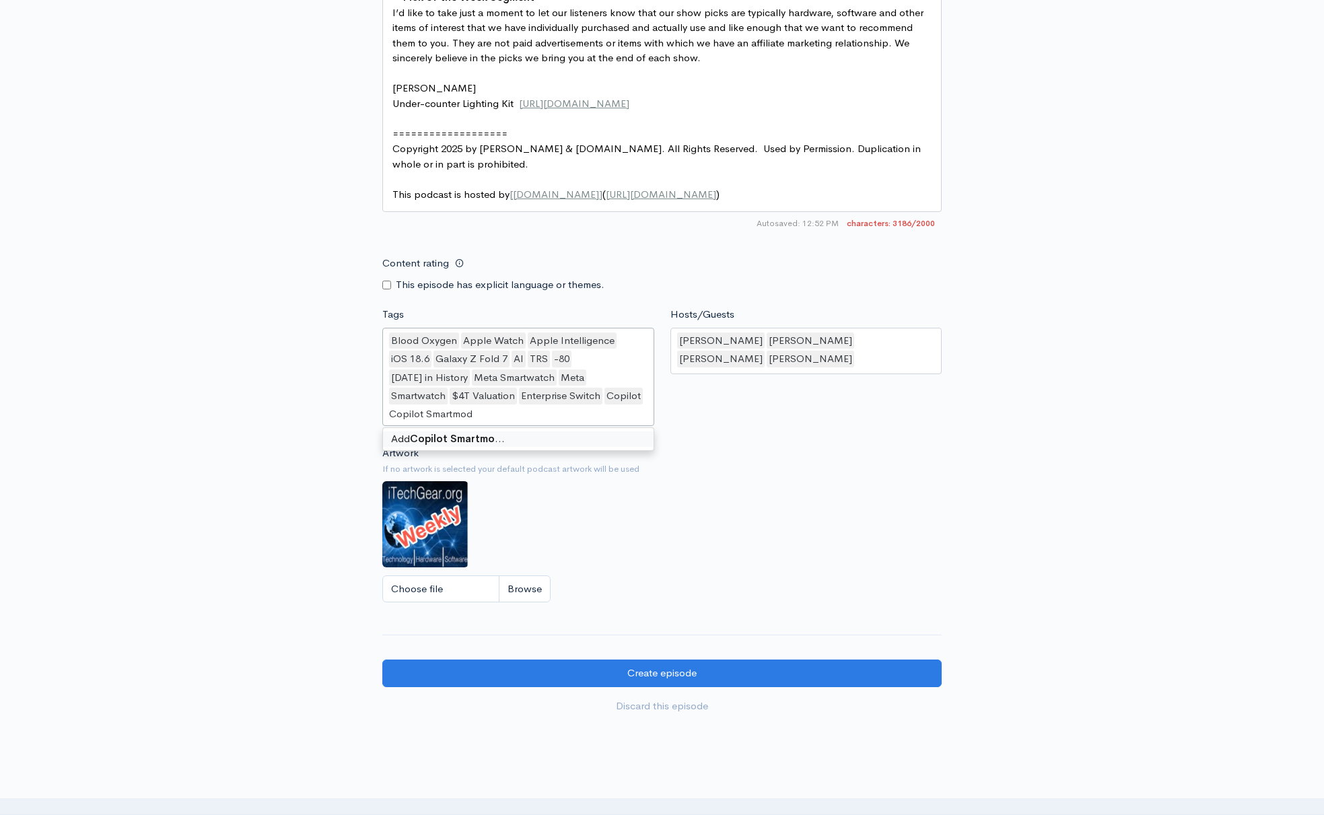
type input "Copilot Smartmode"
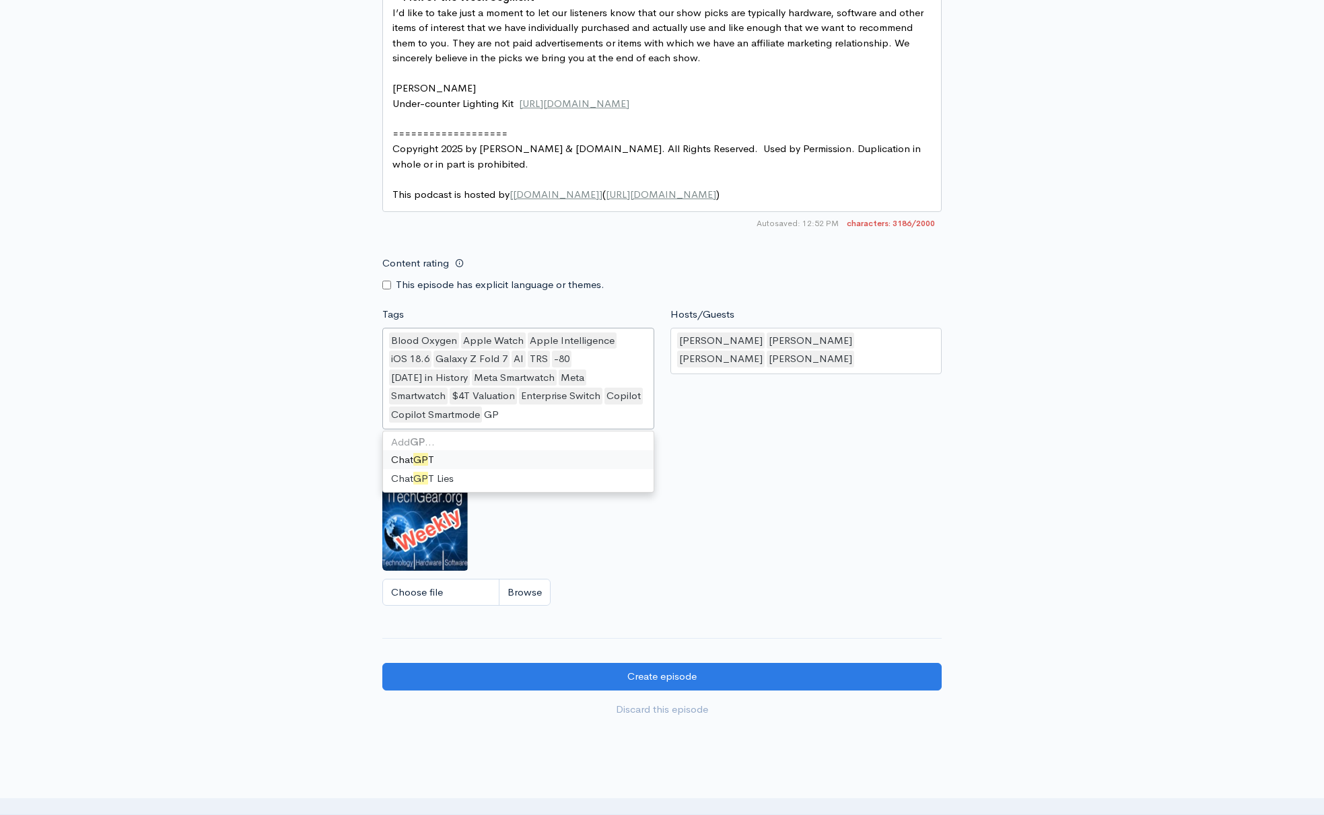
type input "GPT"
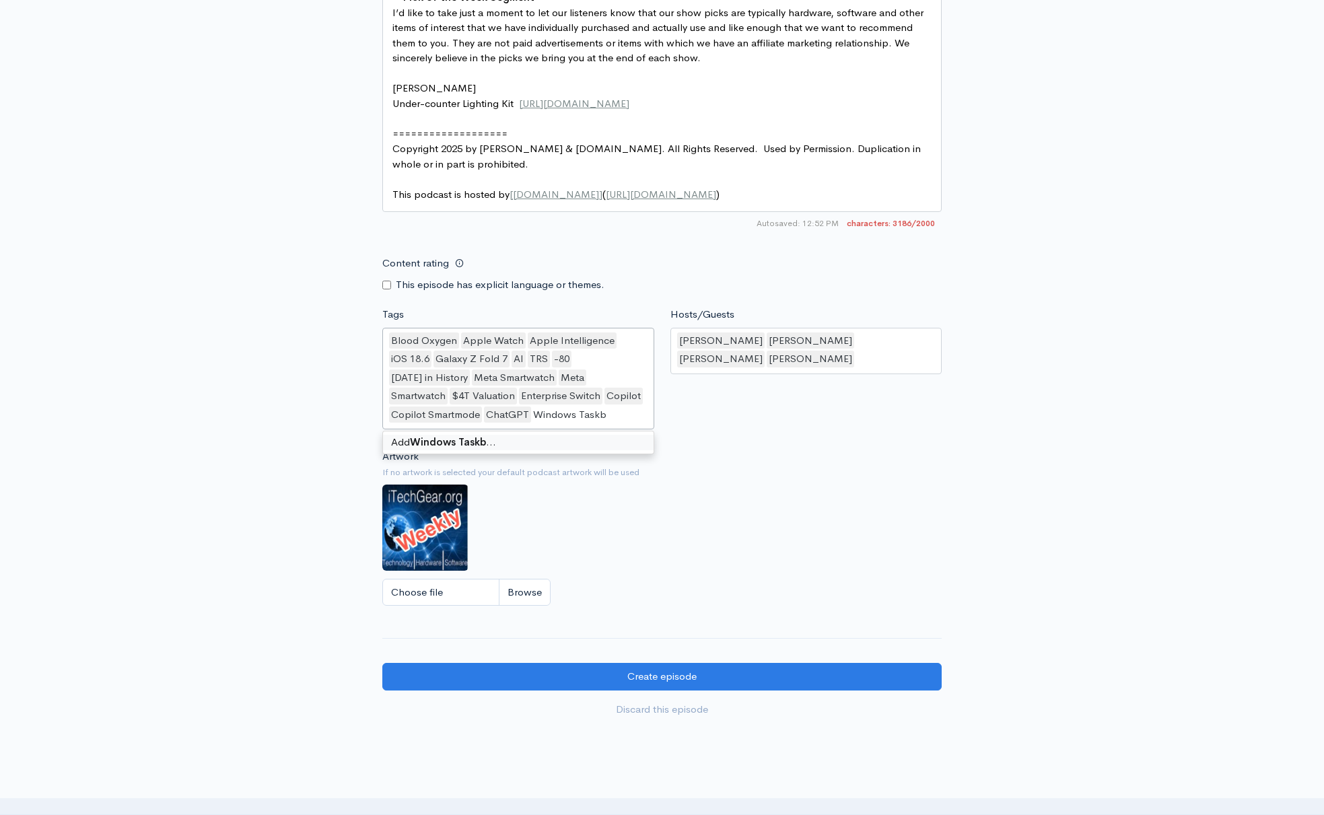
type input "Windows Taskbar"
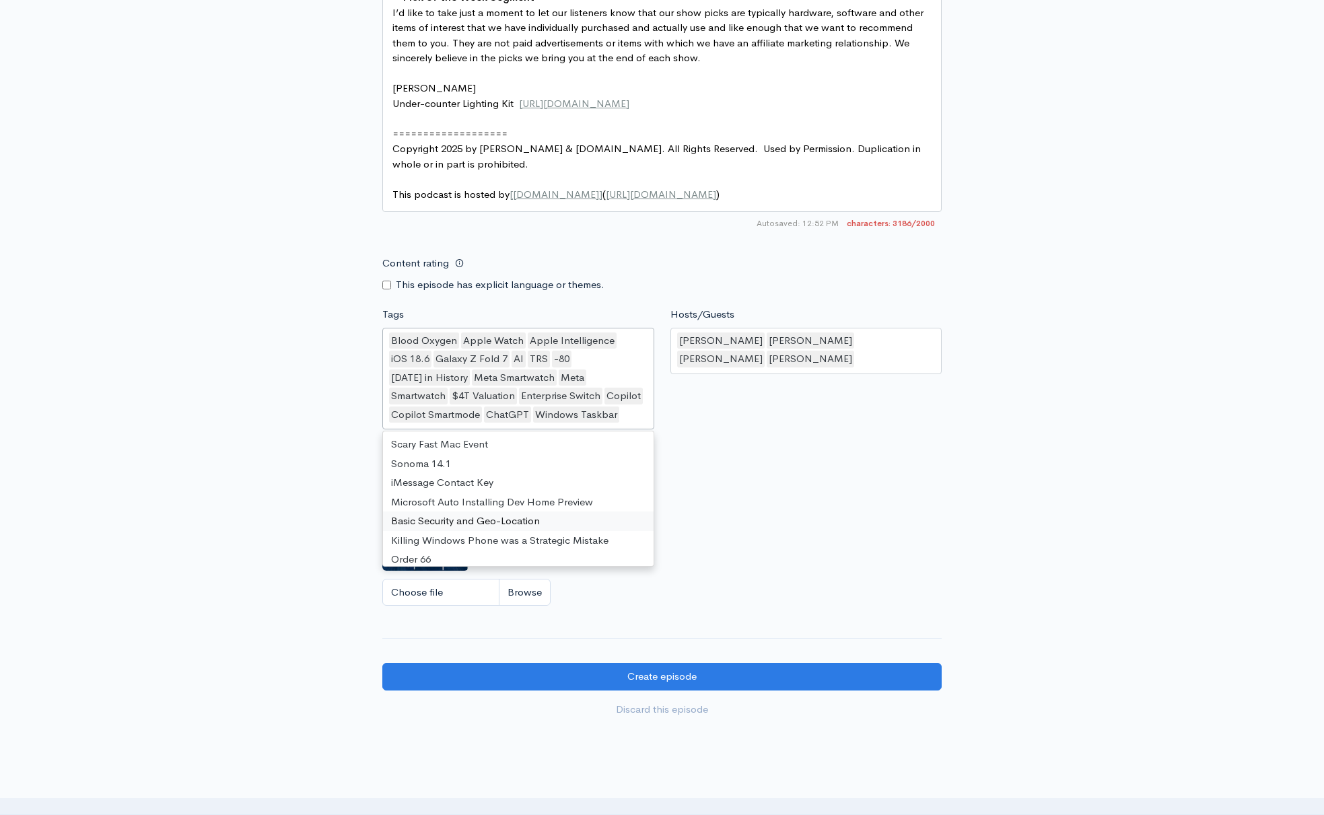
click at [792, 493] on div "Artwork If no artwork is selected your default podcast artwork will be used Cho…" at bounding box center [661, 532] width 559 height 166
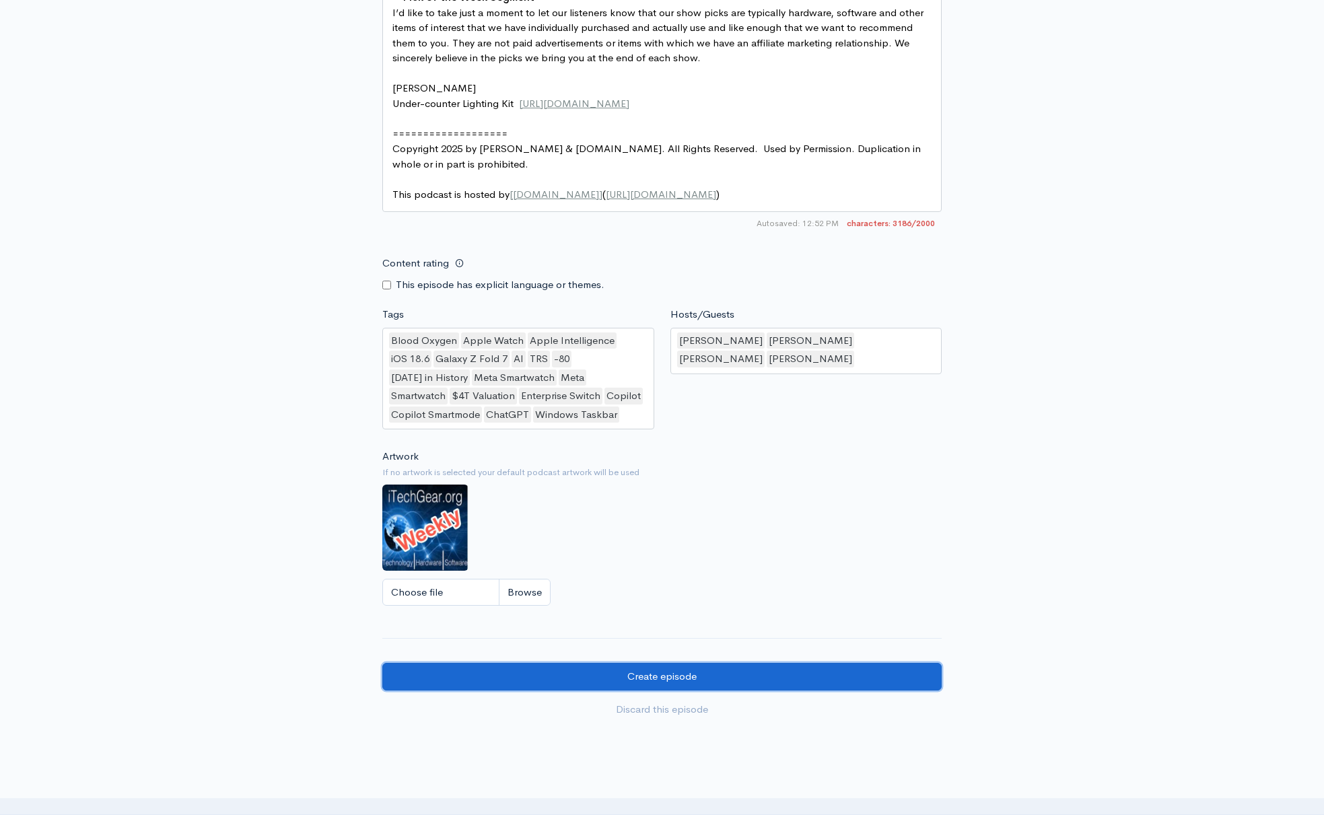
click at [685, 663] on input "Create episode" at bounding box center [661, 677] width 559 height 28
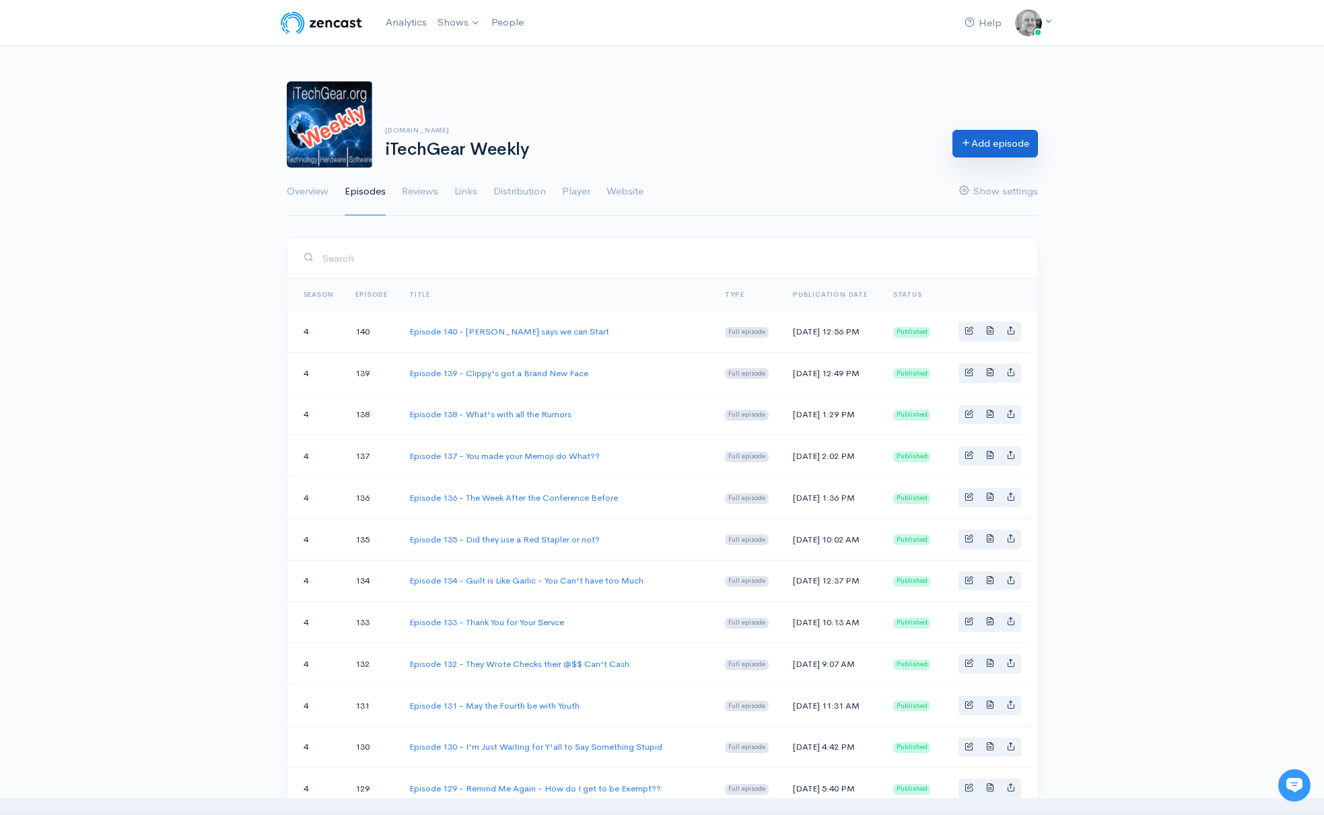
click at [986, 148] on link "Add episode" at bounding box center [994, 144] width 85 height 28
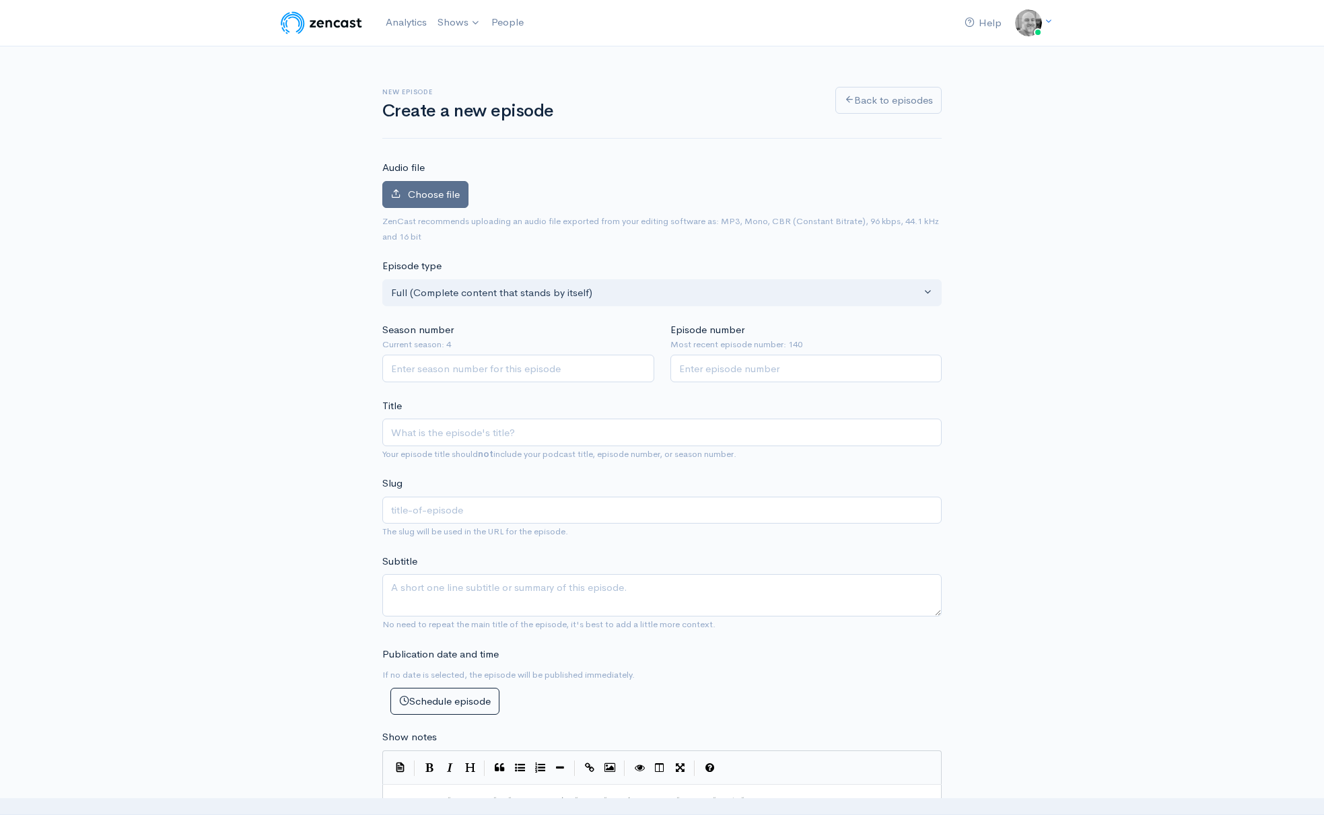
click at [457, 197] on span "Choose file" at bounding box center [434, 194] width 52 height 13
click at [0, 0] on input "Choose file" at bounding box center [0, 0] width 0 height 0
